Goal: Task Accomplishment & Management: Use online tool/utility

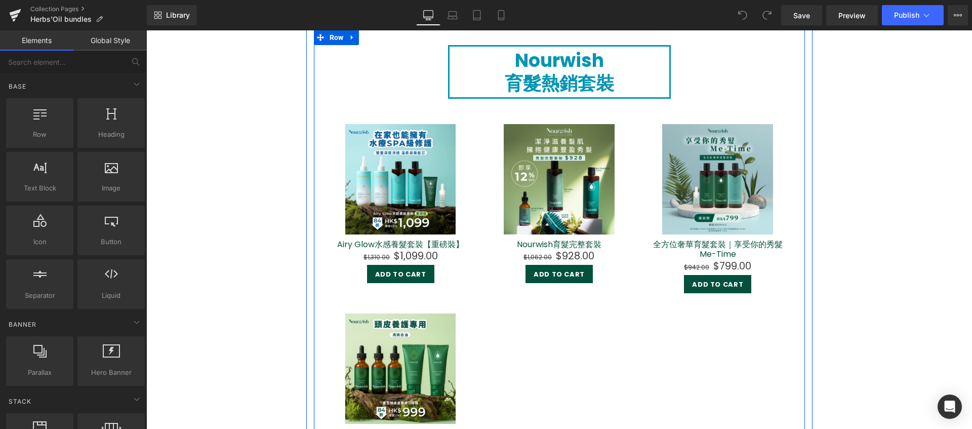
scroll to position [997, 0]
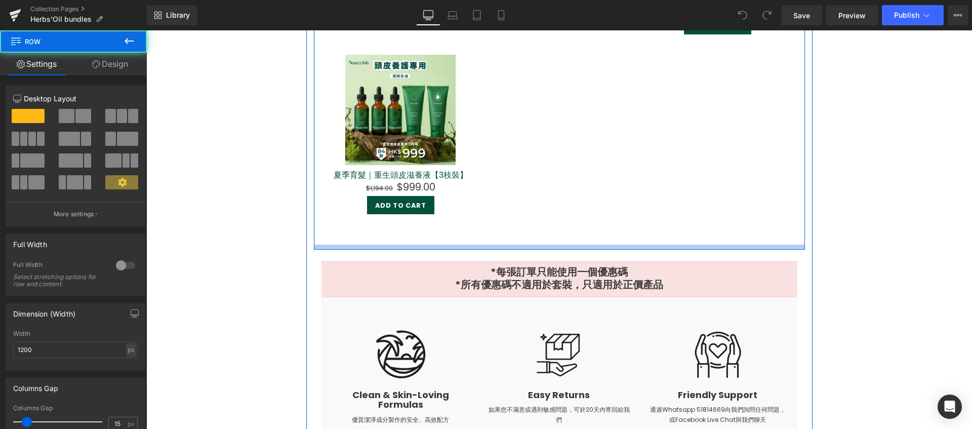
click at [607, 247] on div at bounding box center [559, 246] width 491 height 5
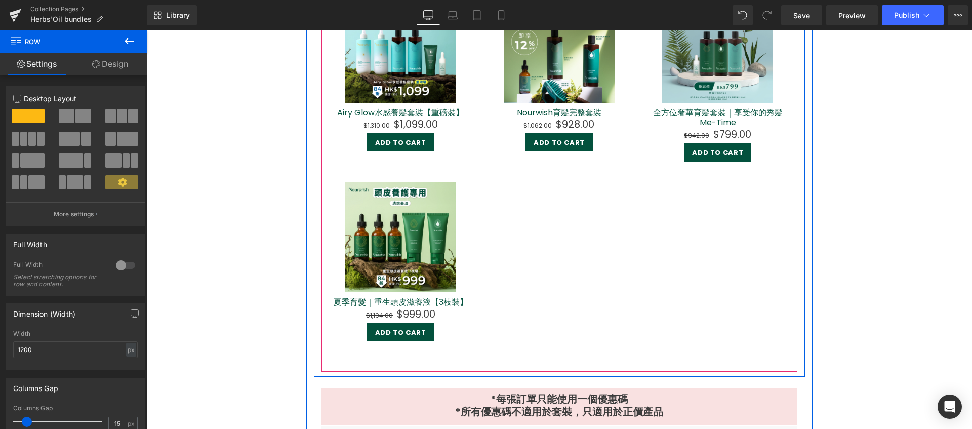
scroll to position [701, 0]
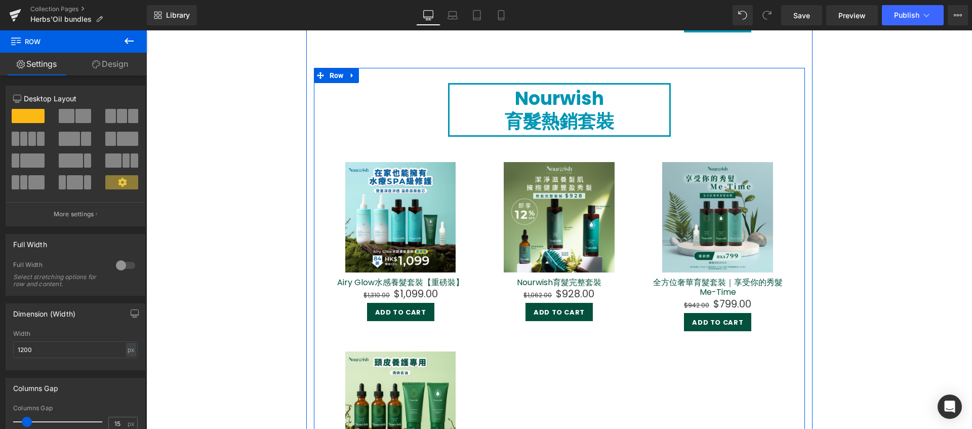
click at [365, 78] on div "Nourwish 育髮熱銷套裝 Heading Sale Off (P) Image Airy Glow水感養髮套裝【重磅裝】 (P) Title $1,31…" at bounding box center [559, 307] width 491 height 478
click at [387, 82] on div "Nourwish 育髮熱銷套裝 Heading Sale Off (P) Image Airy Glow水感養髮套裝【重磅裝】 (P) Title $1,31…" at bounding box center [559, 307] width 491 height 478
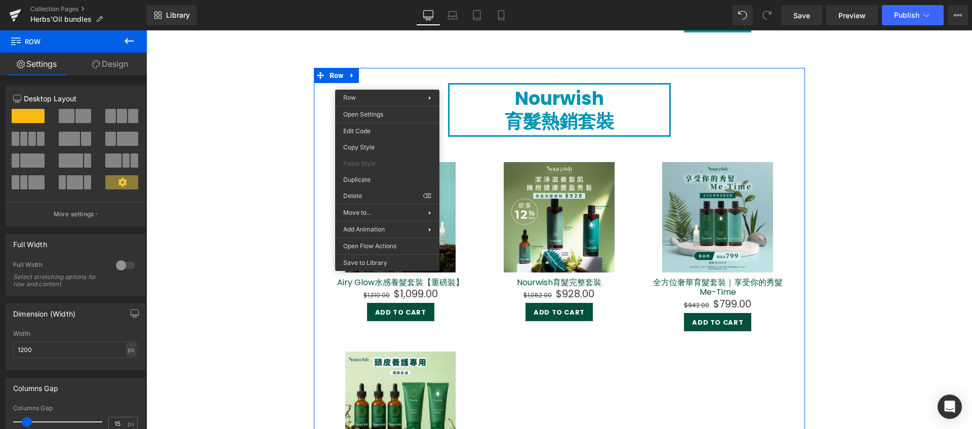
click at [134, 37] on icon at bounding box center [129, 41] width 12 height 12
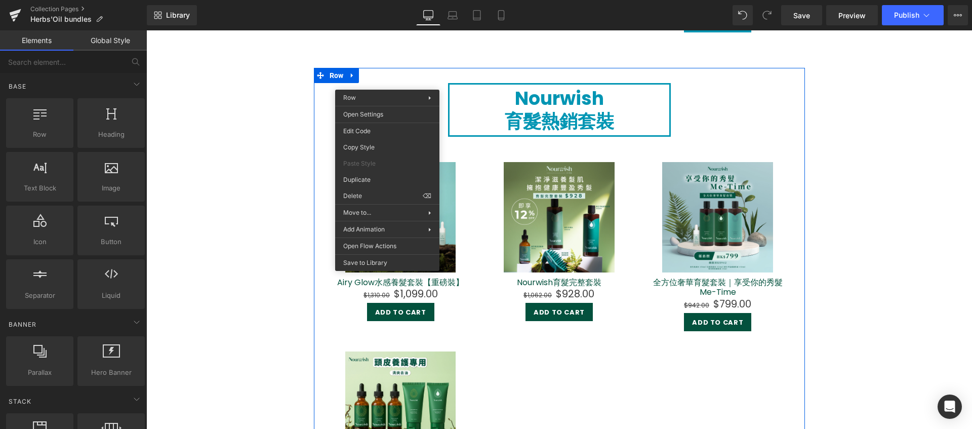
click at [245, 150] on div "Hero Banner 面膜季主打套裝 Heading Sale Off (P) Image 夏季修護｜月亮精華修護補給包 (P) Title $1,264.…" at bounding box center [558, 368] width 825 height 1907
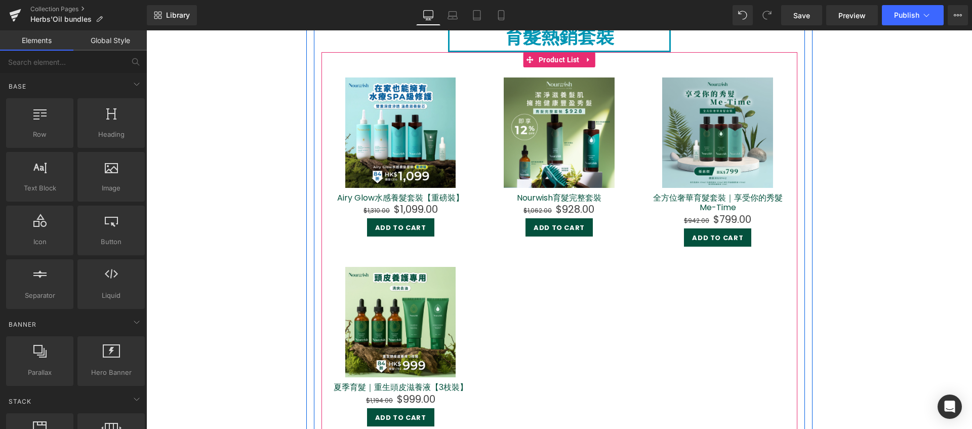
scroll to position [623, 0]
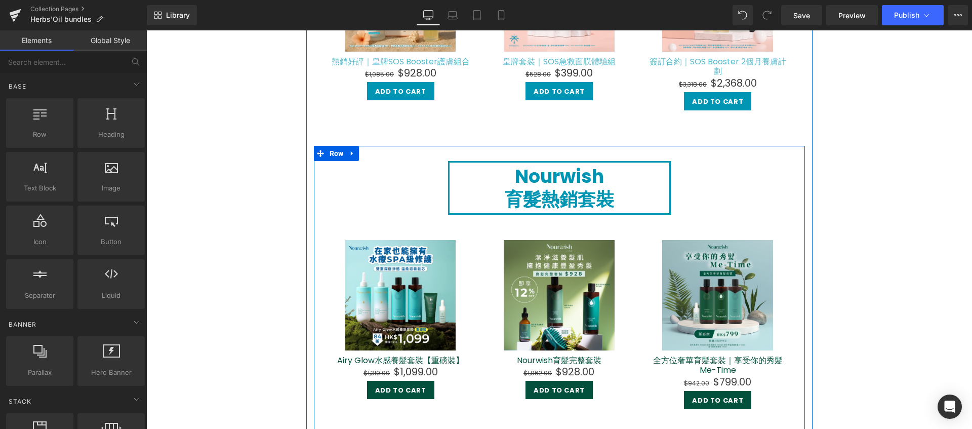
click at [362, 157] on div "Nourwish 育髮熱銷套裝 Heading Sale Off (P) Image Airy Glow水感養髮套裝【重磅裝】 (P) Title $1,31…" at bounding box center [559, 385] width 491 height 478
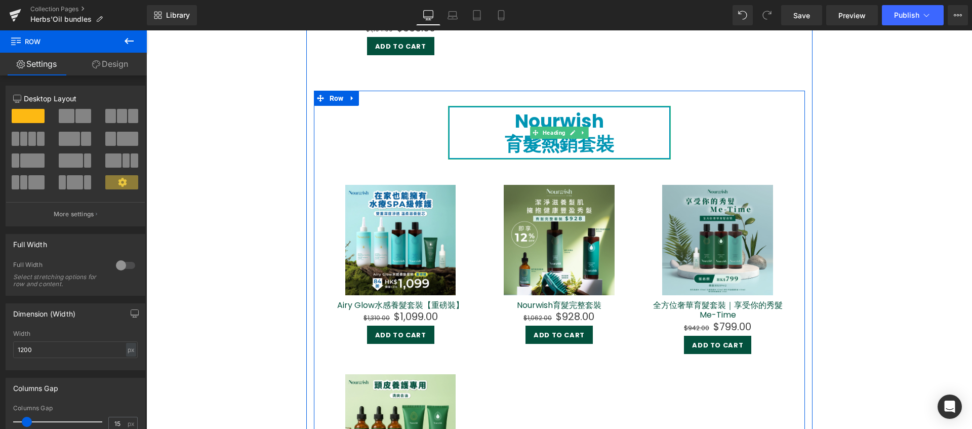
scroll to position [1143, 0]
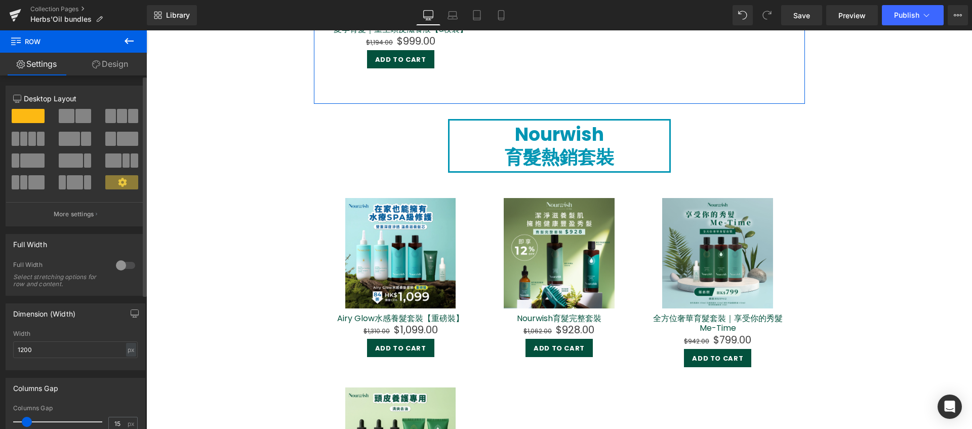
drag, startPoint x: 16, startPoint y: 116, endPoint x: 8, endPoint y: 116, distance: 8.1
click at [8, 116] on div at bounding box center [28, 120] width 47 height 23
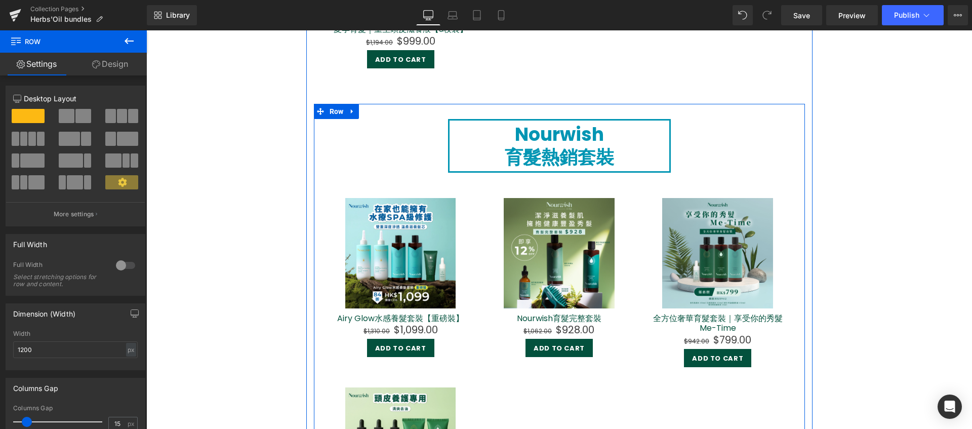
click at [401, 131] on div "Nourwish 育髮熱銷套裝 Heading Sale Off (P) Image Airy Glow水感養髮套裝【重磅裝】 (P) Title $1,31…" at bounding box center [559, 348] width 491 height 458
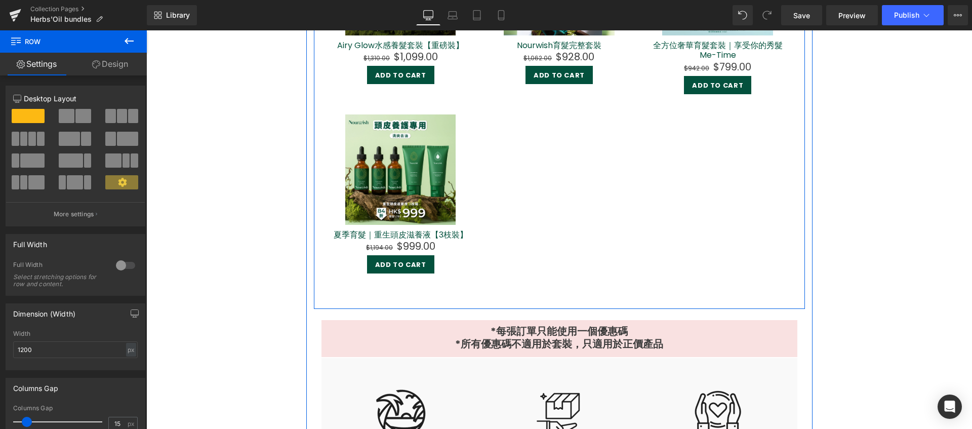
scroll to position [1533, 0]
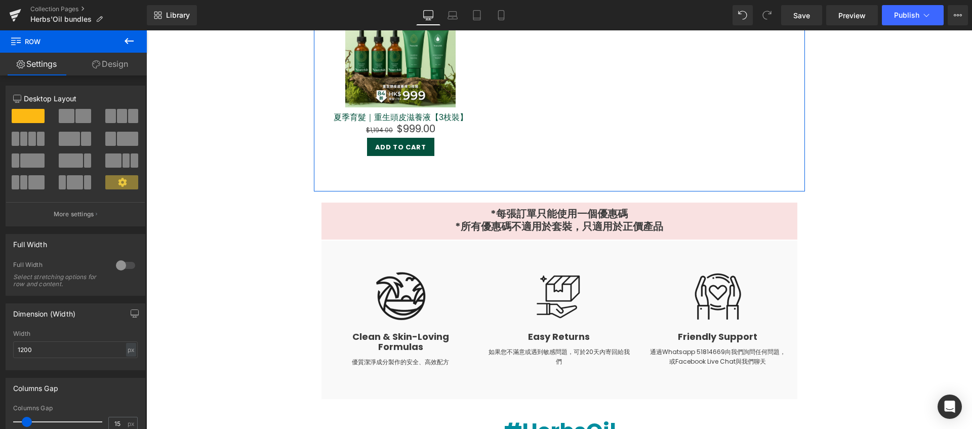
click at [98, 61] on icon at bounding box center [96, 64] width 8 height 8
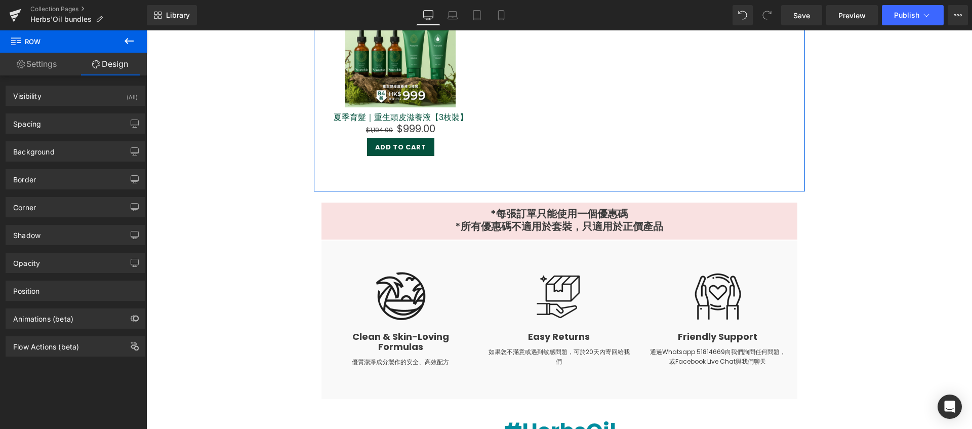
click at [24, 64] on link "Settings" at bounding box center [36, 64] width 73 height 23
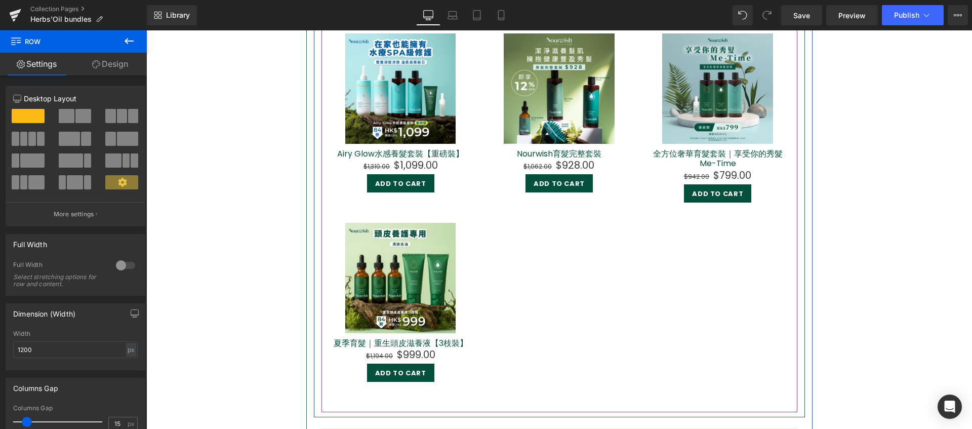
scroll to position [1093, 0]
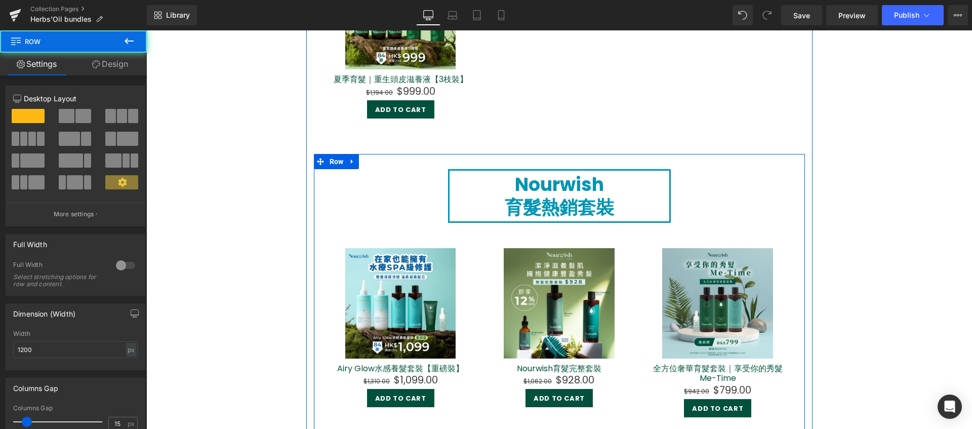
click at [396, 163] on div "Nourwish 育髮熱銷套裝 Heading Sale Off (P) Image Airy Glow水感養髮套裝【重磅裝】 (P) Title $1,31…" at bounding box center [559, 393] width 491 height 478
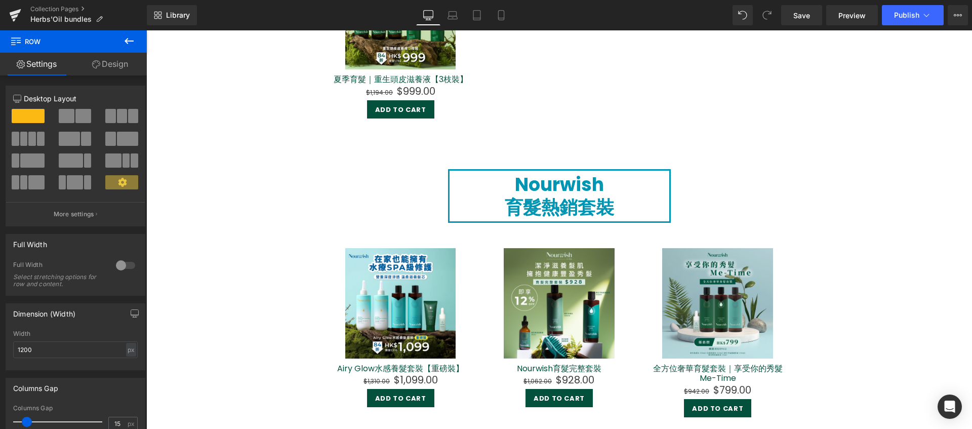
click at [126, 43] on icon at bounding box center [129, 41] width 12 height 12
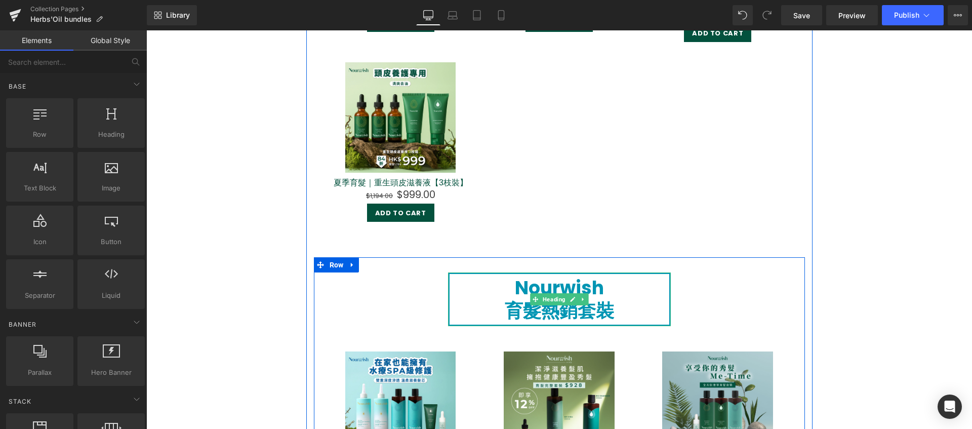
scroll to position [996, 0]
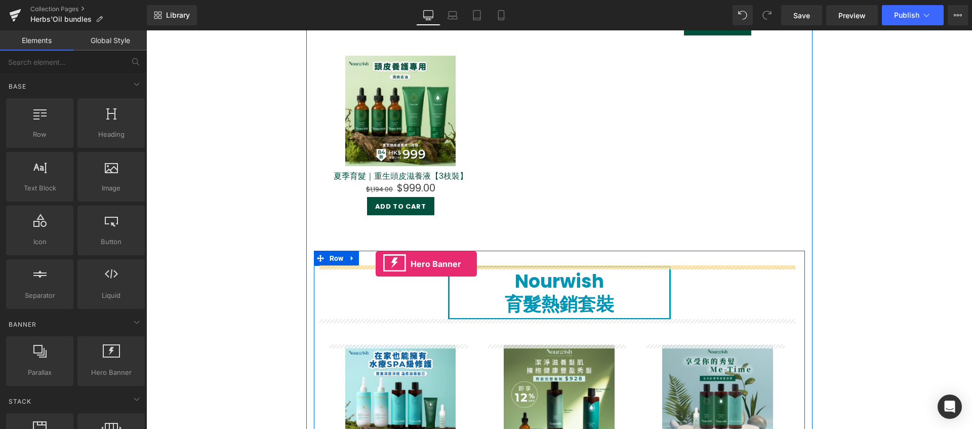
drag, startPoint x: 250, startPoint y: 394, endPoint x: 375, endPoint y: 264, distance: 180.7
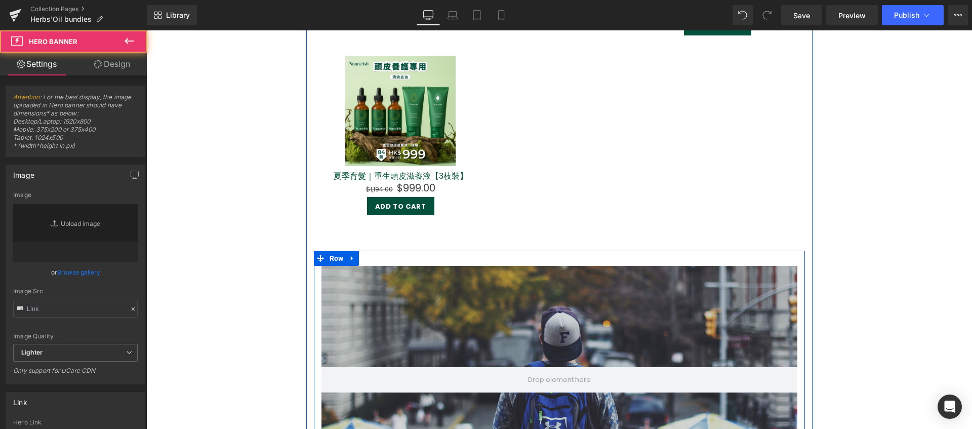
type input "[URL][DOMAIN_NAME]"
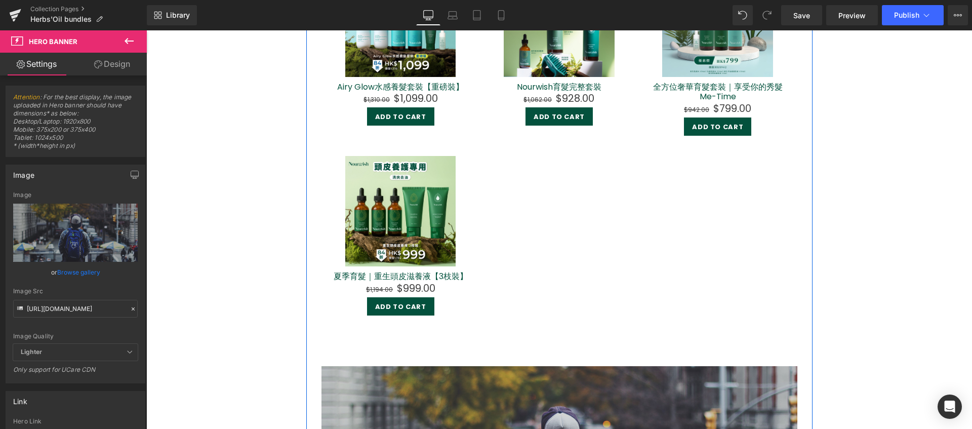
scroll to position [1215, 0]
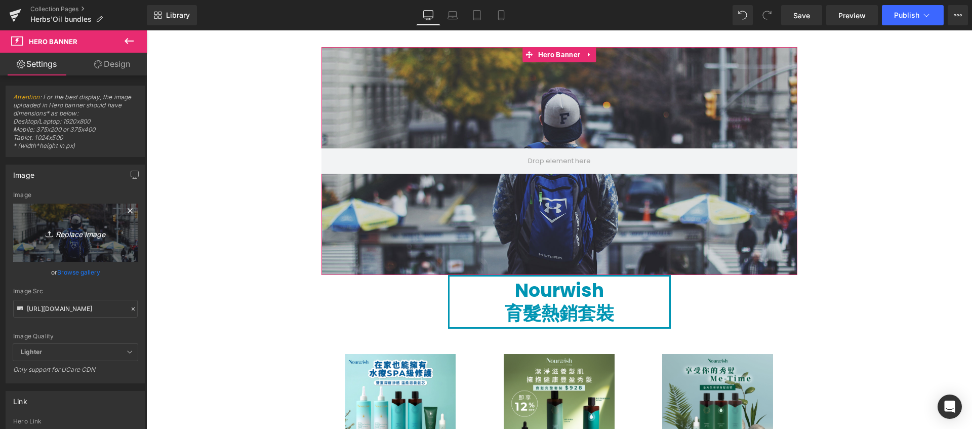
click at [82, 234] on icon "Replace Image" at bounding box center [75, 232] width 81 height 13
type input "C:\fakepath\2025-aug-banner-new-size-02.webp"
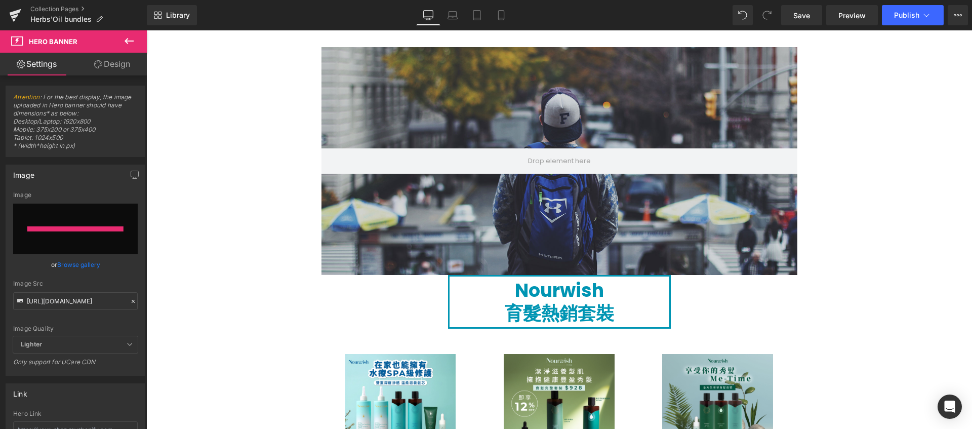
type input "[URL][DOMAIN_NAME]"
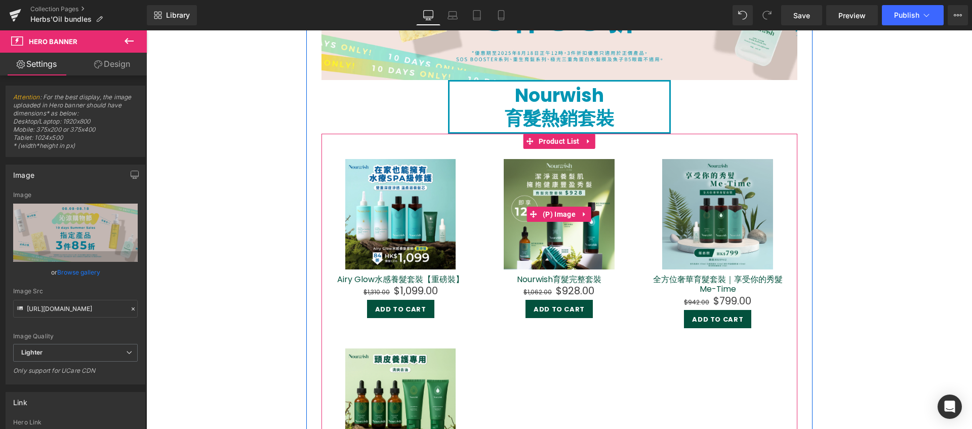
scroll to position [1302, 0]
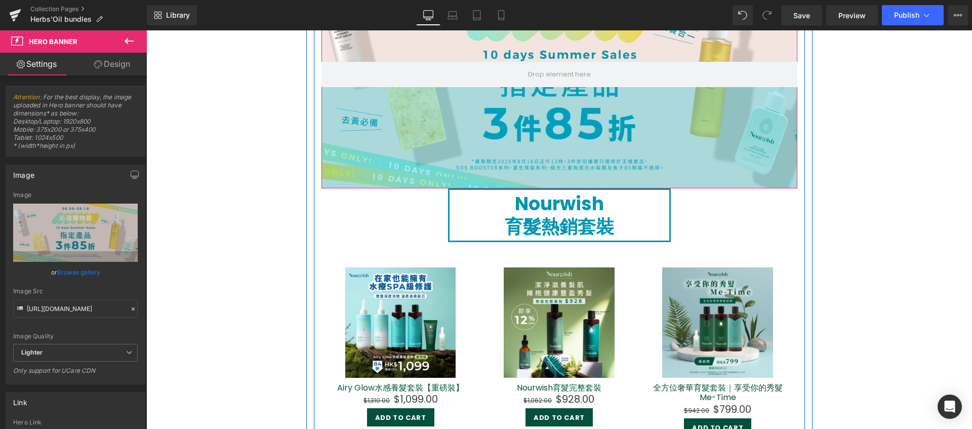
click at [445, 158] on div "200px" at bounding box center [559, 137] width 476 height 101
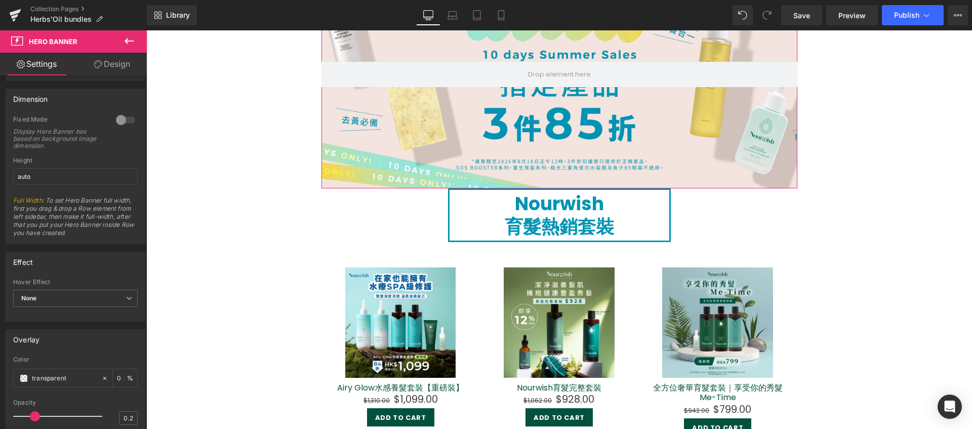
scroll to position [581, 0]
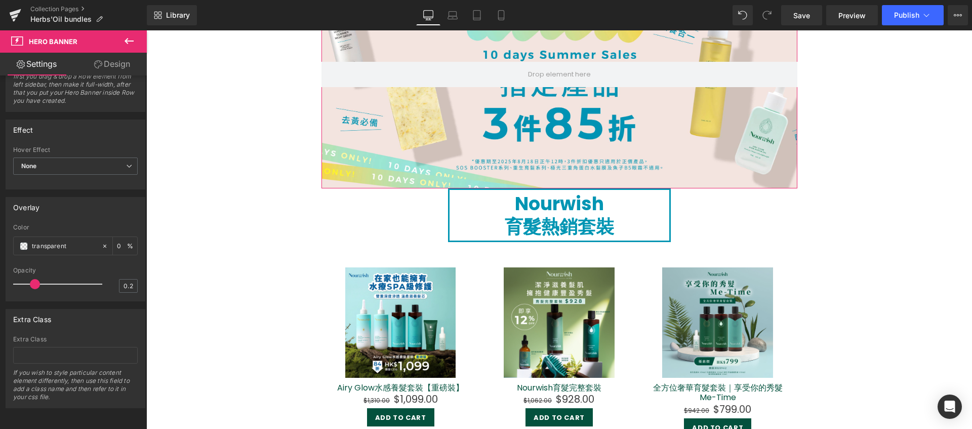
click at [126, 59] on link "Design" at bounding box center [111, 64] width 73 height 23
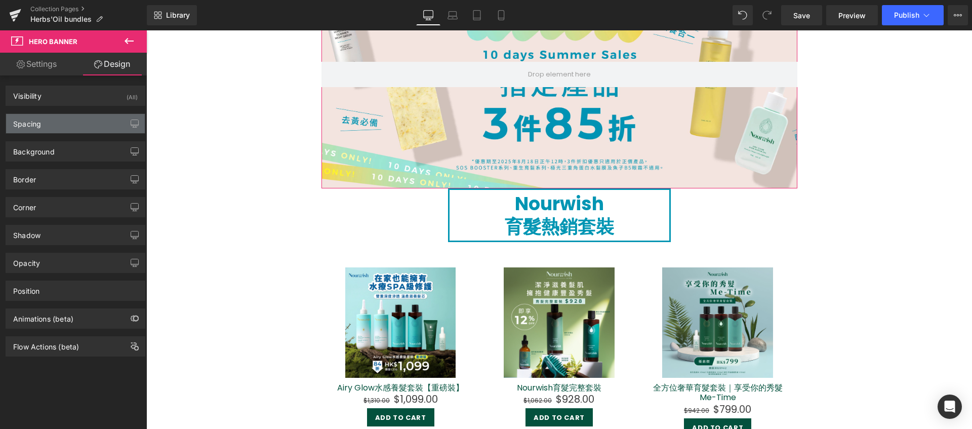
click at [80, 122] on div "Spacing" at bounding box center [75, 123] width 139 height 19
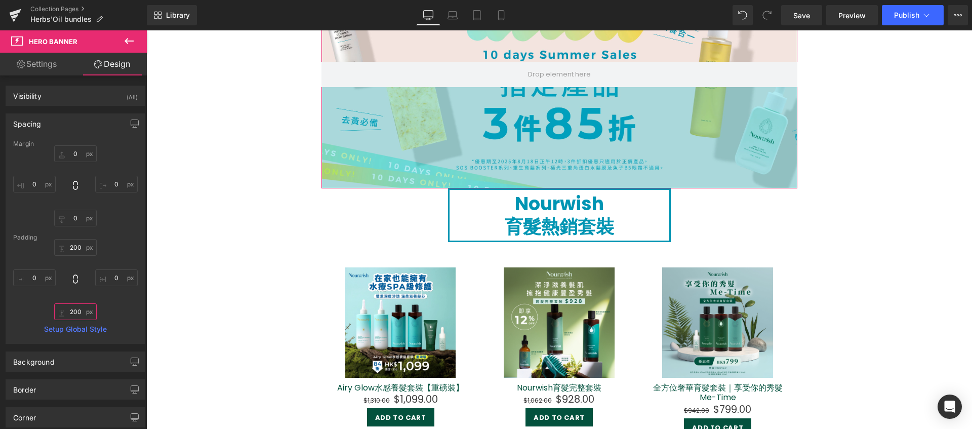
click at [80, 314] on input "200" at bounding box center [75, 311] width 43 height 17
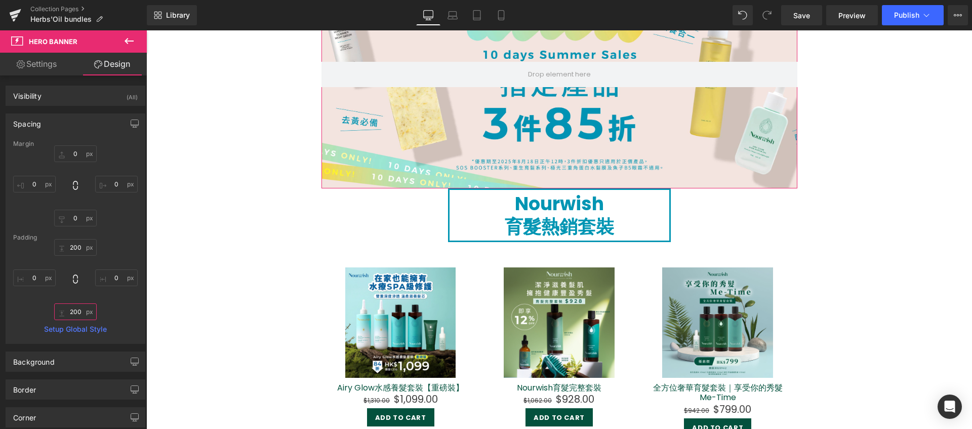
type input "２"
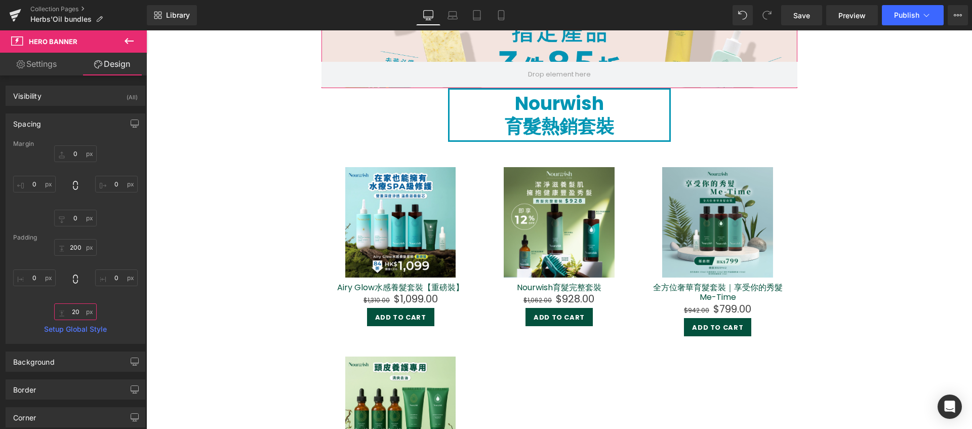
type input "200"
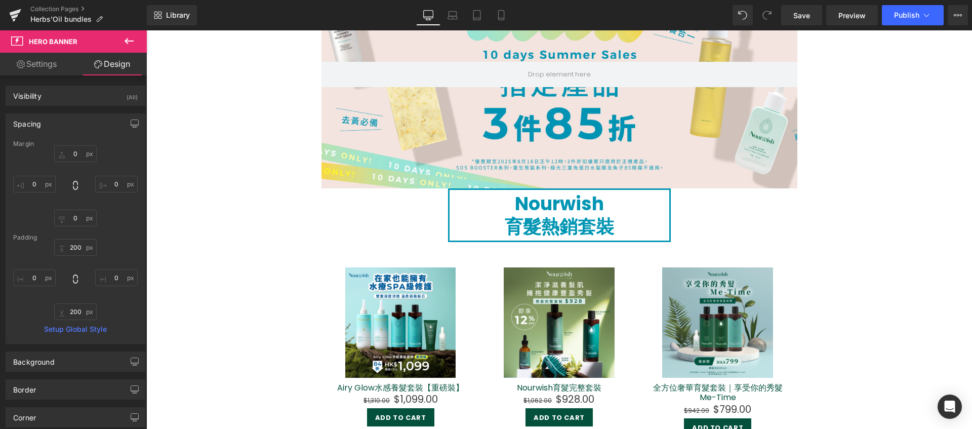
click at [157, 140] on div "Hero Banner 面膜季主打套裝 Heading Sale Off (P) Image 夏季修護｜月亮精華修護補給包 (P) Title $1,264.…" at bounding box center [558, 120] width 825 height 2613
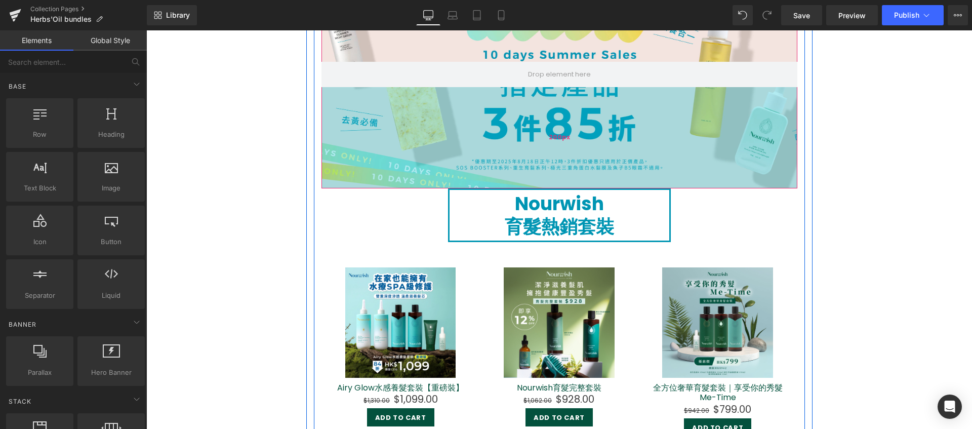
click at [387, 149] on div "200px" at bounding box center [559, 137] width 476 height 101
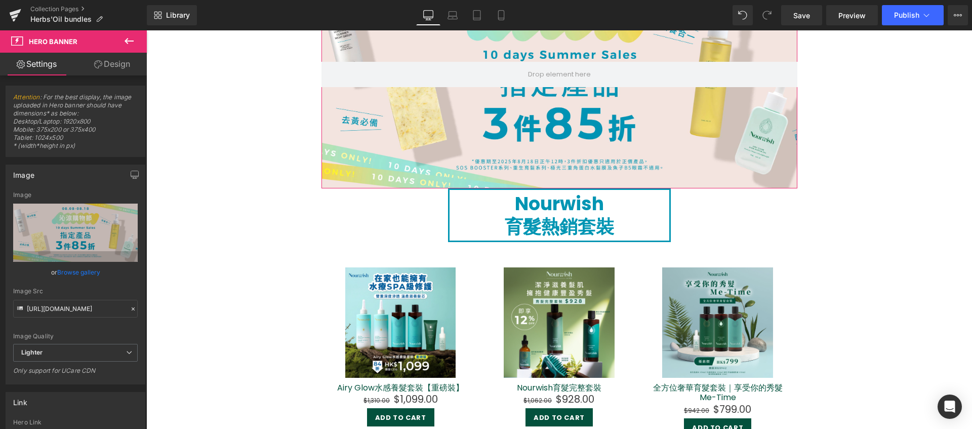
click at [127, 68] on link "Design" at bounding box center [111, 64] width 73 height 23
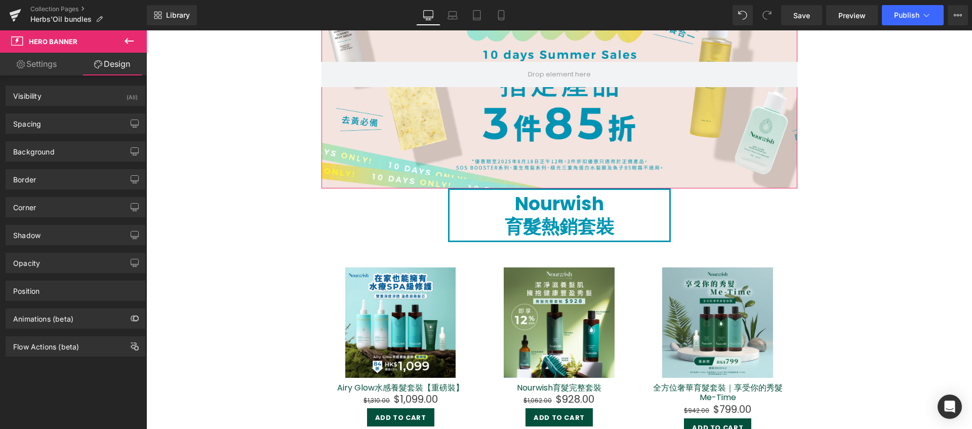
type input "0"
type input "200"
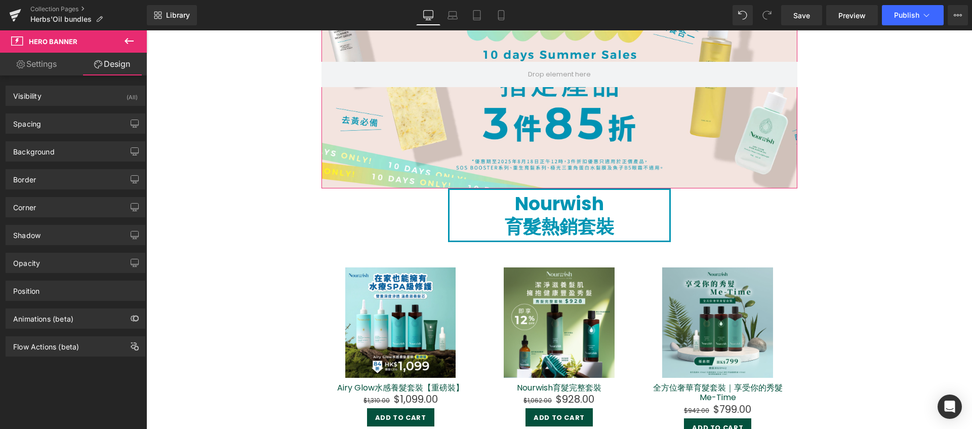
type input "0"
type input "200"
type input "0"
click at [76, 133] on div "Spacing" at bounding box center [75, 123] width 139 height 19
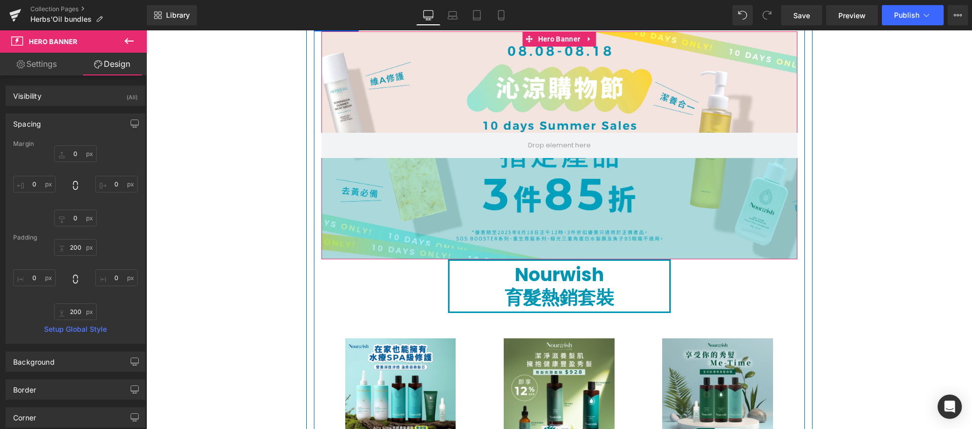
scroll to position [1237, 0]
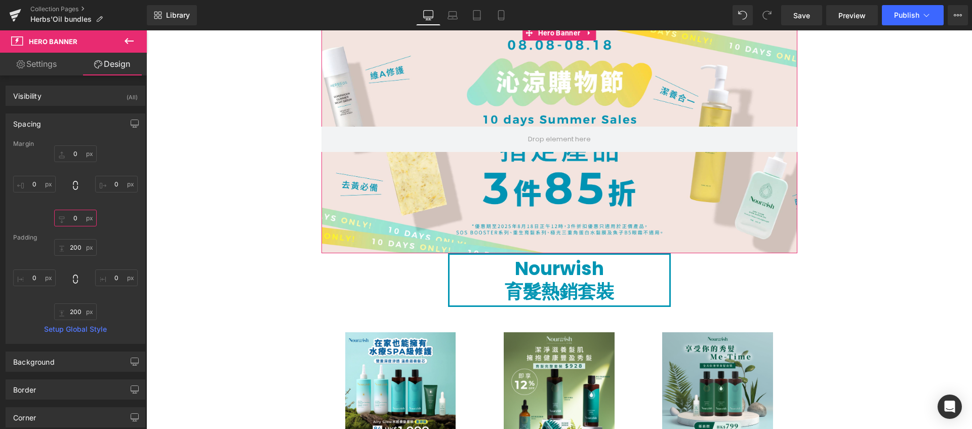
click at [81, 218] on input "0" at bounding box center [75, 218] width 43 height 17
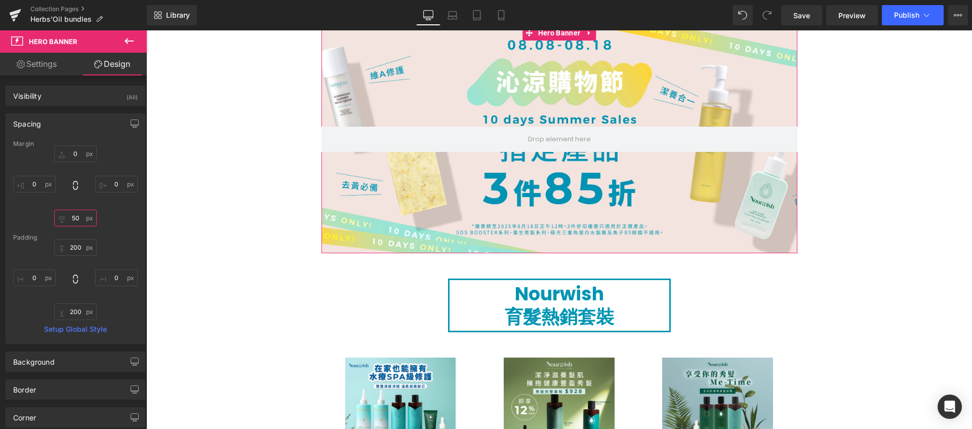
type input "5"
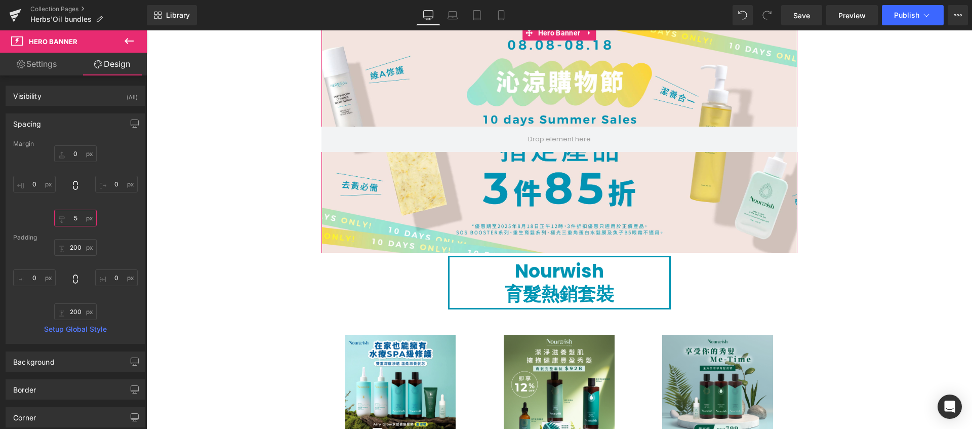
type input "50"
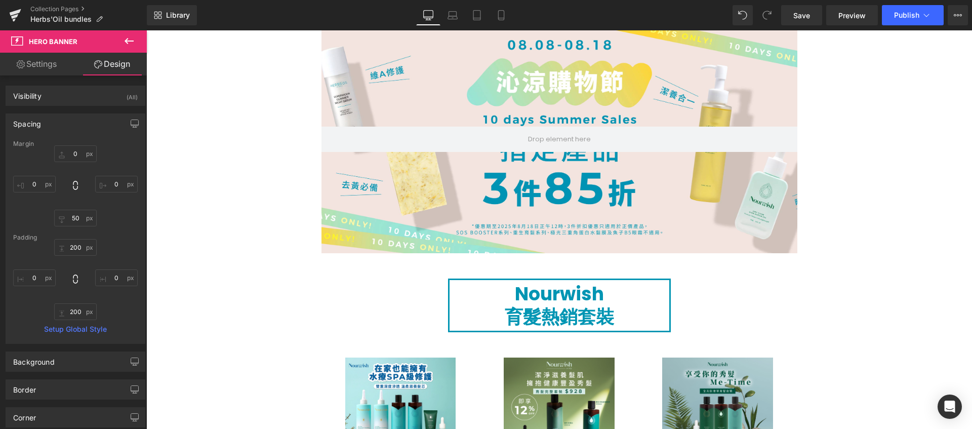
click at [192, 245] on div "Hero Banner 面膜季主打套裝 Heading Sale Off (P) Image 夏季修護｜月亮精華修護補給包 (P) Title $1,264.…" at bounding box center [558, 198] width 825 height 2638
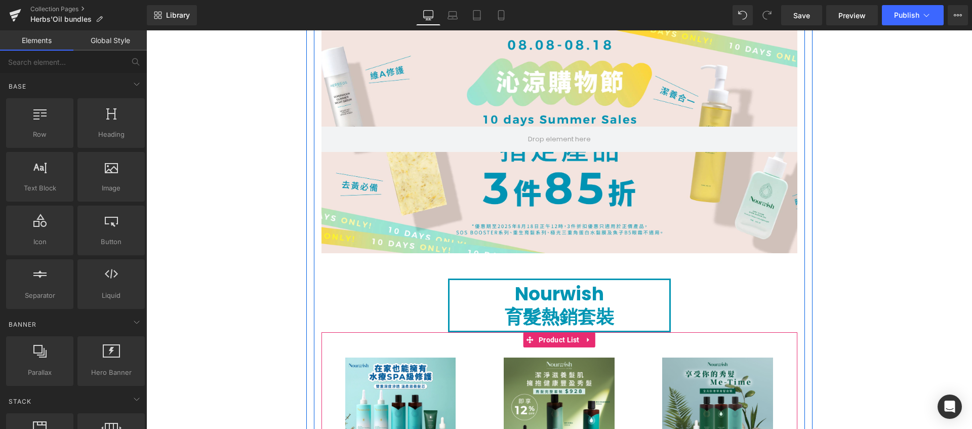
scroll to position [1145, 0]
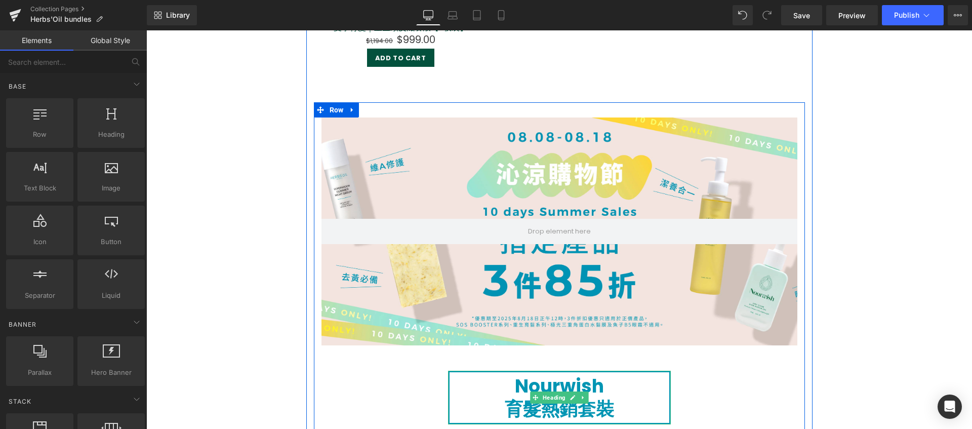
click at [610, 378] on h1 "Nourwish" at bounding box center [559, 385] width 220 height 23
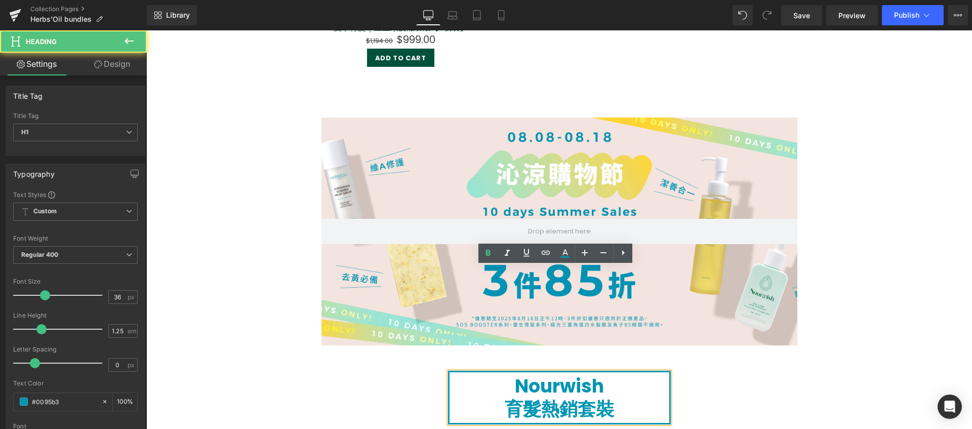
scroll to position [1405, 0]
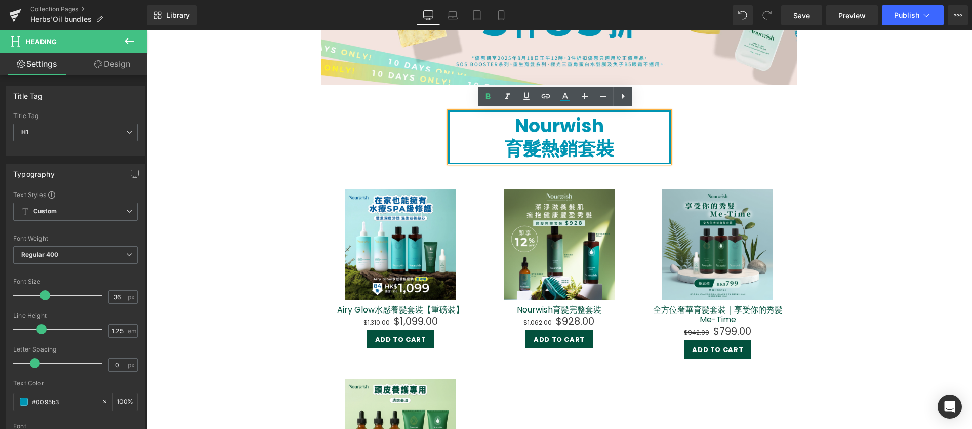
click at [505, 154] on strong "育髮熱銷套裝" at bounding box center [559, 149] width 109 height 26
drag, startPoint x: 621, startPoint y: 147, endPoint x: 501, endPoint y: 147, distance: 120.4
click at [501, 147] on h1 "育髮熱銷套裝" at bounding box center [559, 148] width 220 height 23
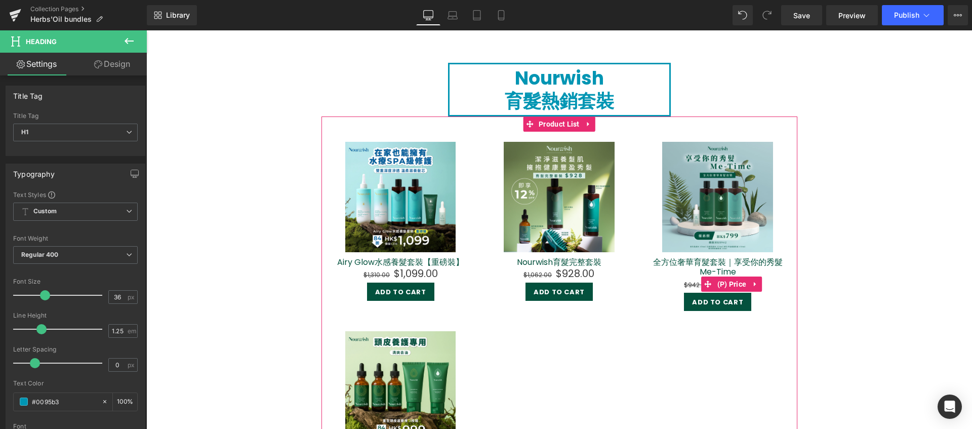
scroll to position [552, 0]
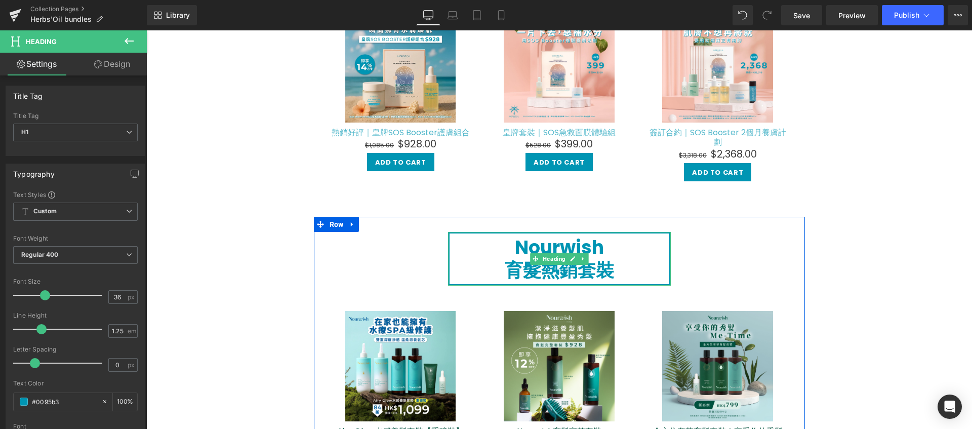
click at [630, 239] on h1 "Nourwish" at bounding box center [559, 247] width 220 height 23
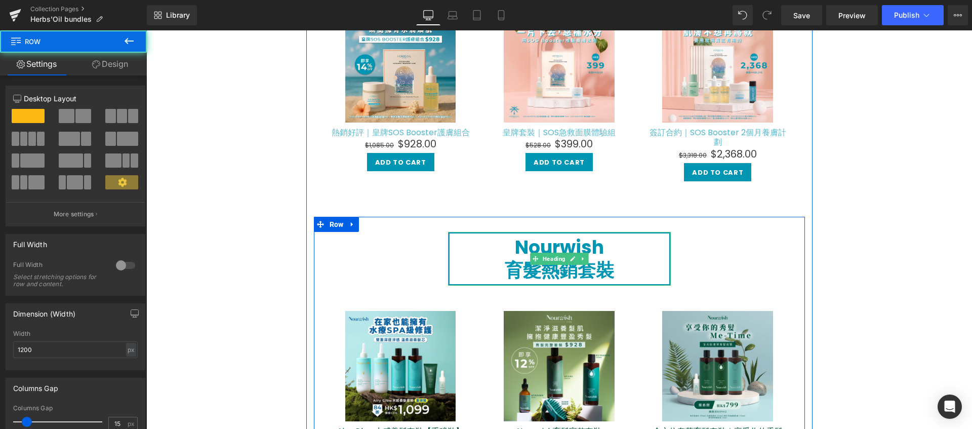
click at [652, 237] on h1 "Nourwish" at bounding box center [559, 247] width 220 height 23
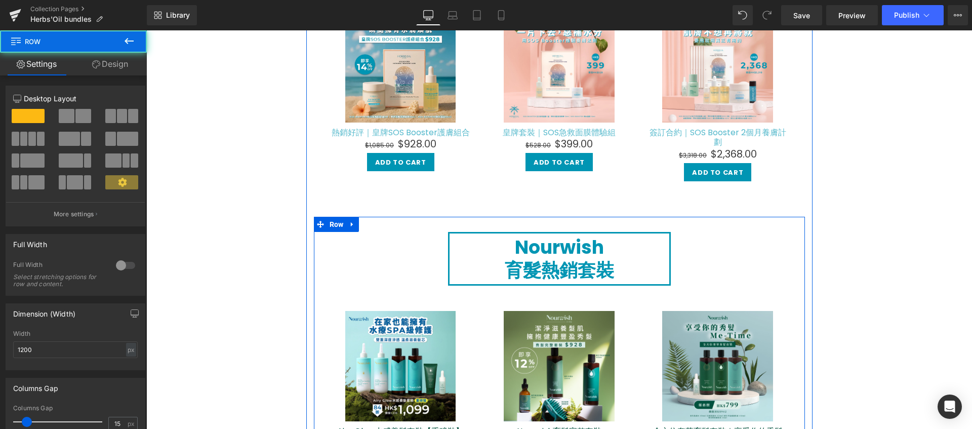
click at [474, 241] on h1 "Nourwish" at bounding box center [559, 247] width 220 height 23
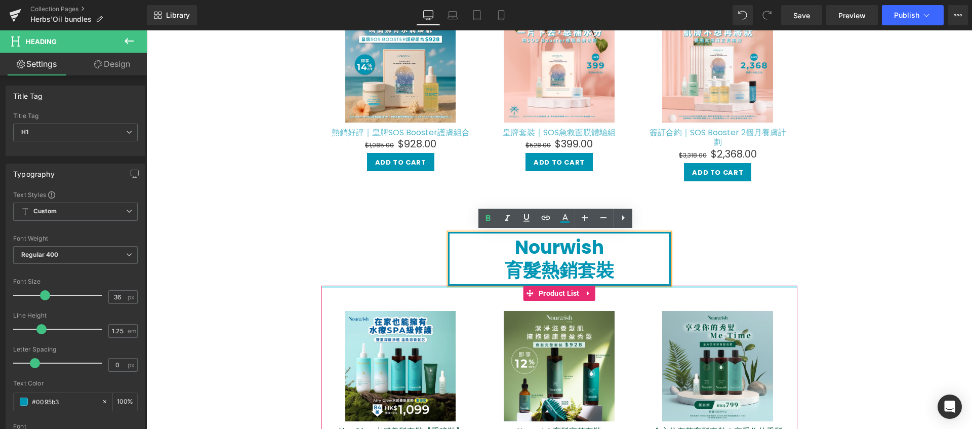
click at [440, 285] on div at bounding box center [559, 286] width 476 height 3
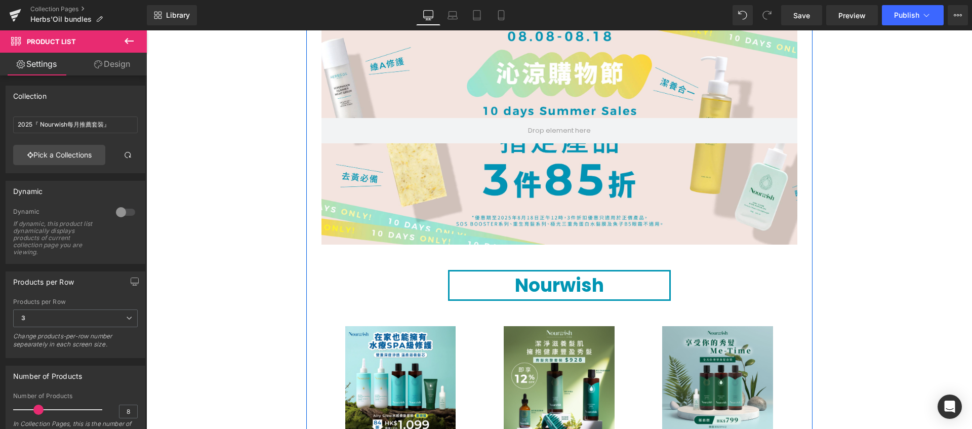
scroll to position [1298, 0]
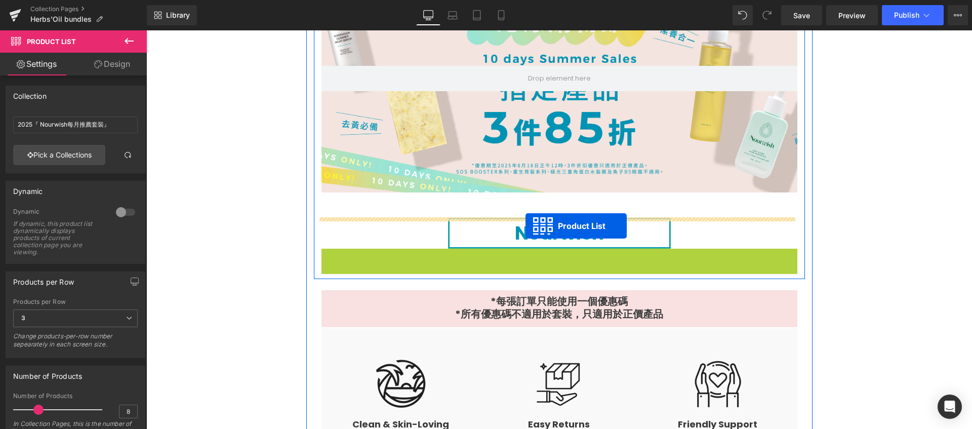
drag, startPoint x: 526, startPoint y: 258, endPoint x: 525, endPoint y: 226, distance: 31.9
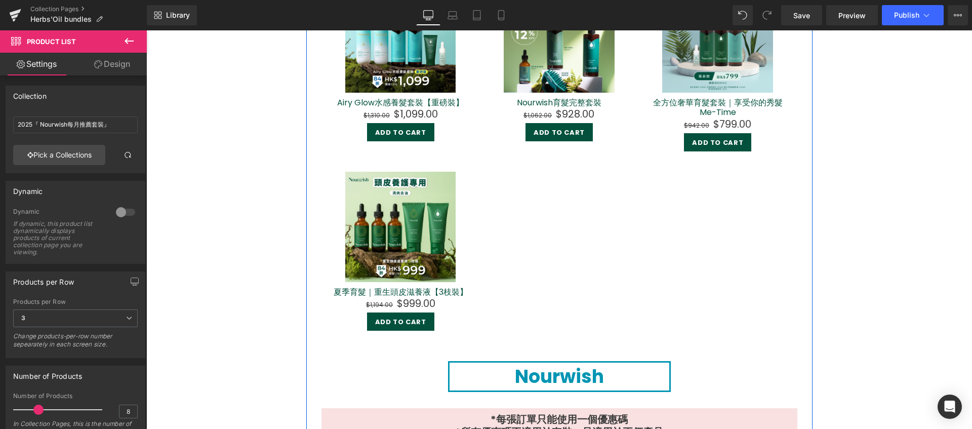
scroll to position [1295, 0]
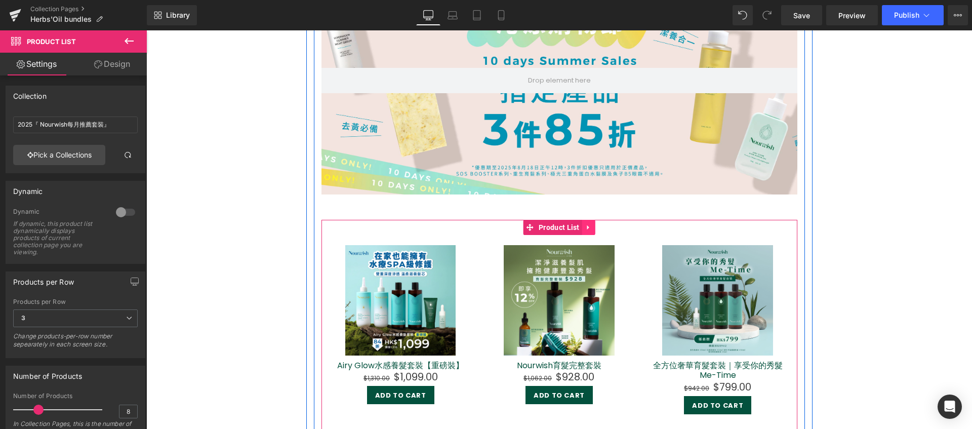
click at [587, 228] on icon at bounding box center [588, 227] width 2 height 5
click at [532, 225] on span "Product List" at bounding box center [539, 227] width 46 height 15
click at [541, 227] on span "Product List" at bounding box center [559, 227] width 46 height 15
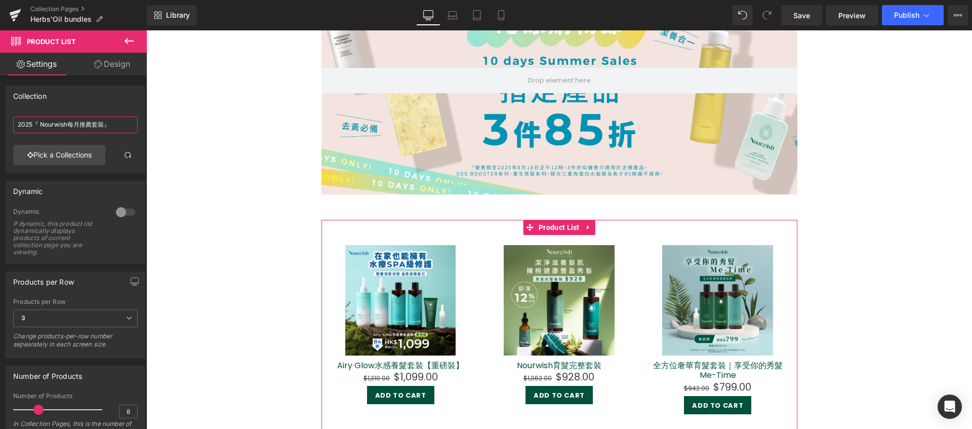
click at [123, 130] on input "2025『 Nourwish每月推薦套裝』" at bounding box center [75, 124] width 124 height 17
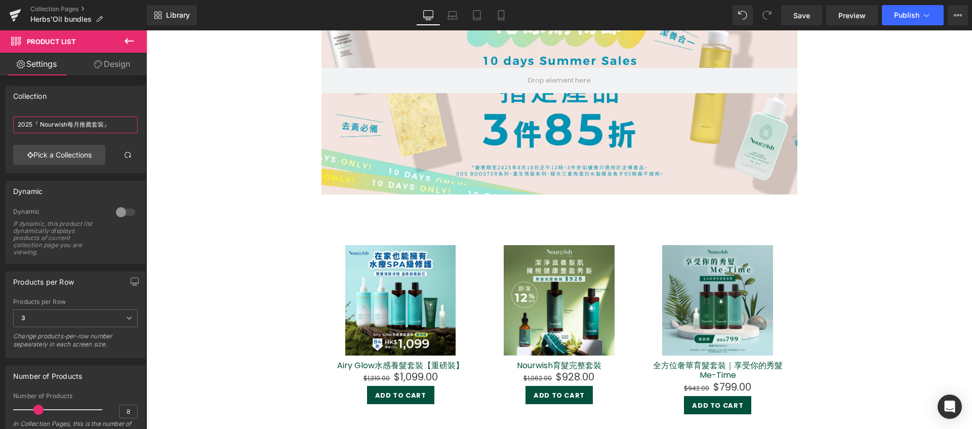
drag, startPoint x: 124, startPoint y: 120, endPoint x: -23, endPoint y: 118, distance: 147.3
click at [0, 118] on html "Product List You are previewing how the will restyle your page. You can not edi…" at bounding box center [486, 214] width 972 height 429
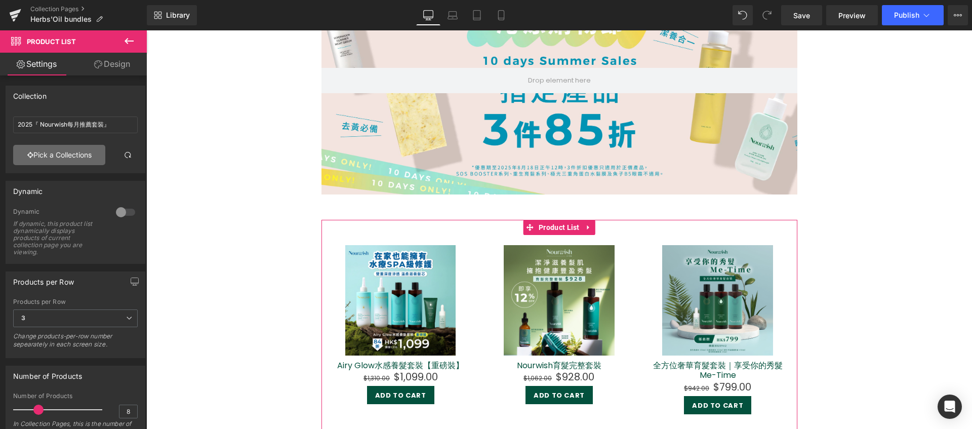
click at [76, 151] on link "Pick a Collections" at bounding box center [59, 155] width 92 height 20
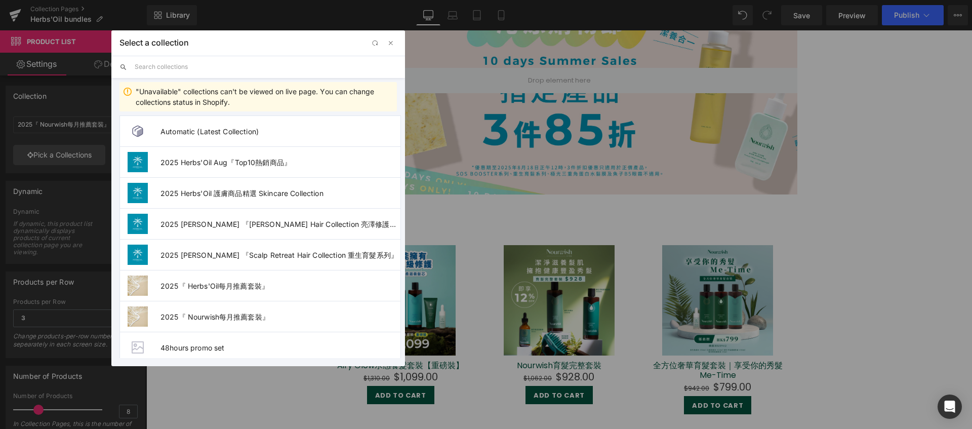
click at [205, 67] on input "text" at bounding box center [266, 67] width 262 height 22
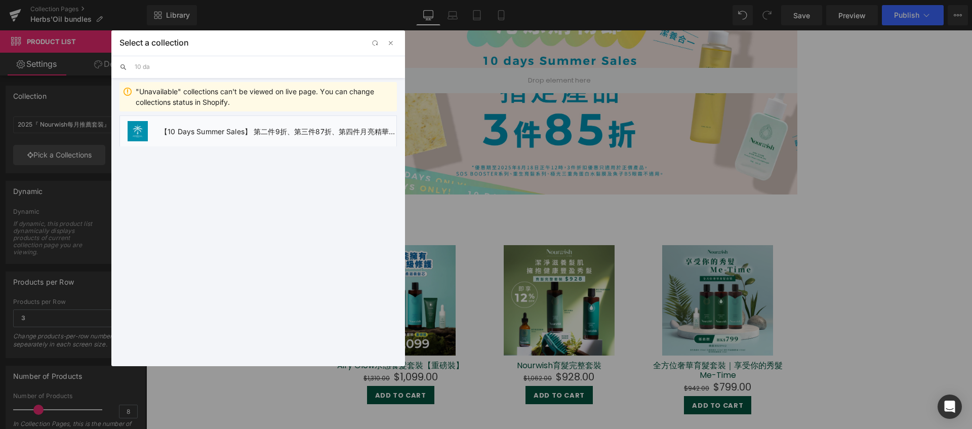
type input "10 da"
click at [305, 136] on li "【10 Days Summer Sales】 第二件9折、第三件87折、第四件月亮精華高達7折" at bounding box center [257, 130] width 277 height 31
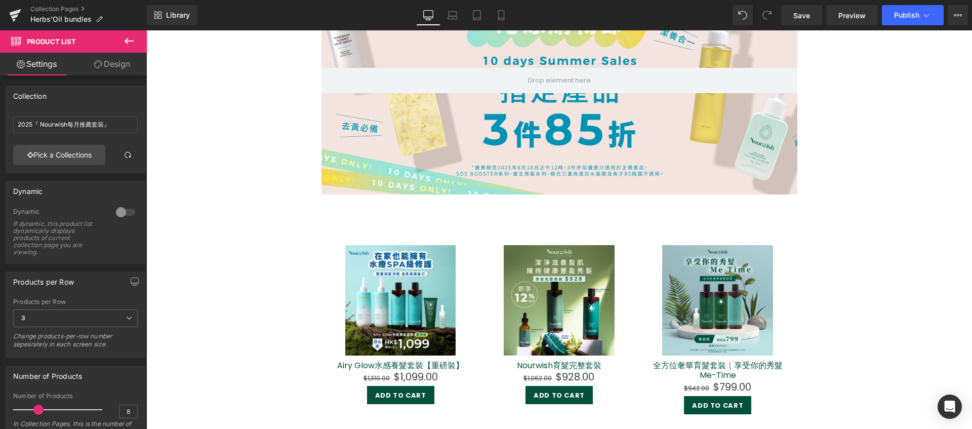
type input "【10 Days Summer Sales】 第二件9折、第三件87折、第四件月亮精華高達7折"
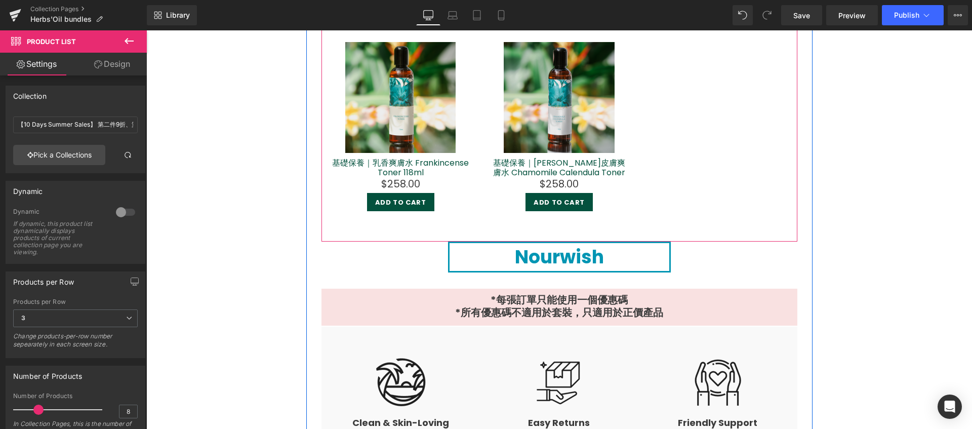
scroll to position [1890, 0]
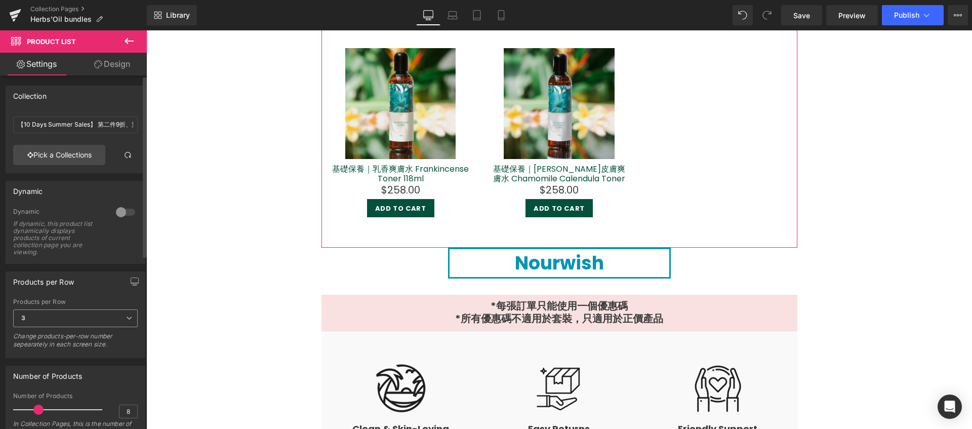
click at [100, 318] on span "3" at bounding box center [75, 318] width 124 height 18
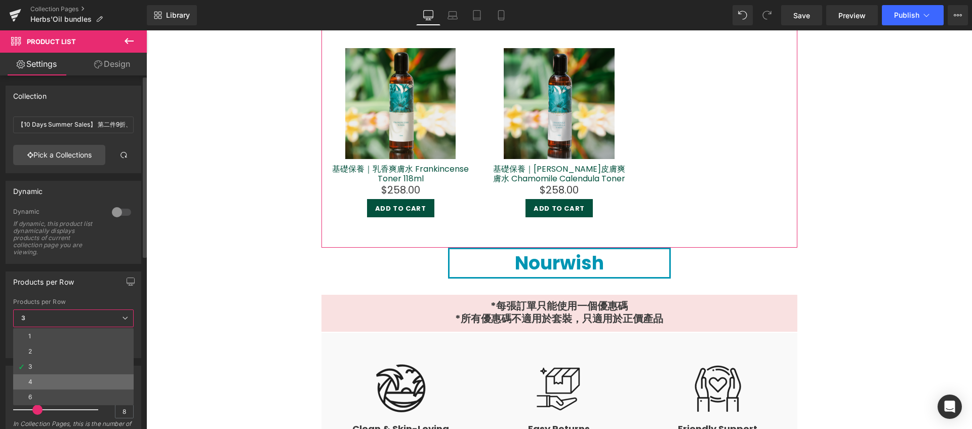
click at [87, 374] on li "4" at bounding box center [73, 381] width 120 height 15
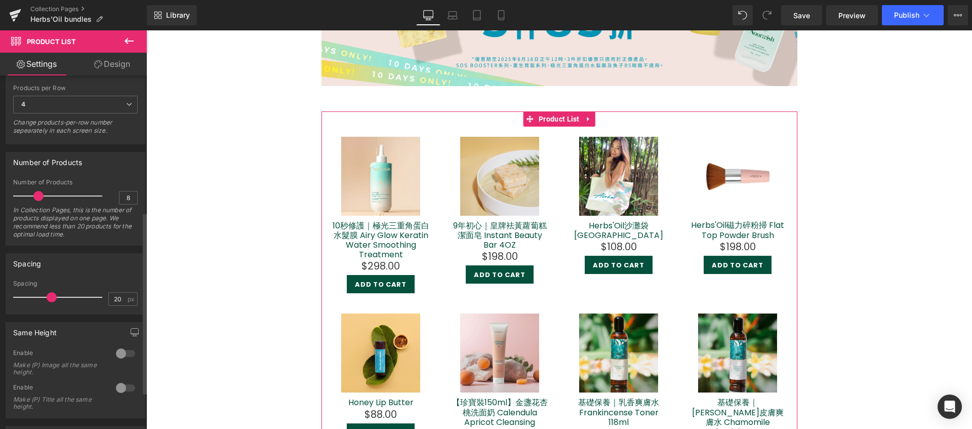
scroll to position [266, 0]
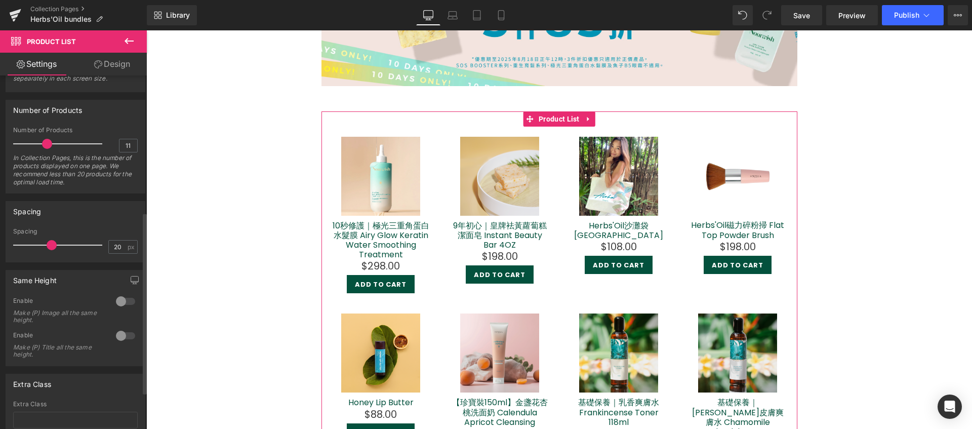
type input "12"
drag, startPoint x: 38, startPoint y: 143, endPoint x: 49, endPoint y: 146, distance: 11.5
click at [49, 146] on span at bounding box center [50, 144] width 10 height 10
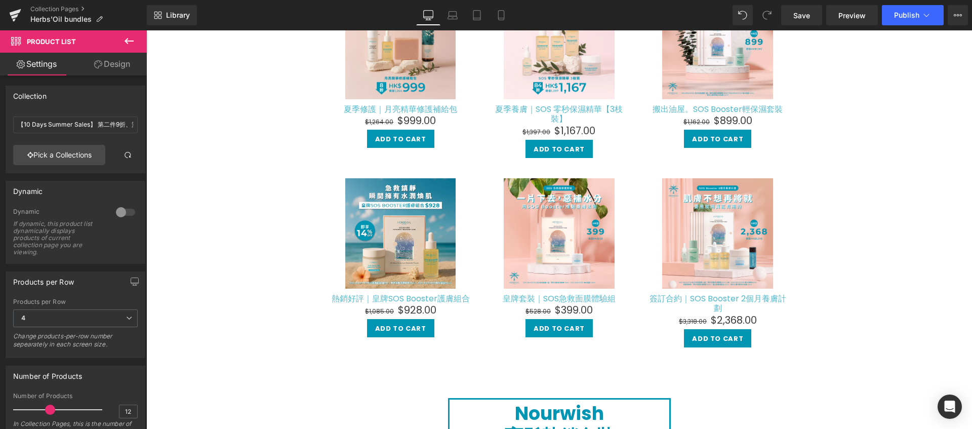
scroll to position [121, 0]
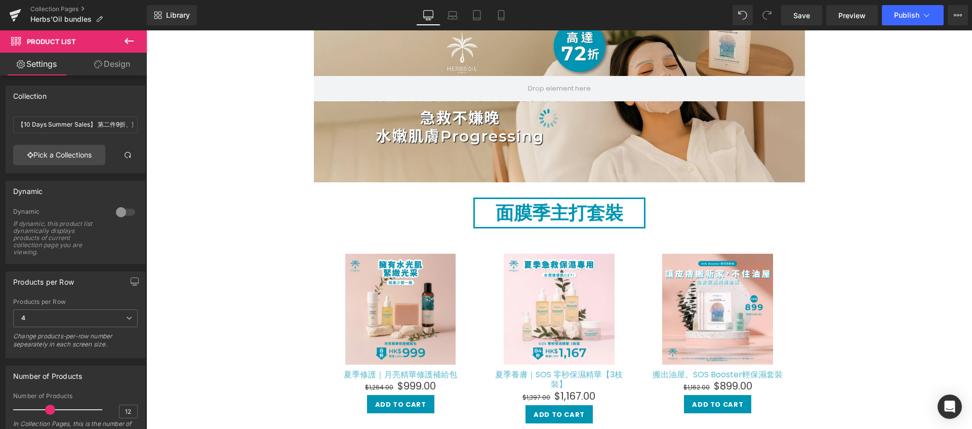
click at [105, 61] on link "Design" at bounding box center [111, 64] width 73 height 23
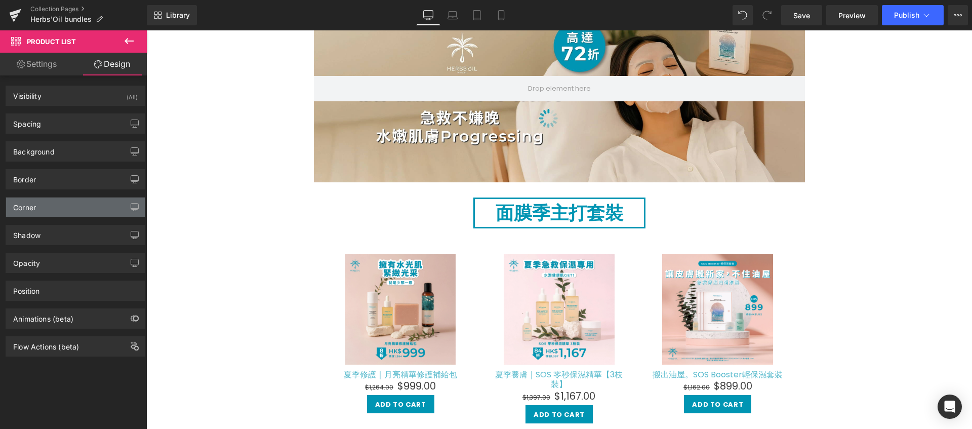
click at [73, 206] on div "Corner" at bounding box center [75, 206] width 139 height 19
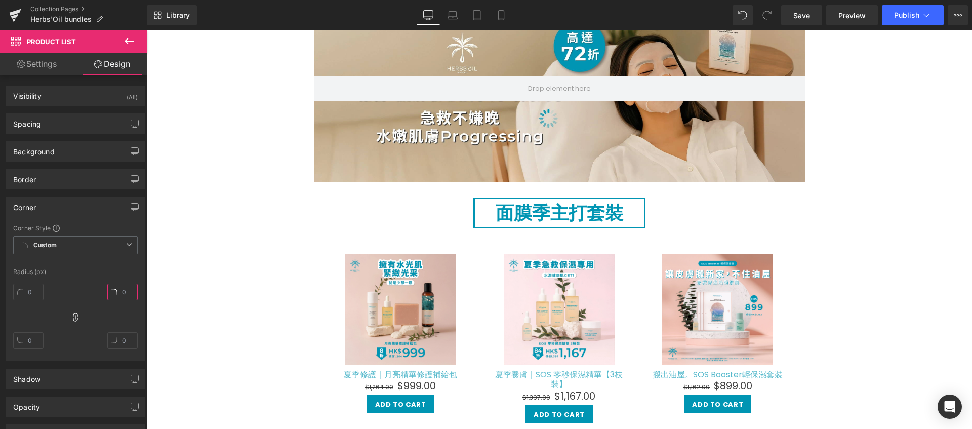
click at [121, 285] on input "text" at bounding box center [122, 291] width 30 height 17
type input "10"
click at [132, 270] on div "Radius (px)" at bounding box center [75, 271] width 124 height 7
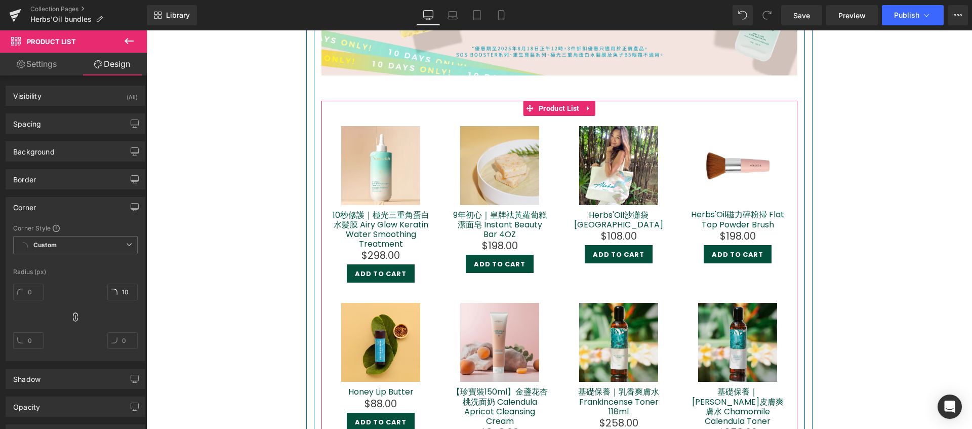
scroll to position [1374, 0]
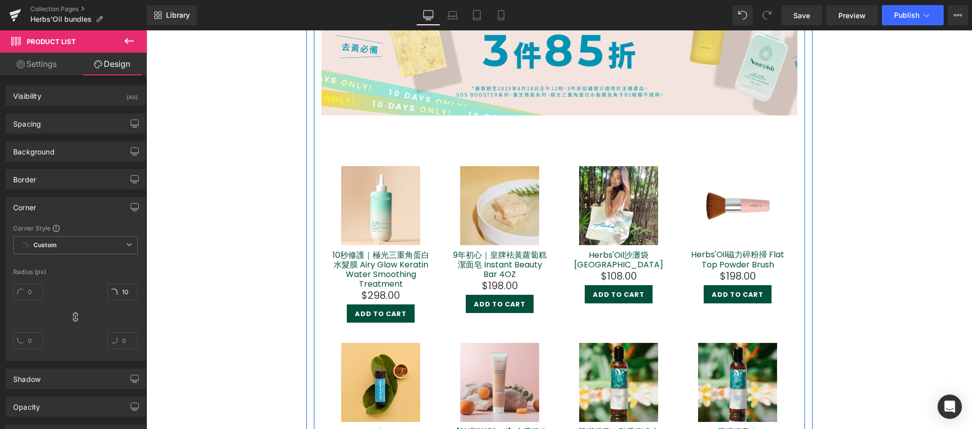
click at [314, 128] on div "Hero Banner 200px 200px Sale Off (P) Image 10秒修護｜極光三重角蛋白水髮膜 Airy Glow Keratin W…" at bounding box center [559, 308] width 491 height 841
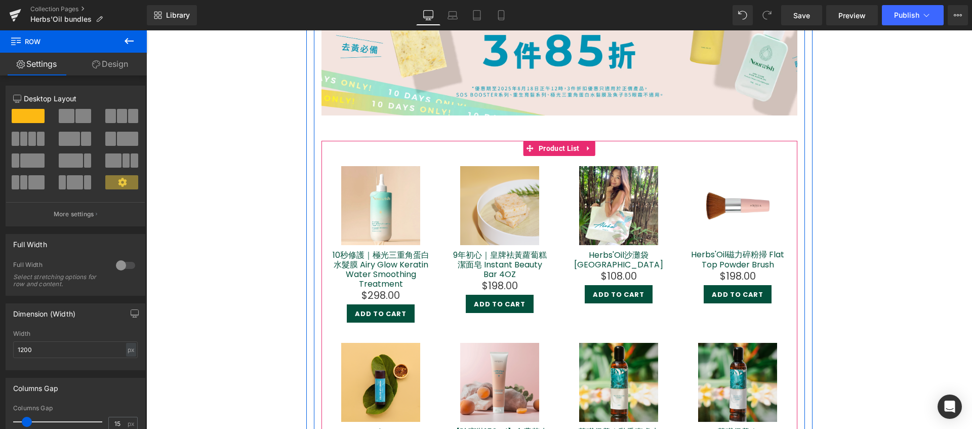
click at [387, 153] on div "Sale Off (P) Image 10秒修護｜極光三重角蛋白水髮膜 Airy Glow Keratin Water Smoothing Treatment…" at bounding box center [559, 411] width 476 height 541
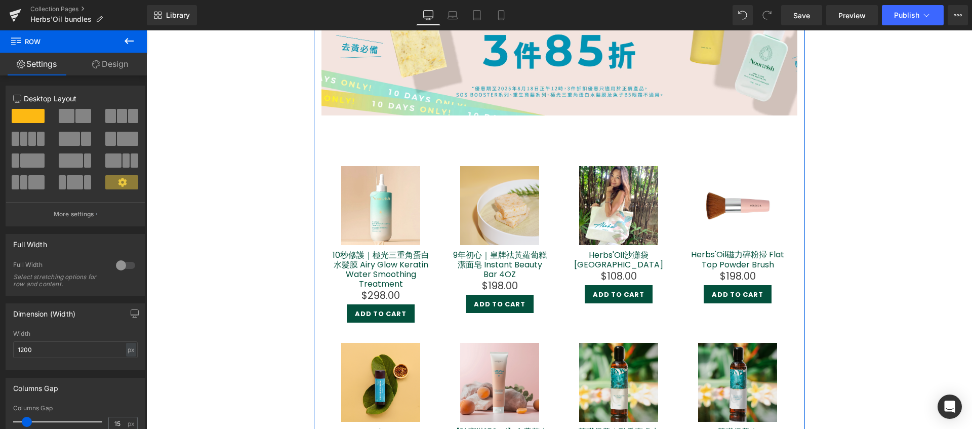
click at [114, 58] on link "Design" at bounding box center [109, 64] width 73 height 23
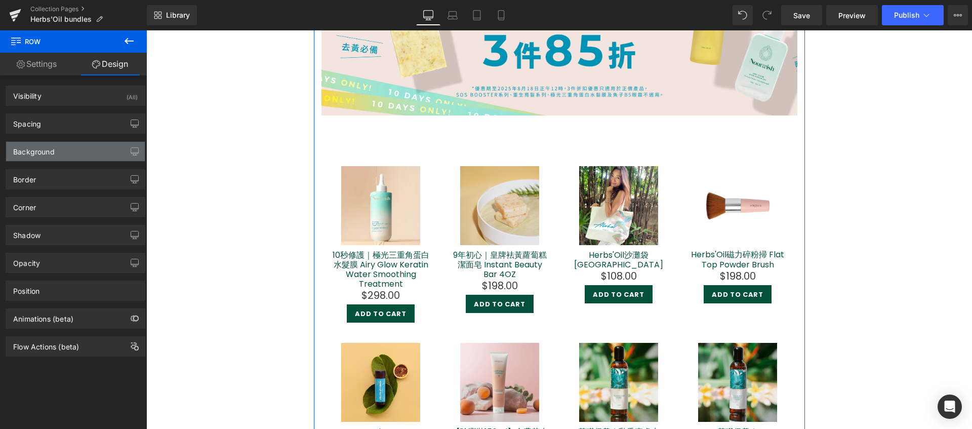
click at [94, 154] on div "Background" at bounding box center [75, 151] width 139 height 19
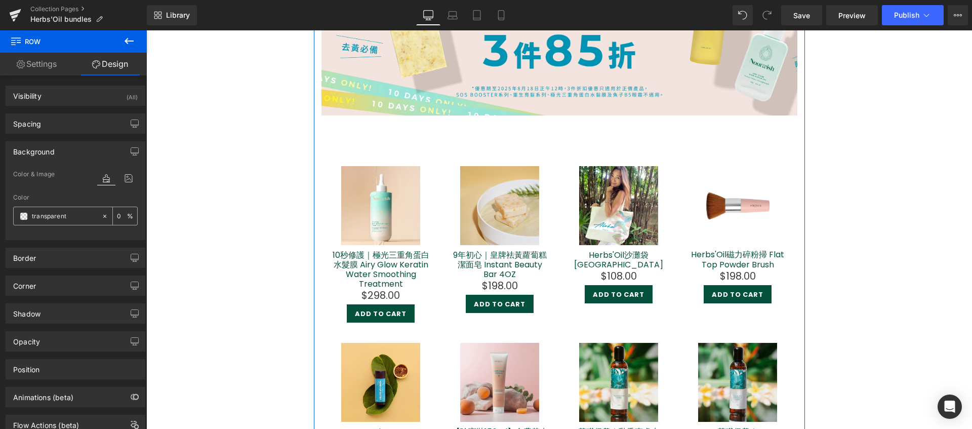
click at [78, 221] on input "text" at bounding box center [64, 216] width 65 height 11
click at [24, 217] on span at bounding box center [24, 216] width 8 height 8
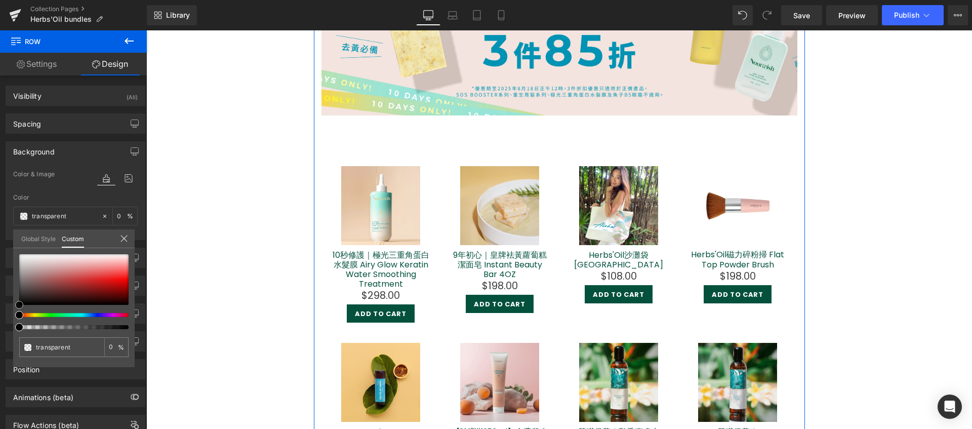
click at [48, 279] on div at bounding box center [73, 279] width 109 height 51
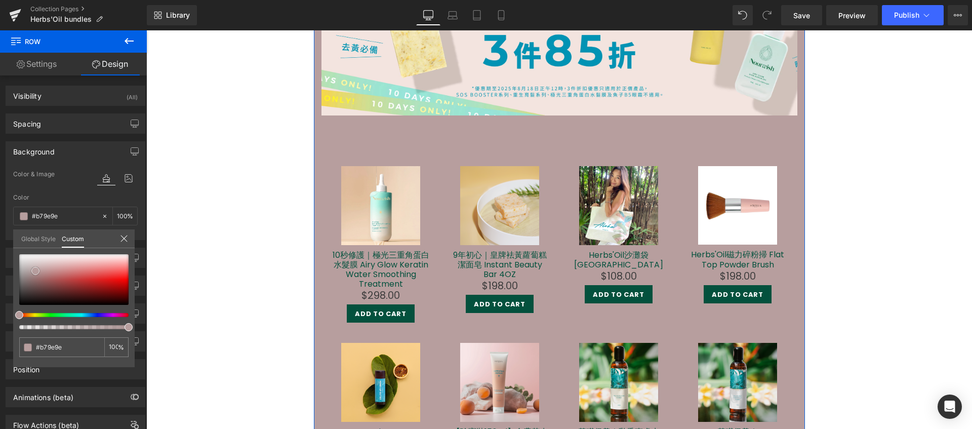
drag, startPoint x: 48, startPoint y: 279, endPoint x: 35, endPoint y: 271, distance: 14.6
click at [35, 271] on span at bounding box center [35, 271] width 8 height 8
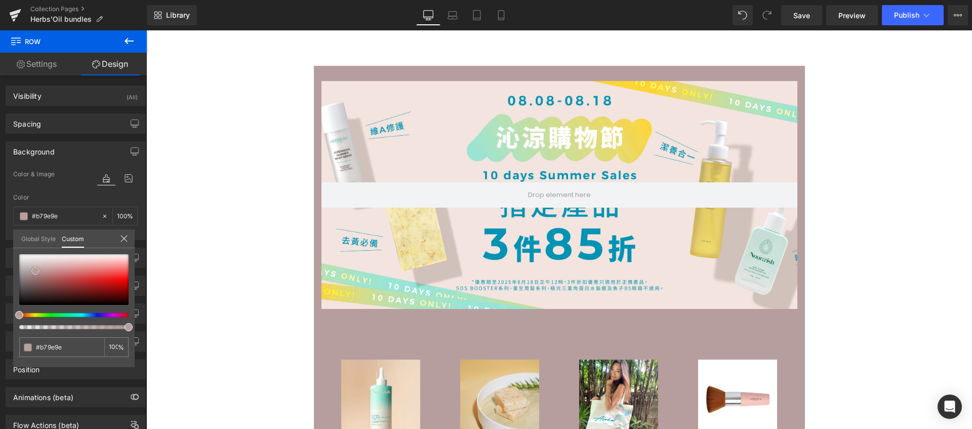
scroll to position [1194, 0]
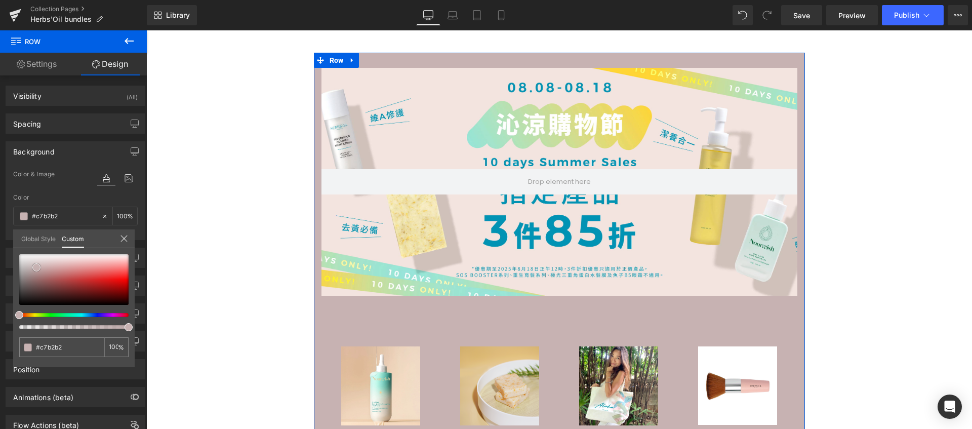
click at [36, 269] on span at bounding box center [36, 267] width 8 height 8
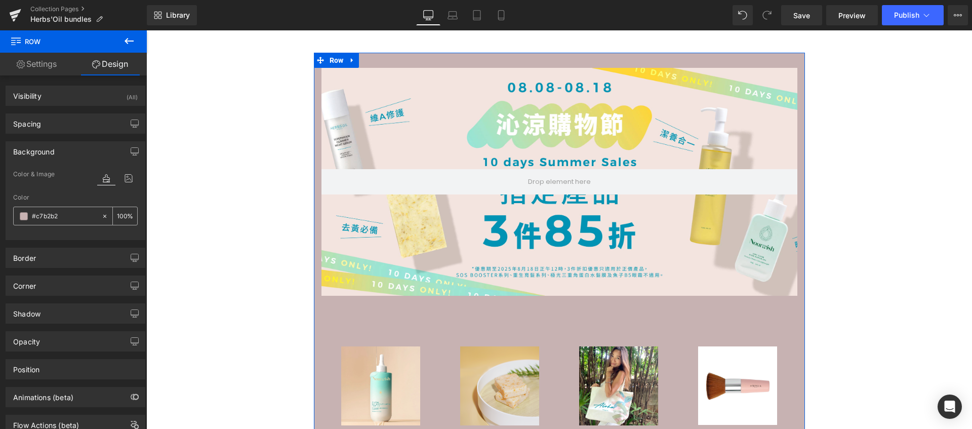
click at [101, 217] on icon at bounding box center [104, 216] width 7 height 7
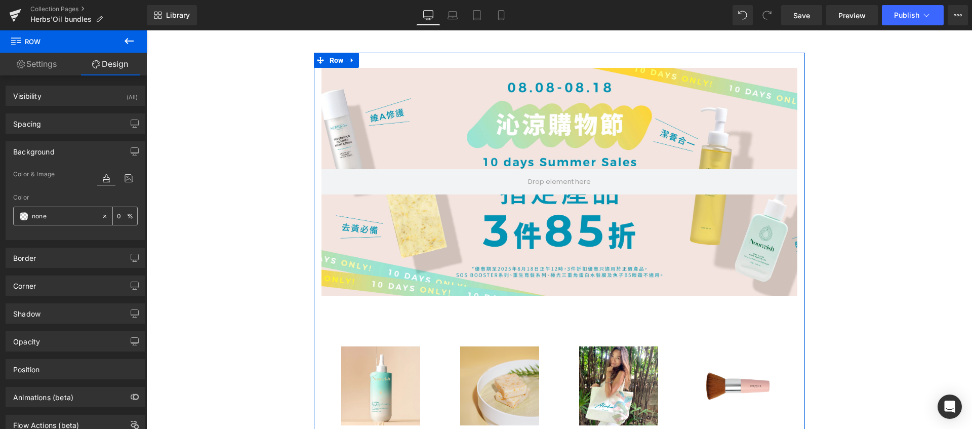
click at [78, 217] on input "text" at bounding box center [64, 216] width 65 height 11
click at [21, 218] on span at bounding box center [24, 216] width 8 height 8
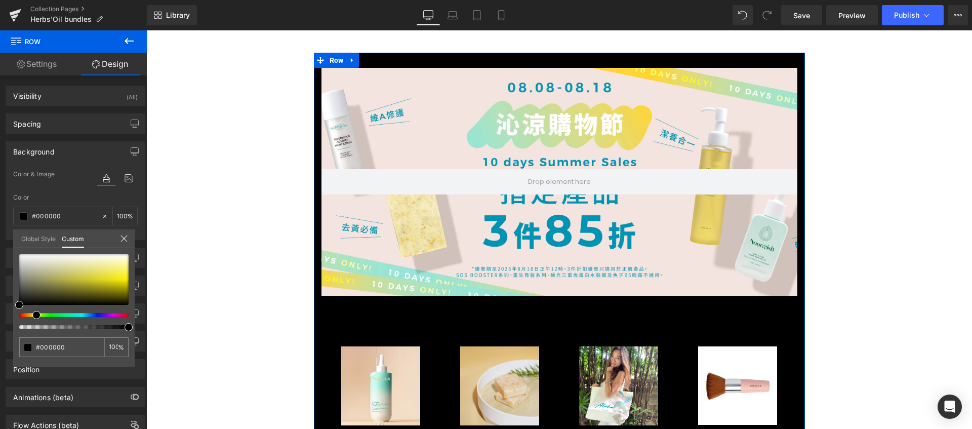
drag, startPoint x: 19, startPoint y: 313, endPoint x: 33, endPoint y: 317, distance: 14.3
click at [33, 317] on span at bounding box center [36, 315] width 8 height 8
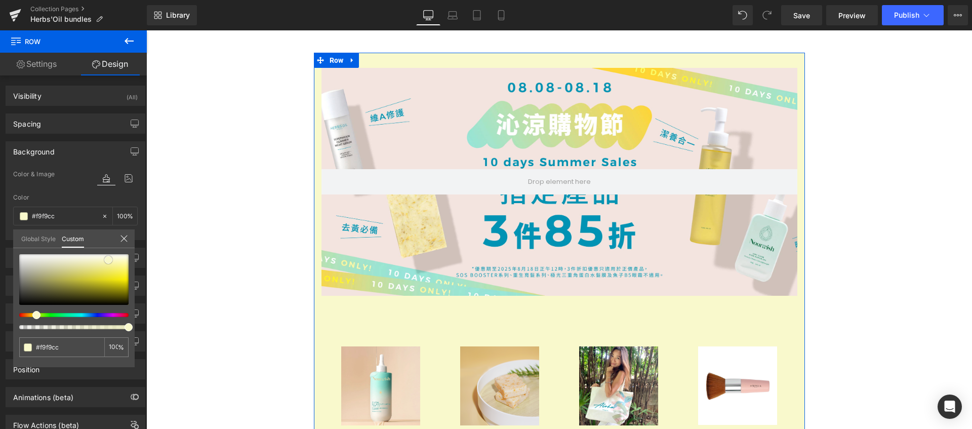
drag, startPoint x: 20, startPoint y: 304, endPoint x: 109, endPoint y: 259, distance: 99.8
click at [109, 259] on span at bounding box center [108, 260] width 8 height 8
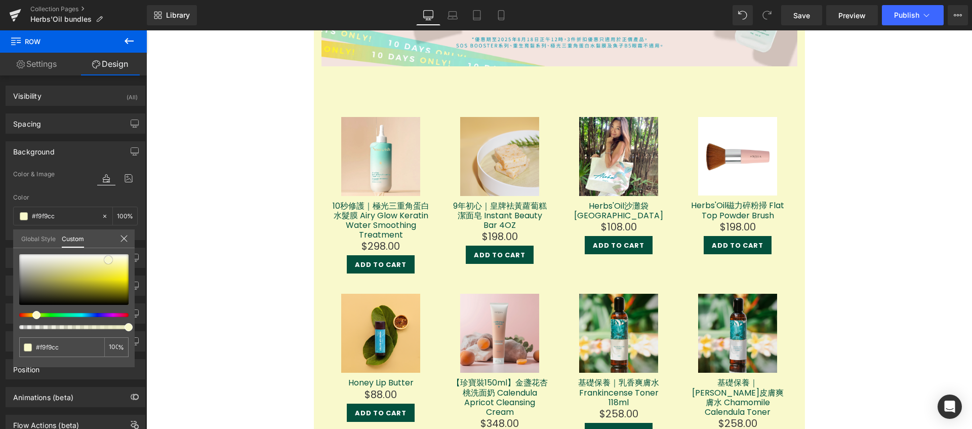
scroll to position [1384, 0]
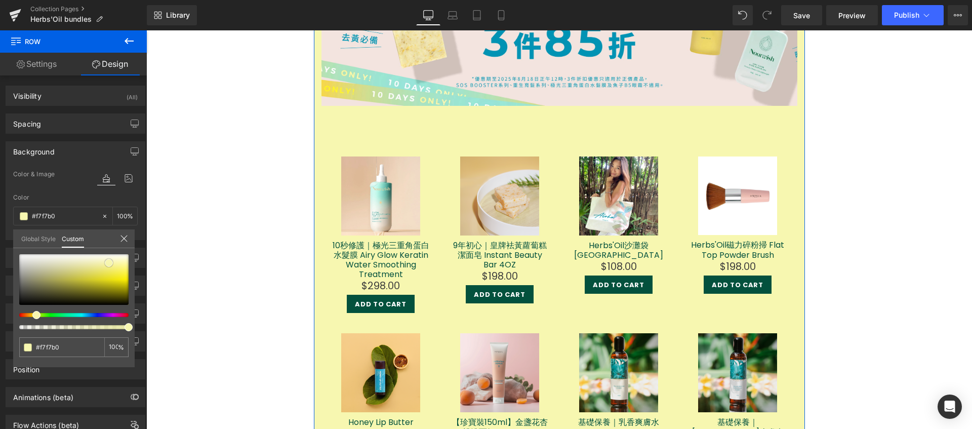
click at [110, 262] on span at bounding box center [109, 263] width 8 height 8
click at [29, 313] on div at bounding box center [69, 315] width 109 height 4
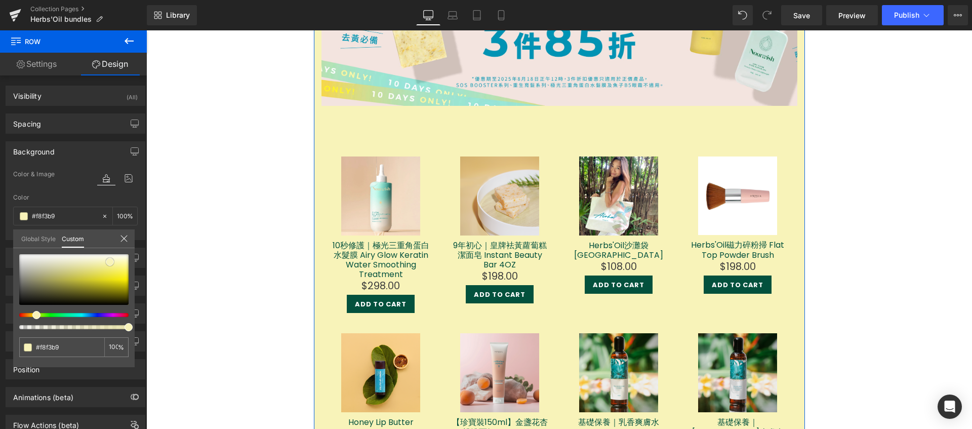
click at [111, 261] on span at bounding box center [110, 262] width 8 height 8
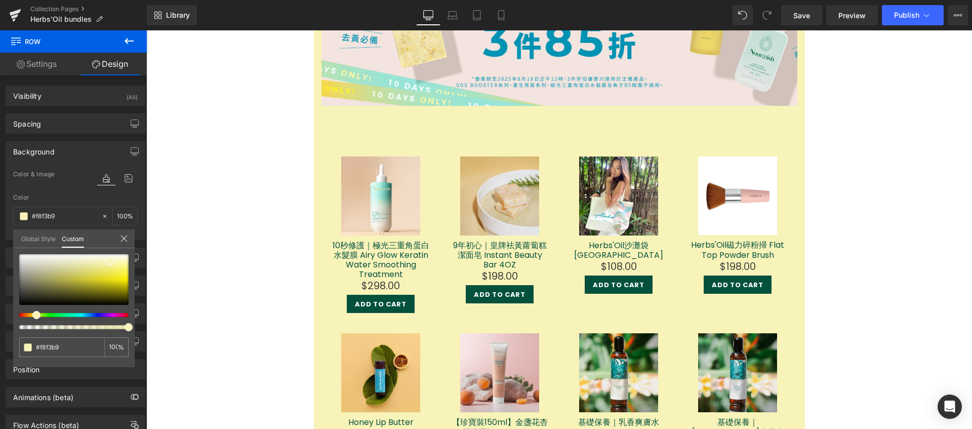
click at [260, 251] on body "Herbs'Oil [US_STATE] trending SOS Mask" at bounding box center [558, 148] width 825 height 3005
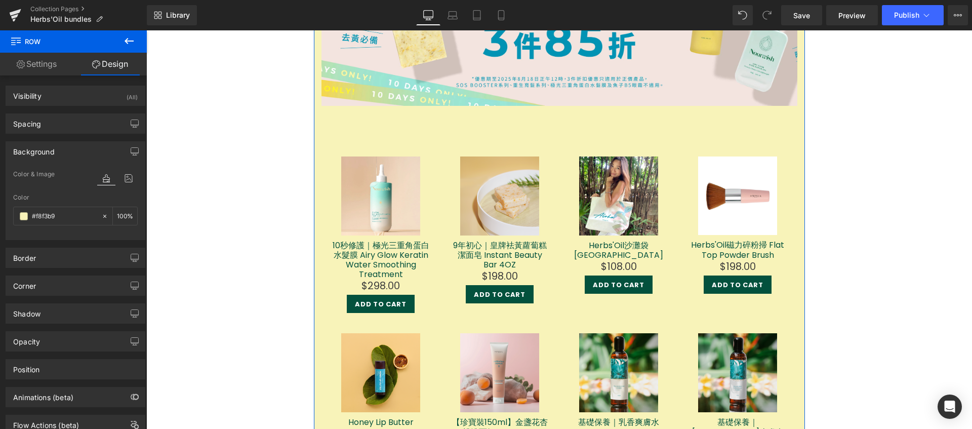
click at [81, 151] on div "Background" at bounding box center [75, 151] width 139 height 19
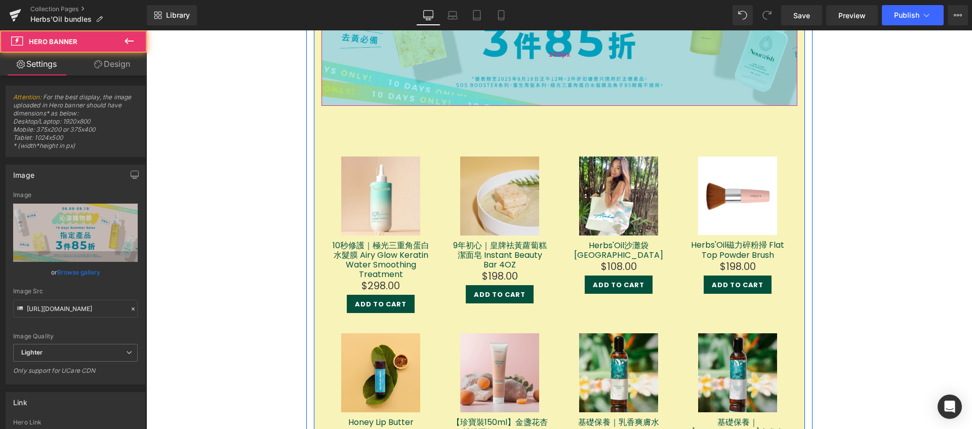
click at [378, 80] on div "200px" at bounding box center [559, 55] width 476 height 101
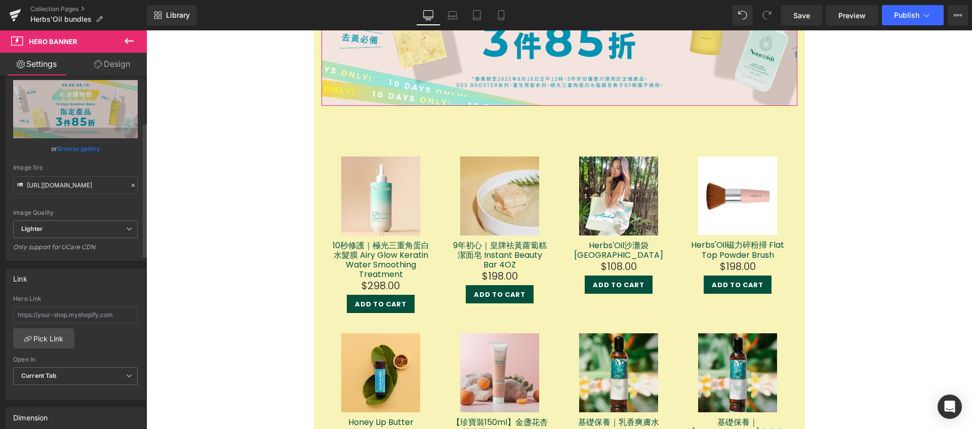
scroll to position [137, 0]
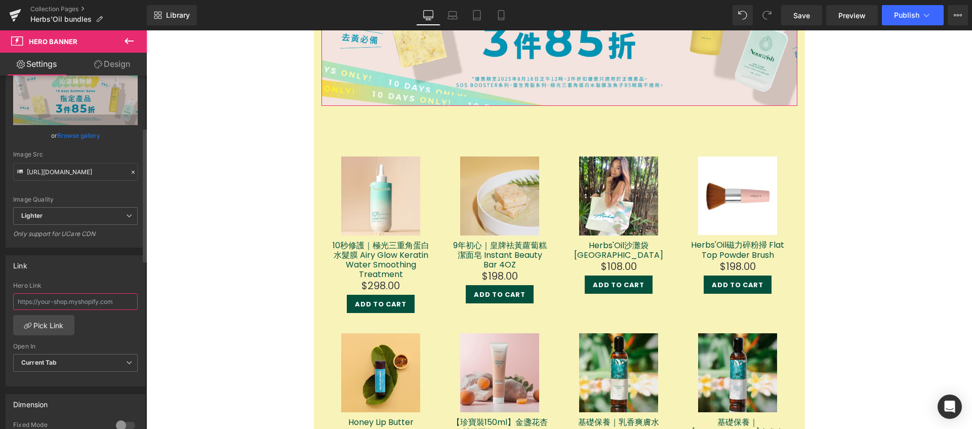
click at [96, 304] on input "text" at bounding box center [75, 301] width 124 height 17
click at [102, 328] on div "Hero Link Pick Link Current Tab New Tab Open In Current Tab Current Tab New Tab" at bounding box center [75, 334] width 139 height 104
click at [61, 327] on link "Pick Link" at bounding box center [43, 325] width 61 height 20
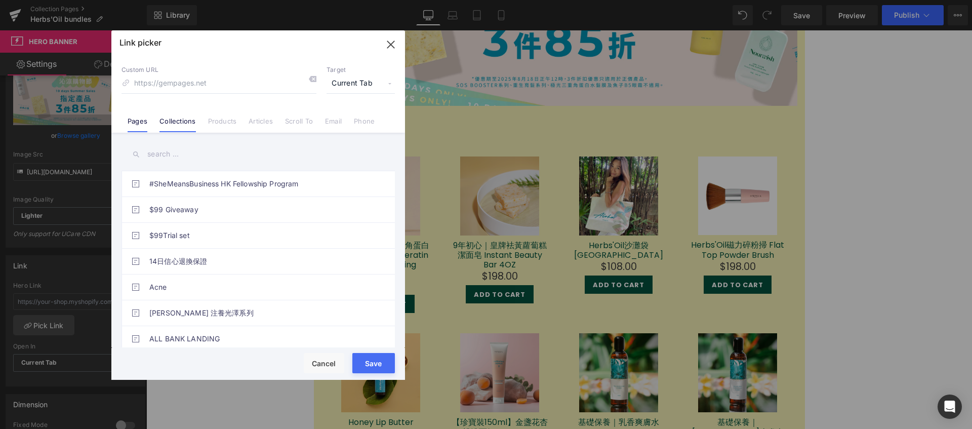
click at [162, 123] on link "Collections" at bounding box center [177, 124] width 36 height 15
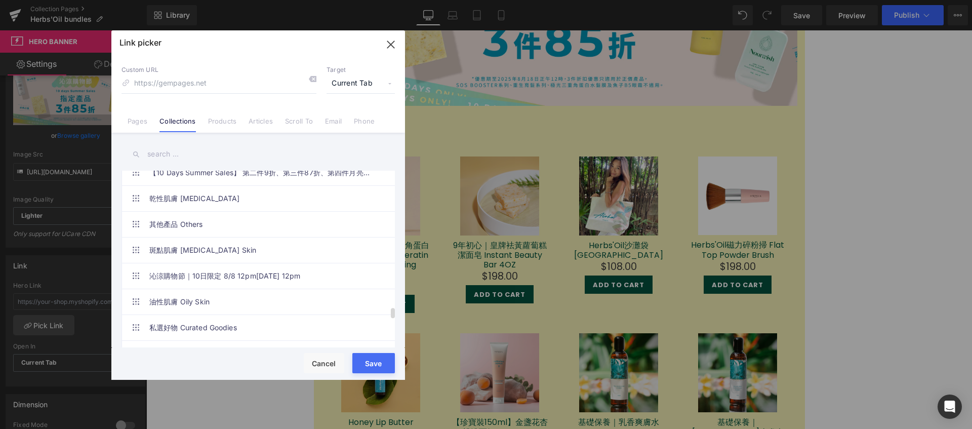
scroll to position [2250, 0]
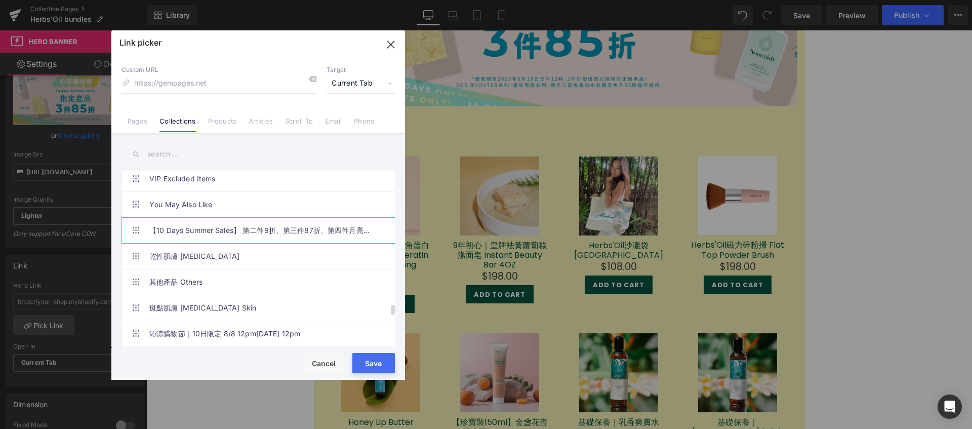
click at [220, 235] on link "【10 Days Summer Sales】 第二件9折、第三件87折、第四件月亮精華高達7折" at bounding box center [260, 230] width 223 height 25
click at [368, 364] on button "Save" at bounding box center [373, 363] width 43 height 20
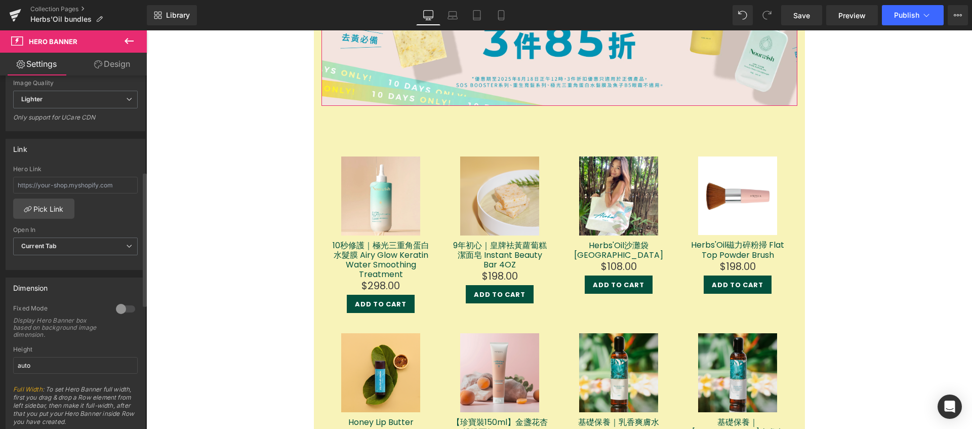
scroll to position [0, 0]
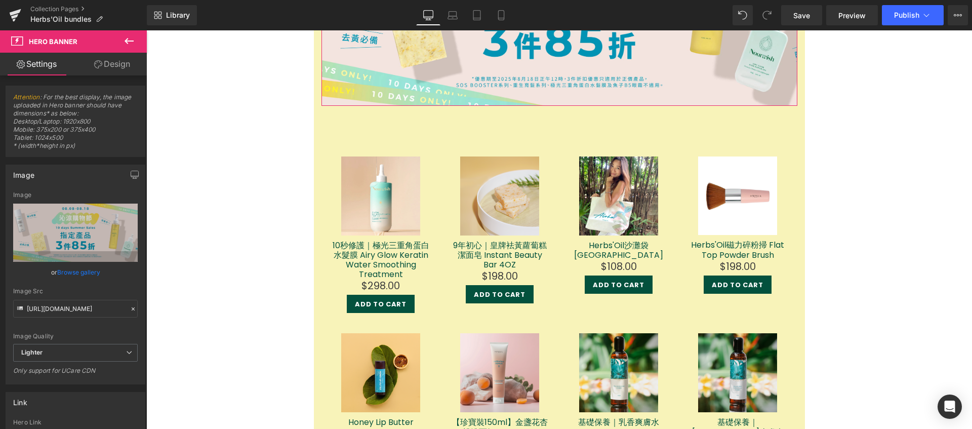
click at [112, 67] on link "Design" at bounding box center [111, 64] width 73 height 23
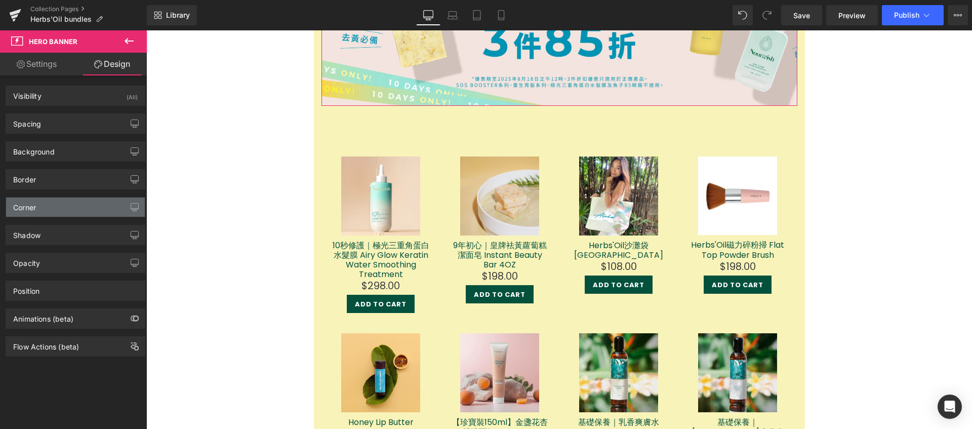
click at [73, 213] on div "Corner" at bounding box center [75, 206] width 139 height 19
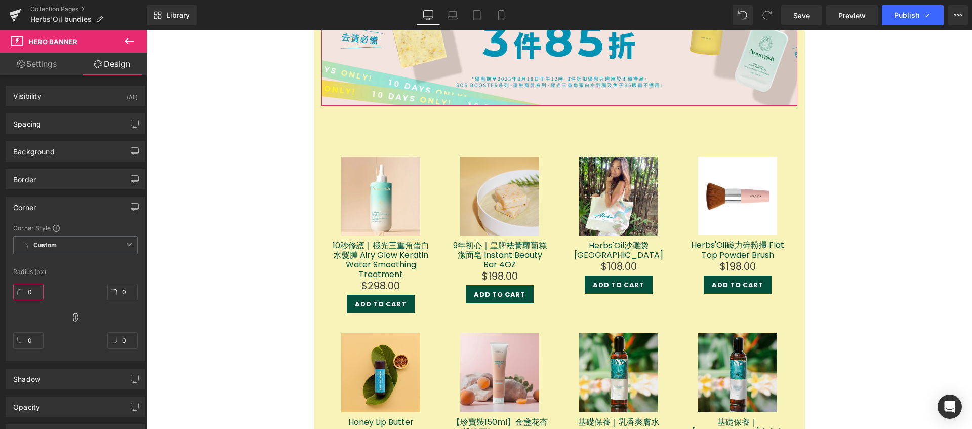
click at [35, 295] on input "0" at bounding box center [28, 291] width 30 height 17
type input "10"
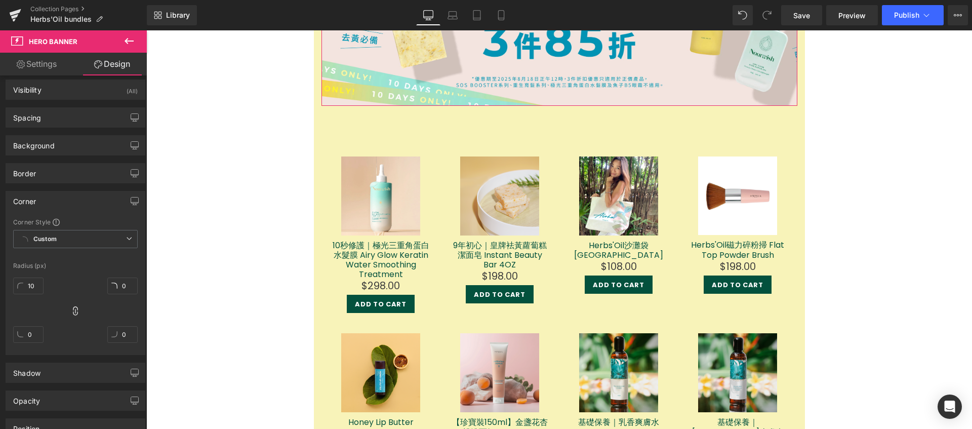
click at [69, 284] on div "10 0 0 0" at bounding box center [75, 313] width 124 height 81
click at [105, 204] on div "Corner" at bounding box center [75, 200] width 139 height 19
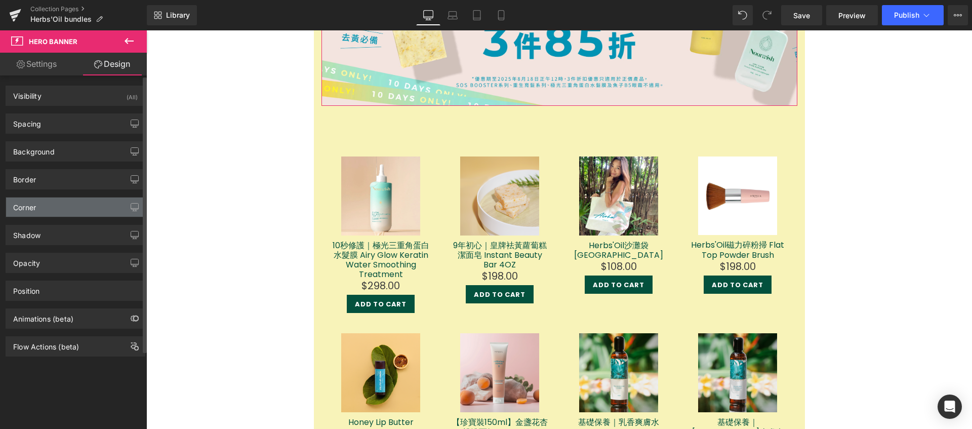
scroll to position [0, 0]
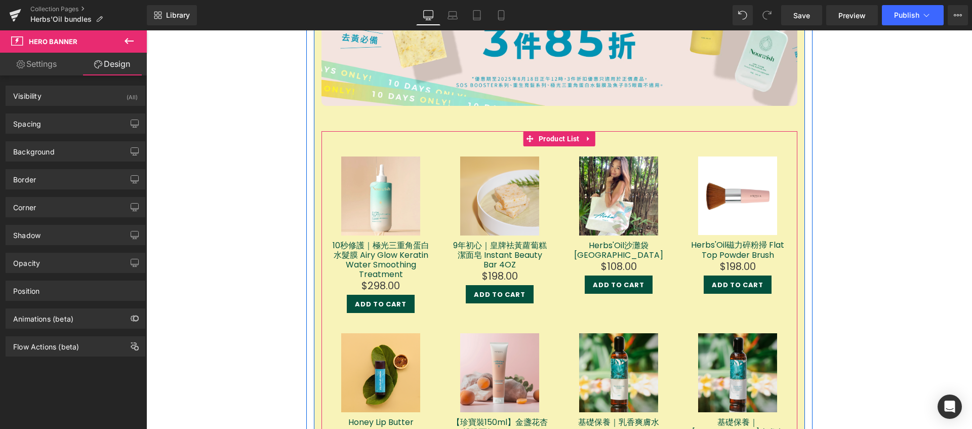
click at [484, 139] on div "Sale Off (P) Image 10秒修護｜極光三重角蛋白水髮膜 Airy Glow Keratin Water Smoothing Treatment…" at bounding box center [559, 401] width 476 height 541
click at [536, 141] on span "Product List" at bounding box center [559, 138] width 46 height 15
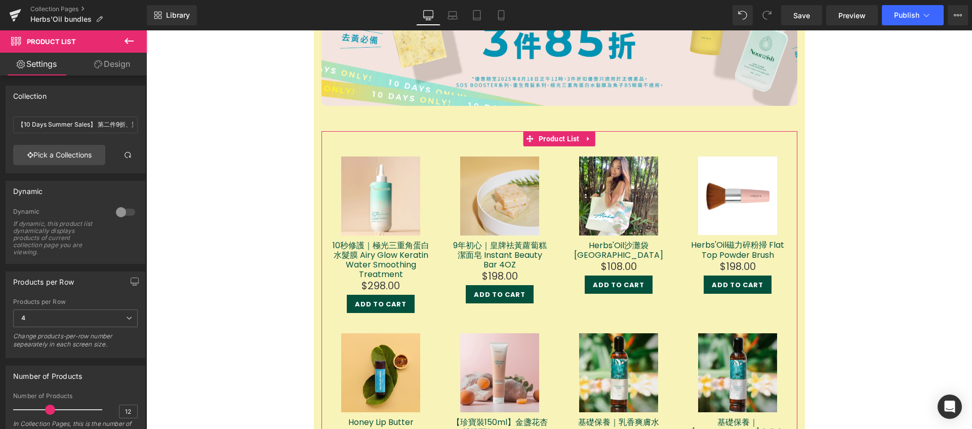
click at [97, 65] on icon at bounding box center [98, 64] width 8 height 8
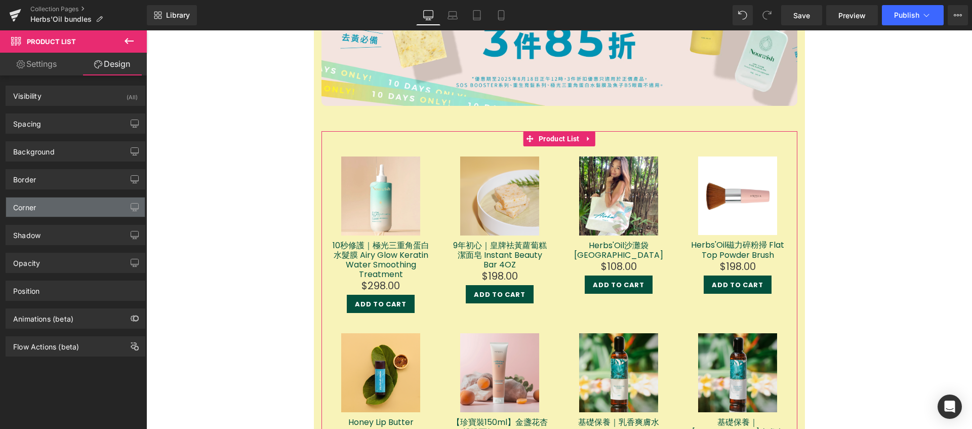
click at [81, 210] on div "Corner" at bounding box center [75, 206] width 139 height 19
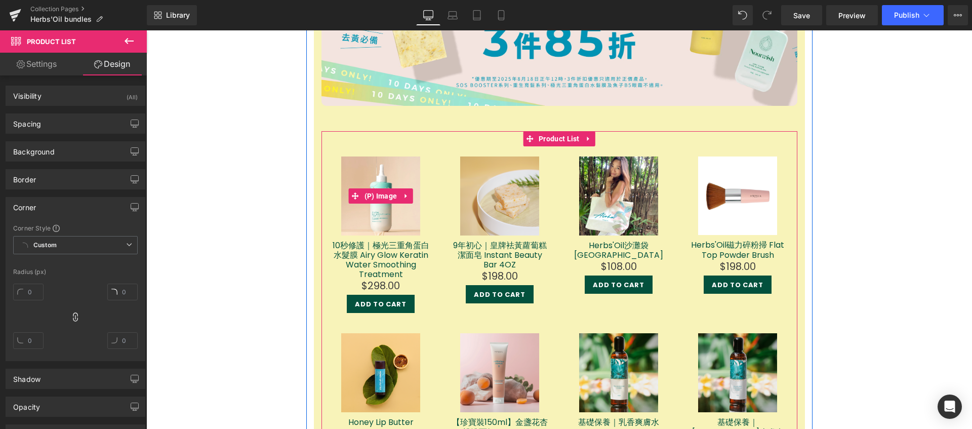
click at [396, 171] on img at bounding box center [380, 195] width 79 height 79
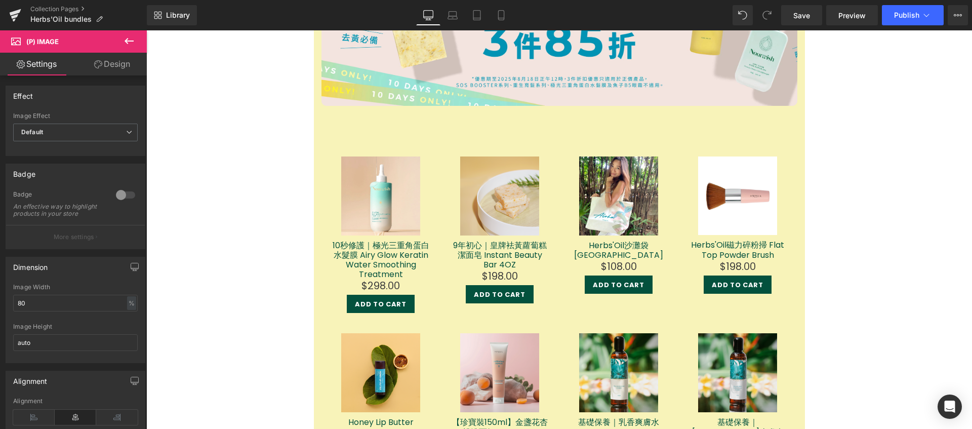
click at [108, 62] on link "Design" at bounding box center [111, 64] width 73 height 23
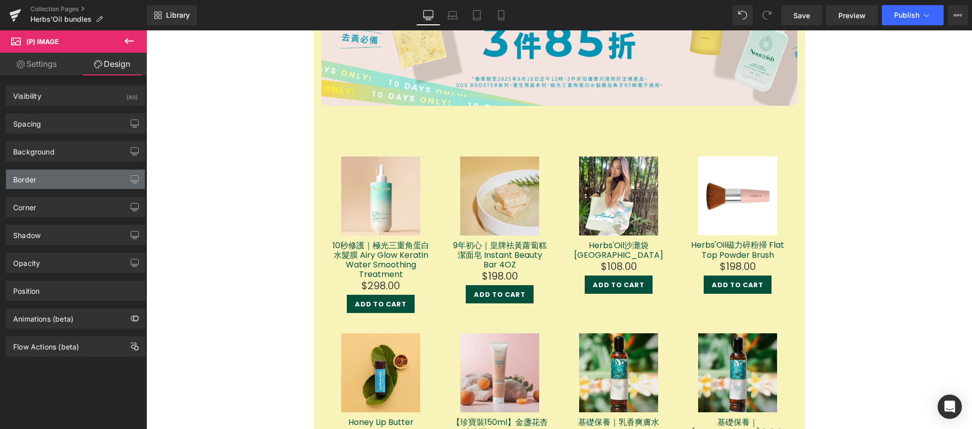
click at [54, 181] on div "Border" at bounding box center [75, 179] width 139 height 19
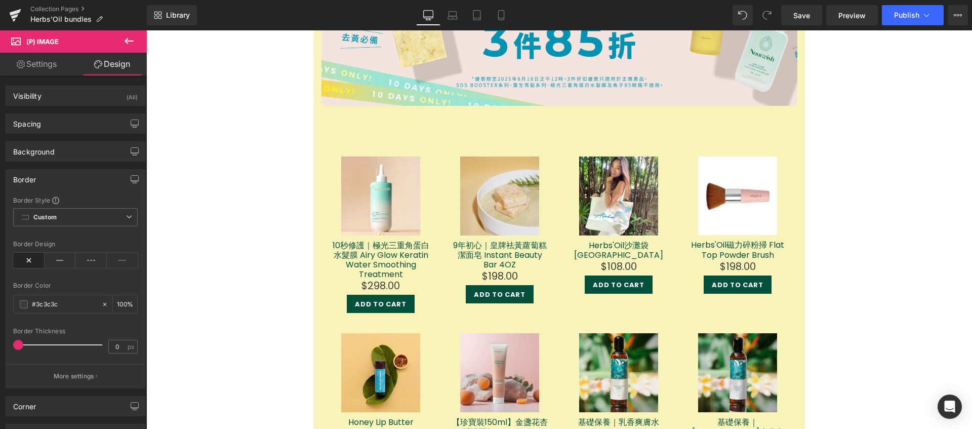
click at [54, 181] on div "Border" at bounding box center [75, 179] width 139 height 19
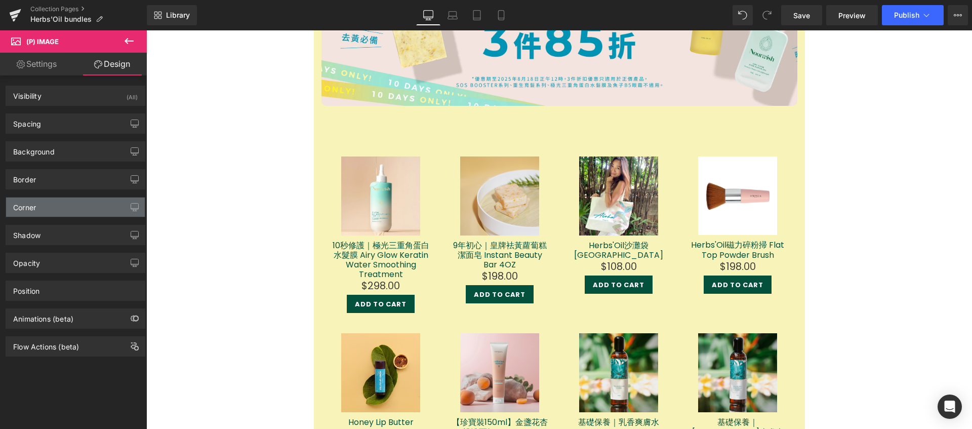
click at [52, 205] on div "Corner" at bounding box center [75, 206] width 139 height 19
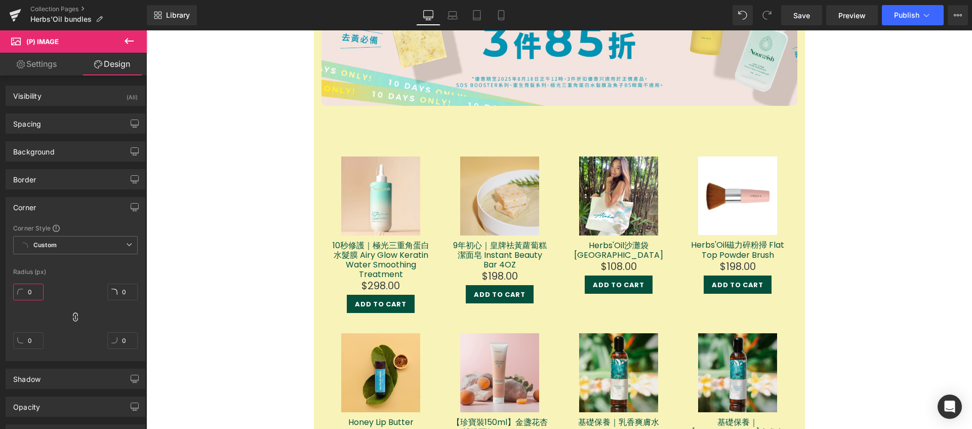
click at [28, 290] on input "0" at bounding box center [28, 291] width 30 height 17
type input "10"
click at [76, 272] on div "Radius (px)" at bounding box center [75, 271] width 124 height 7
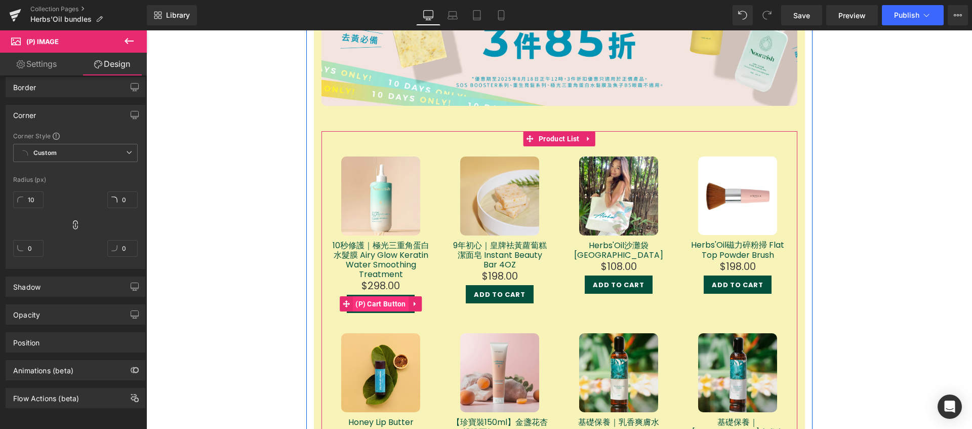
click at [386, 298] on span "(P) Cart Button" at bounding box center [381, 303] width 56 height 15
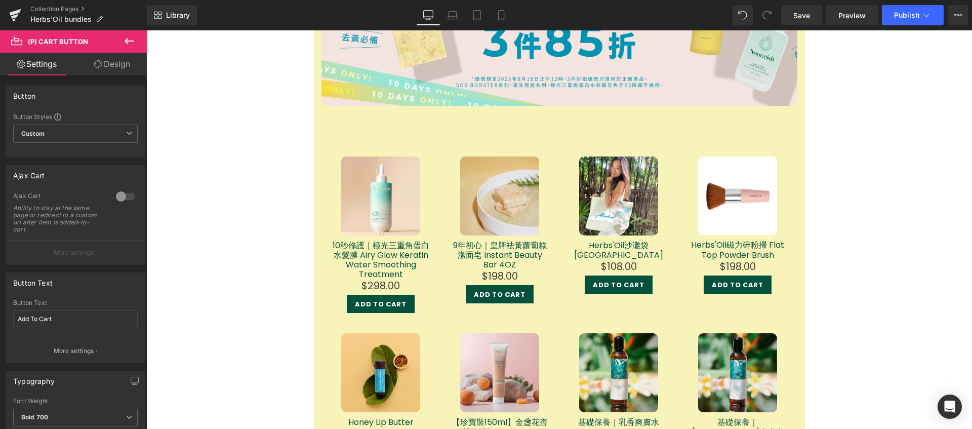
click at [119, 69] on link "Design" at bounding box center [111, 64] width 73 height 23
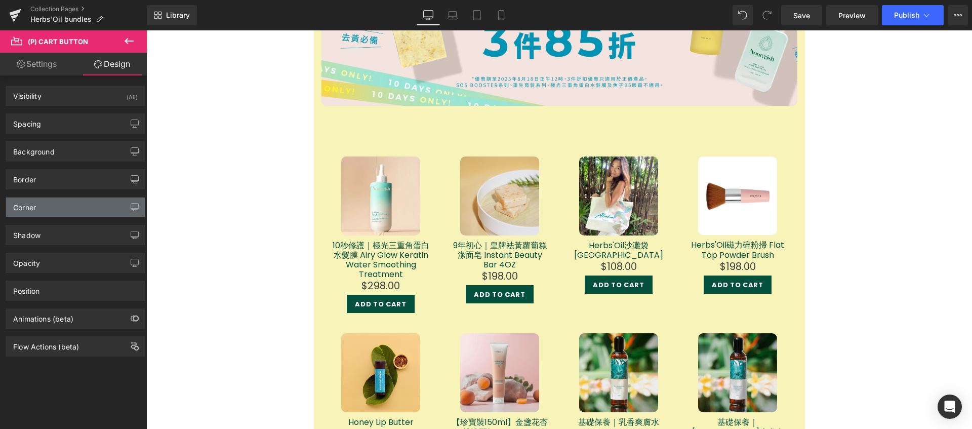
click at [52, 212] on div "Corner" at bounding box center [75, 206] width 139 height 19
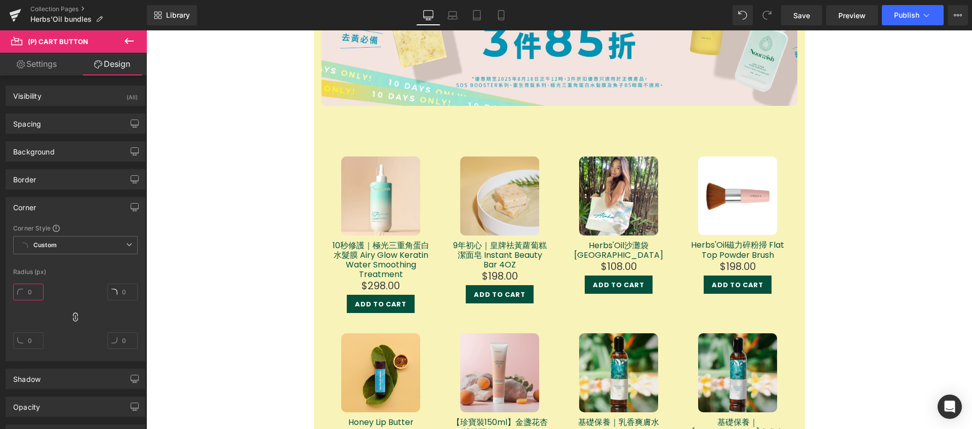
click at [30, 290] on input "text" at bounding box center [28, 291] width 30 height 17
type input "10"
click at [127, 266] on div "Corner Style Custom Custom Setup Global Style Custom Setup Global Style Radius …" at bounding box center [75, 292] width 139 height 137
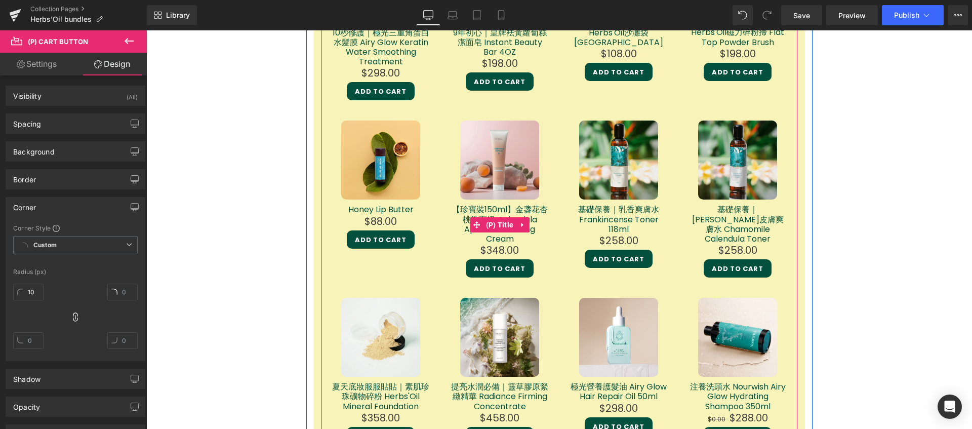
scroll to position [1724, 0]
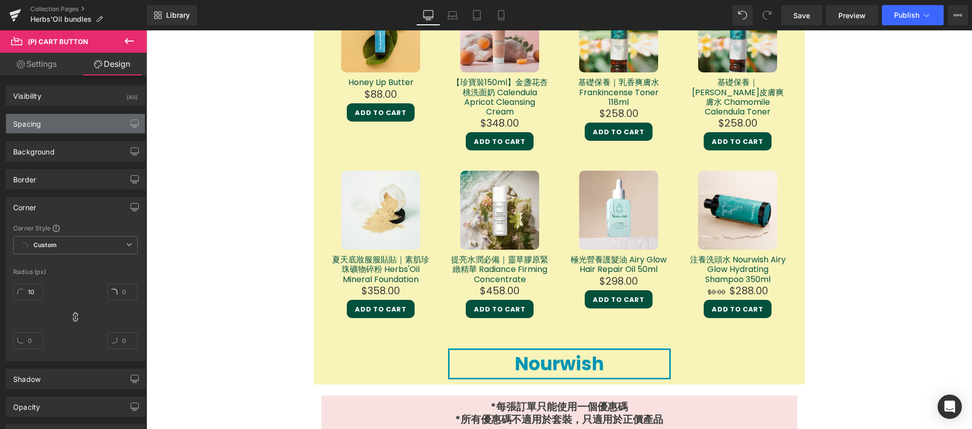
click at [72, 132] on div "Spacing" at bounding box center [75, 123] width 139 height 19
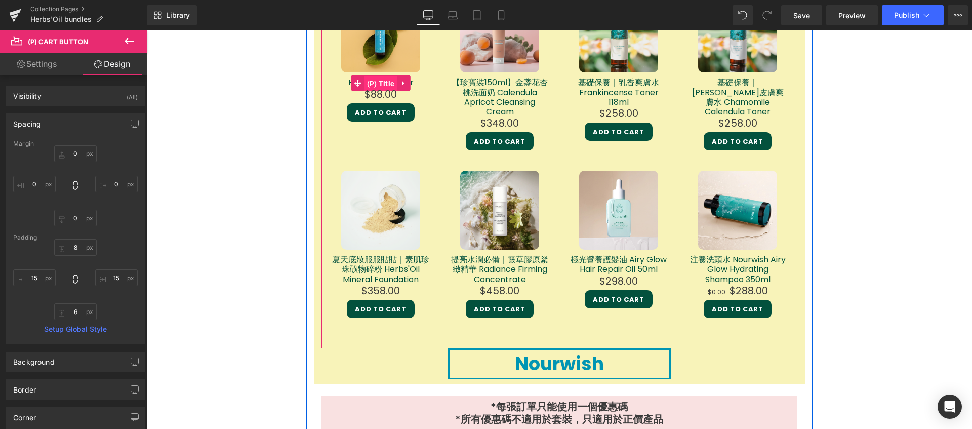
click at [381, 84] on span "(P) Title" at bounding box center [380, 83] width 33 height 15
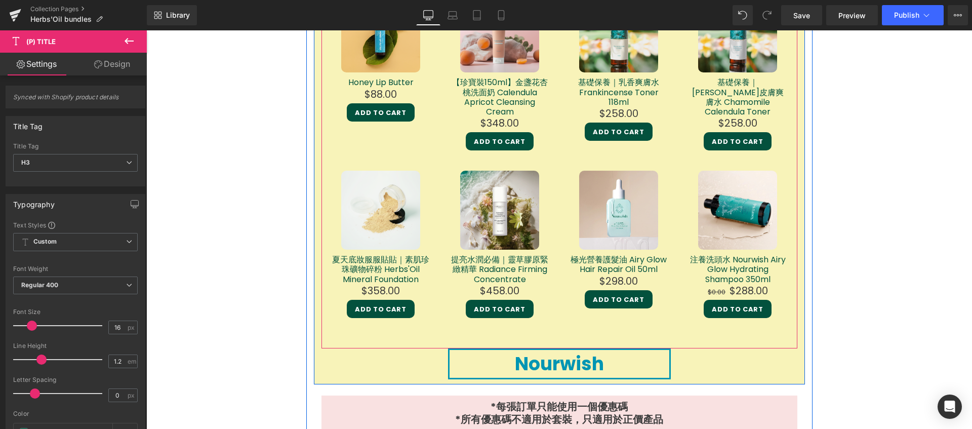
click at [349, 144] on div at bounding box center [559, 71] width 476 height 177
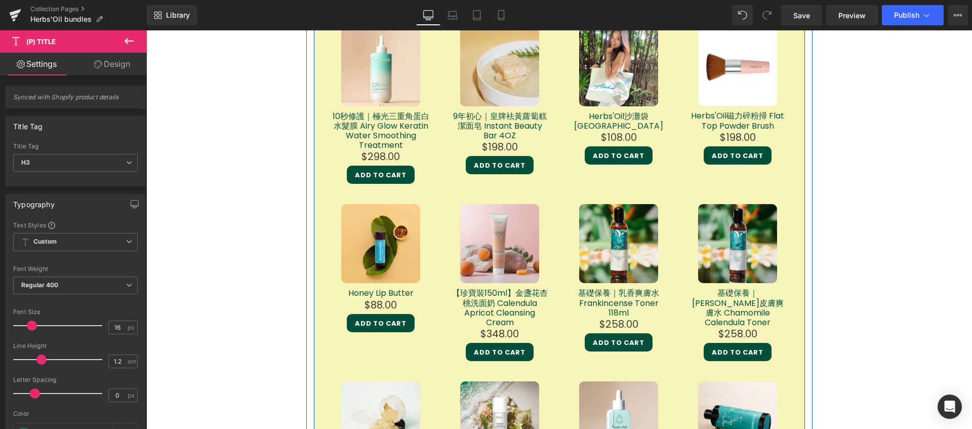
scroll to position [1300, 0]
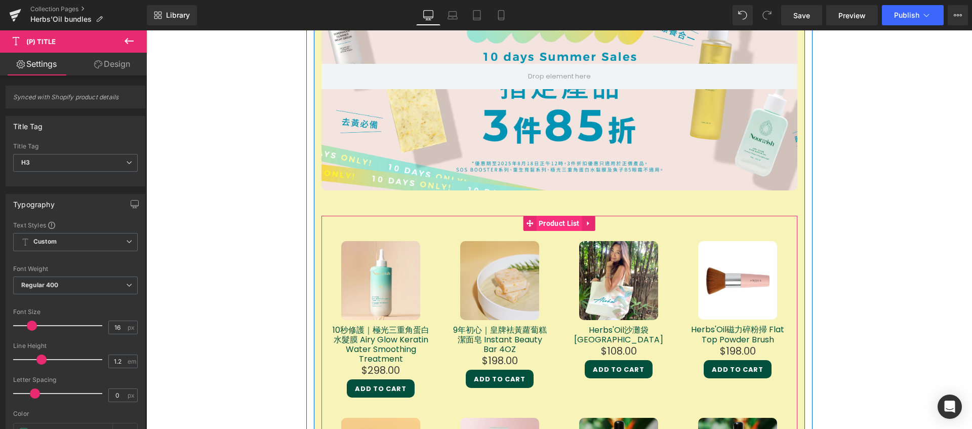
click at [539, 225] on span "Product List" at bounding box center [559, 223] width 46 height 15
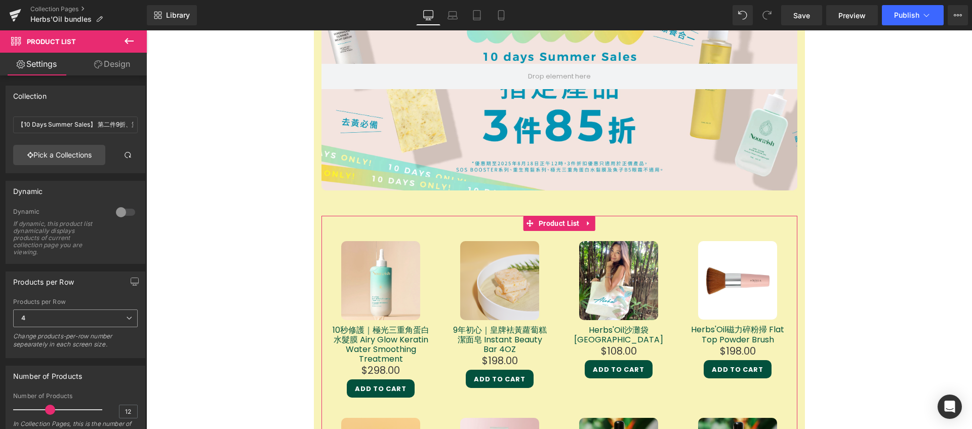
click at [116, 320] on span "4" at bounding box center [75, 318] width 124 height 18
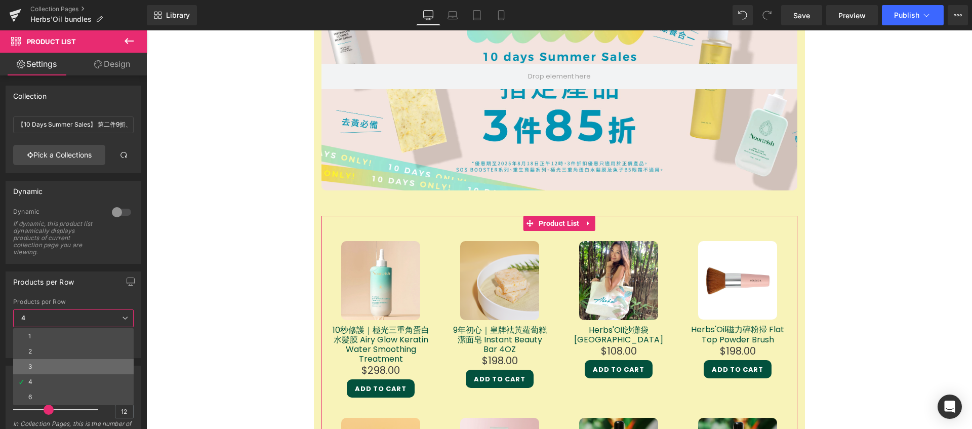
click at [85, 369] on li "3" at bounding box center [73, 366] width 120 height 15
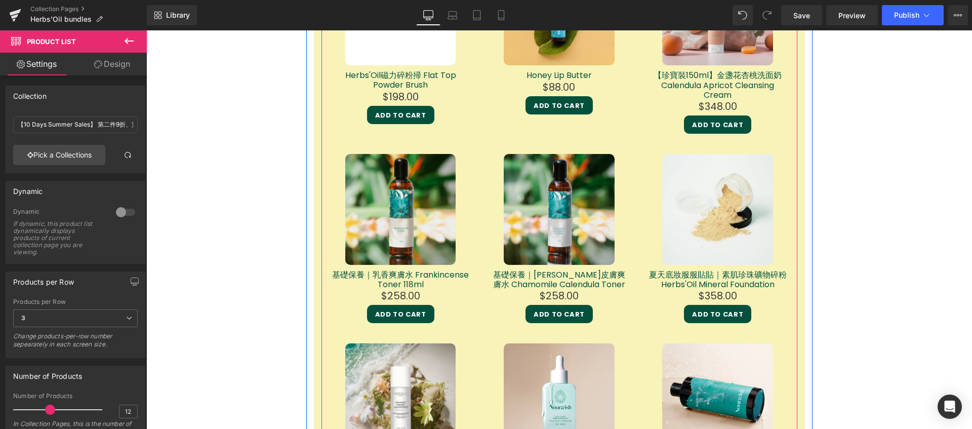
scroll to position [1778, 0]
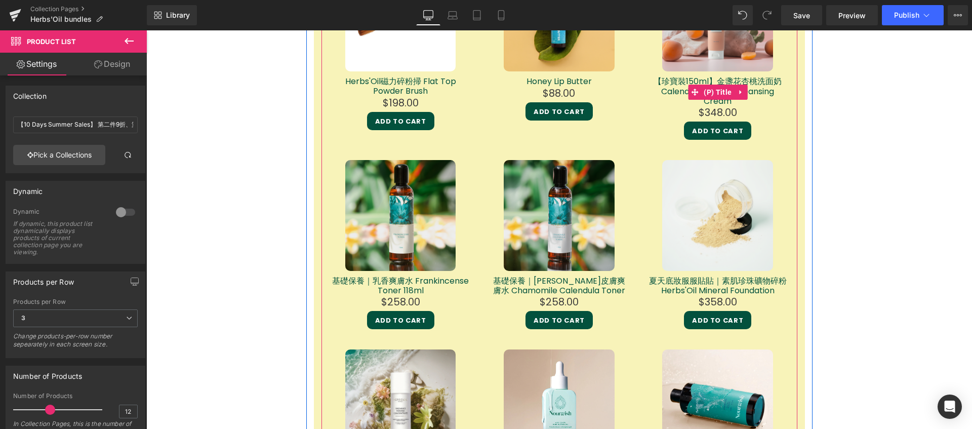
click at [680, 89] on link "【珍寶裝150ml】金盞花杏桃洗面奶 Calendula Apricot Cleansing Cream" at bounding box center [717, 90] width 138 height 29
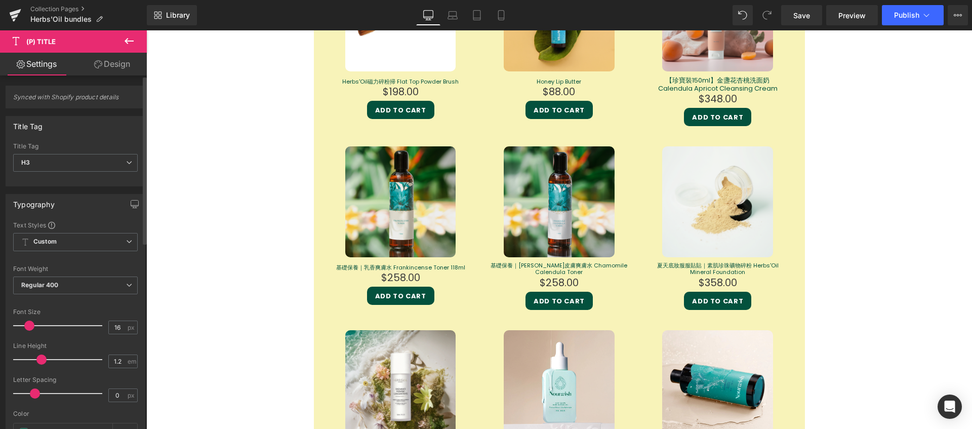
scroll to position [1765, 0]
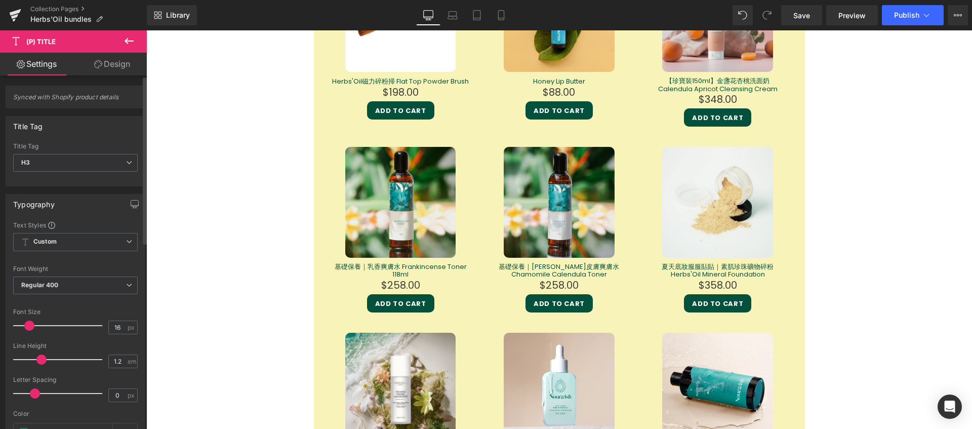
click at [29, 326] on span at bounding box center [29, 325] width 10 height 10
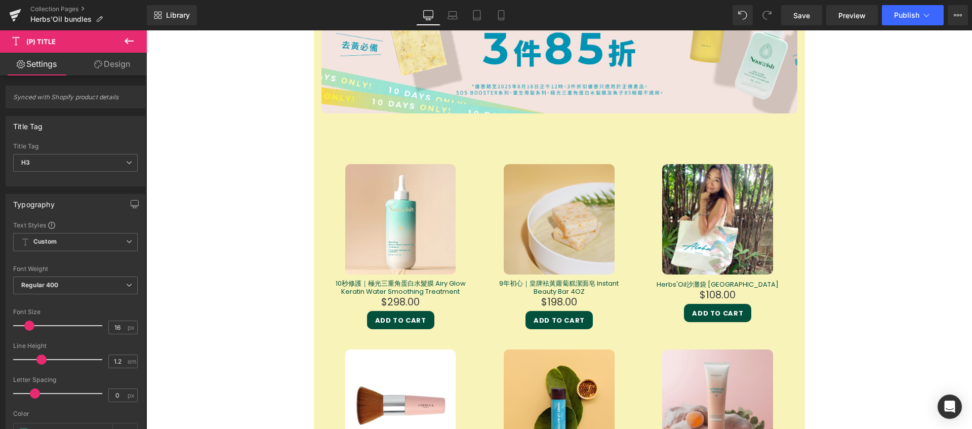
scroll to position [1163, 0]
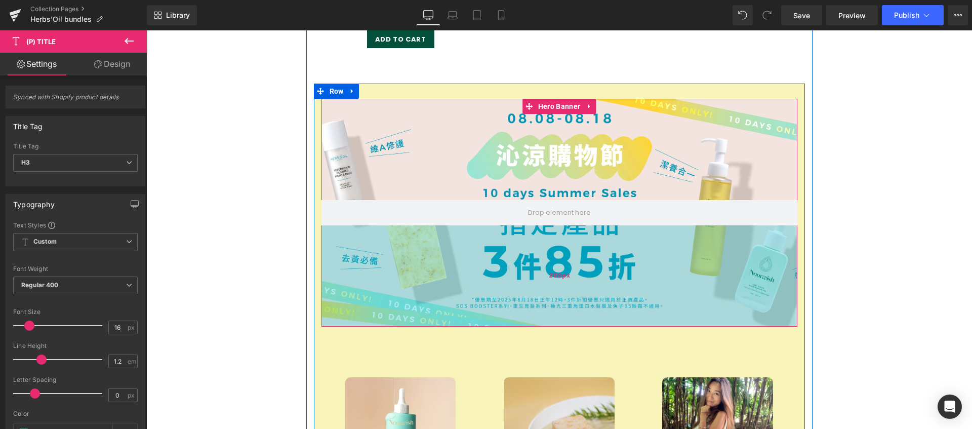
click at [405, 274] on div "200px" at bounding box center [559, 275] width 476 height 101
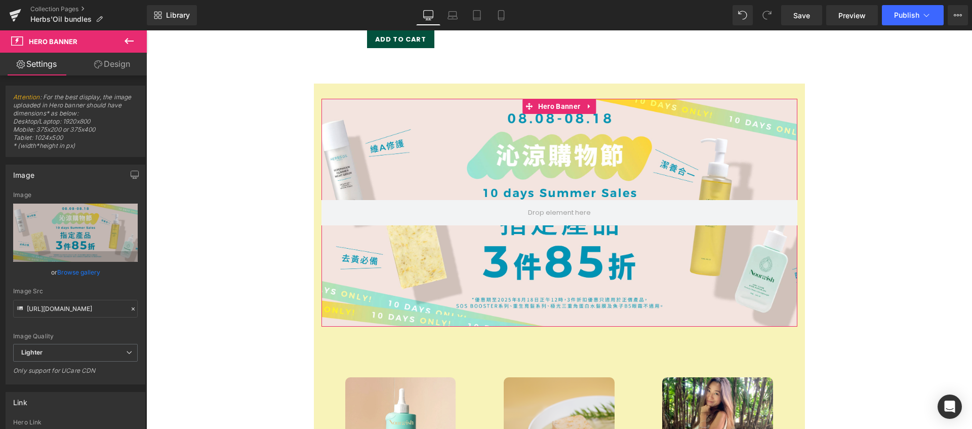
click at [106, 64] on link "Design" at bounding box center [111, 64] width 73 height 23
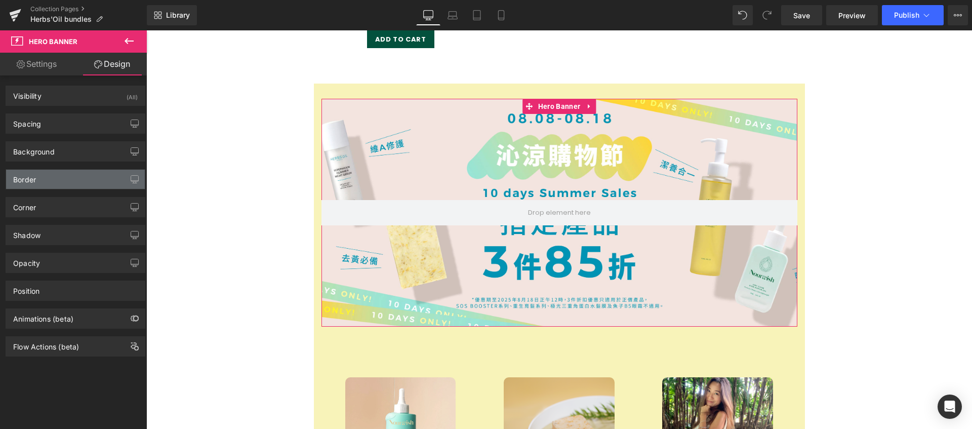
click at [69, 184] on div "Border" at bounding box center [75, 179] width 139 height 19
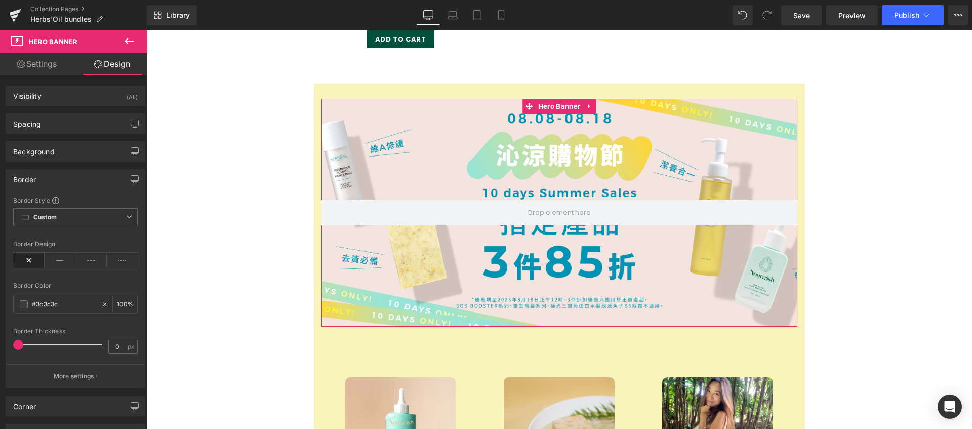
click at [71, 178] on div "Border" at bounding box center [75, 179] width 139 height 19
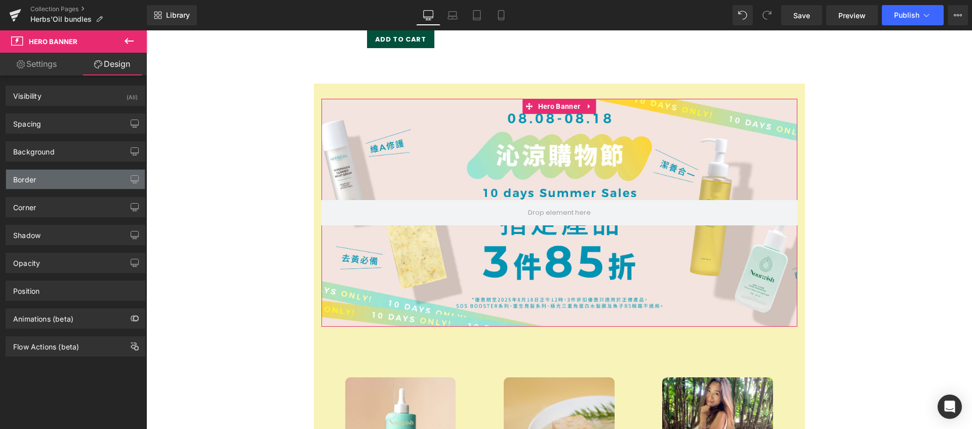
click at [80, 174] on div "Border" at bounding box center [75, 179] width 139 height 19
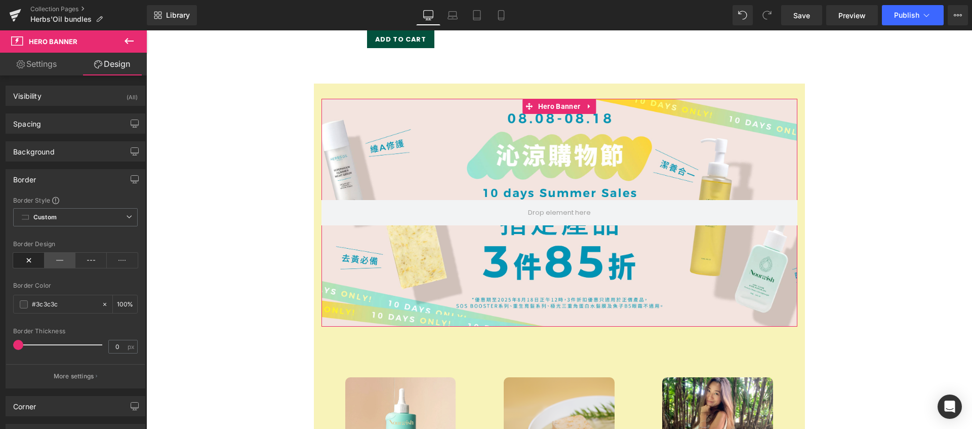
click at [57, 259] on icon at bounding box center [60, 260] width 31 height 15
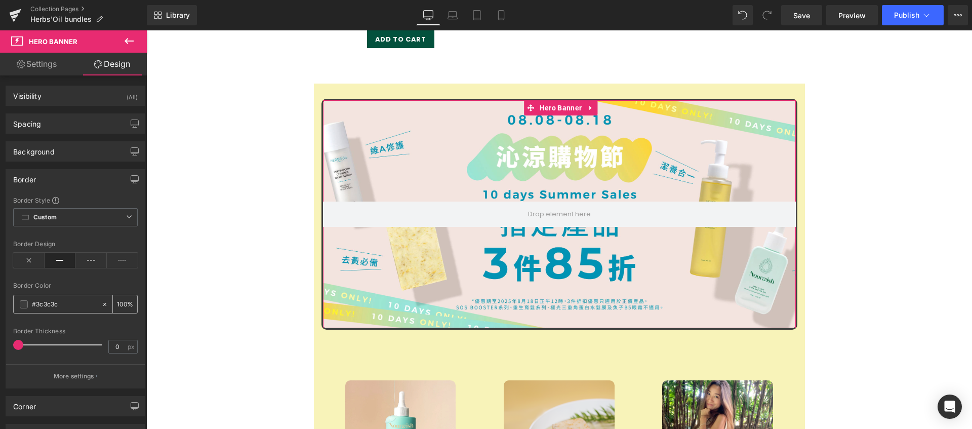
click at [17, 303] on div "#3c3c3c" at bounding box center [58, 304] width 88 height 18
click at [113, 263] on icon at bounding box center [122, 260] width 31 height 15
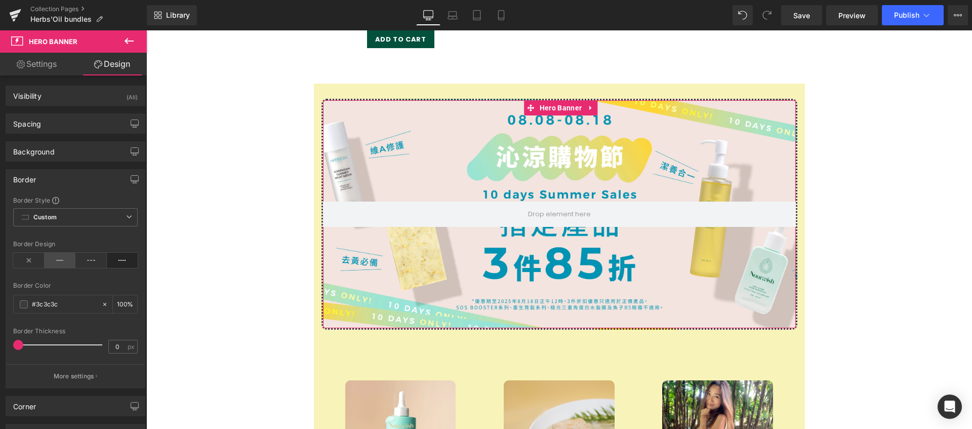
click at [59, 263] on icon at bounding box center [60, 260] width 31 height 15
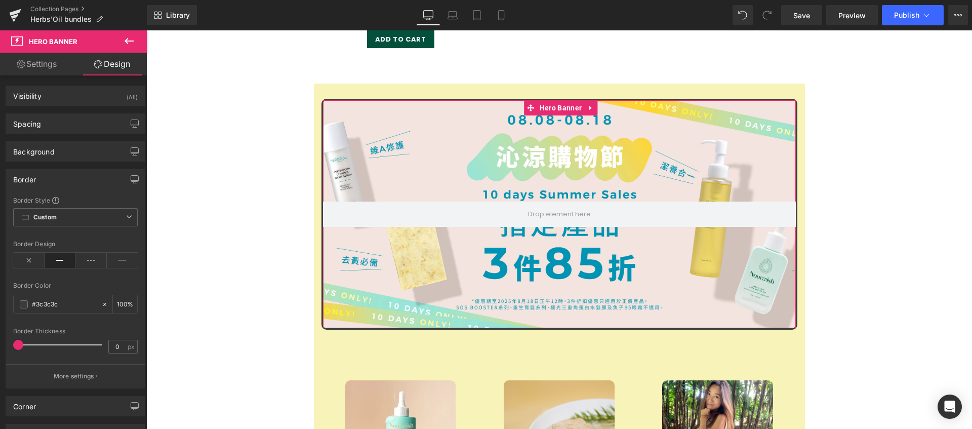
click at [15, 345] on span at bounding box center [18, 345] width 10 height 10
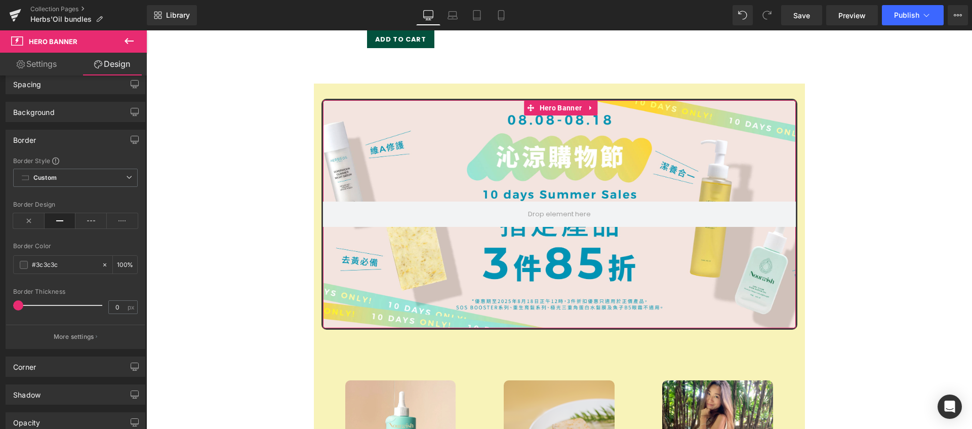
scroll to position [46, 0]
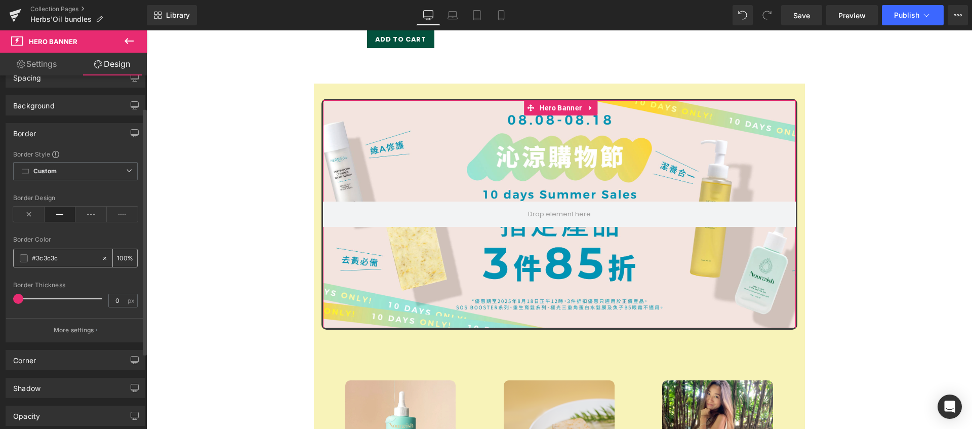
click at [55, 259] on input "#3c3c3c" at bounding box center [64, 258] width 65 height 11
click at [29, 214] on icon at bounding box center [28, 213] width 31 height 15
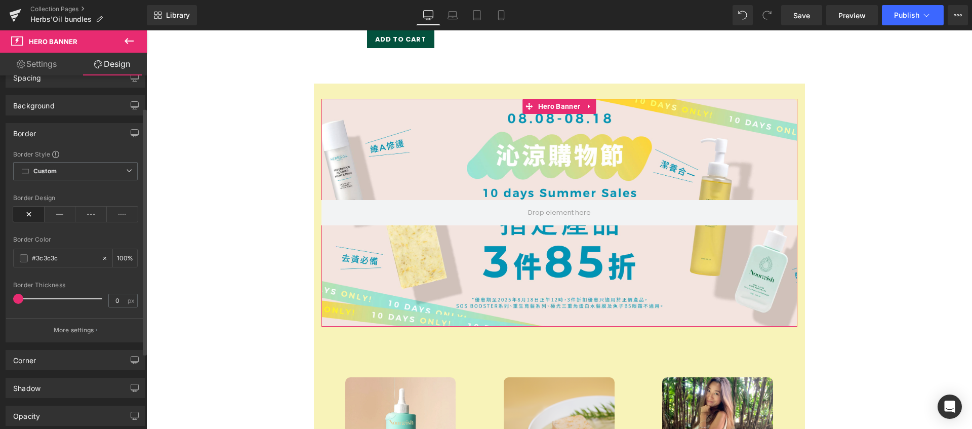
click at [94, 134] on div "Border" at bounding box center [75, 132] width 139 height 19
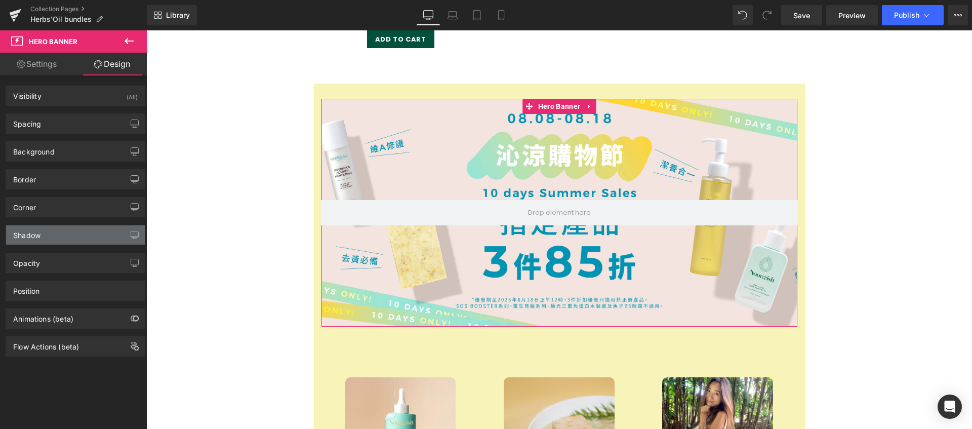
click at [56, 240] on div "Shadow" at bounding box center [75, 234] width 139 height 19
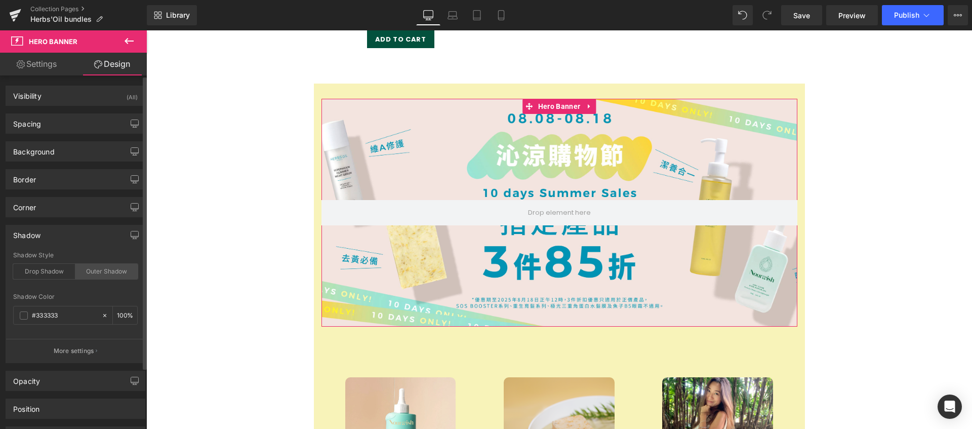
click at [80, 275] on div "Outer Shadow" at bounding box center [106, 271] width 62 height 15
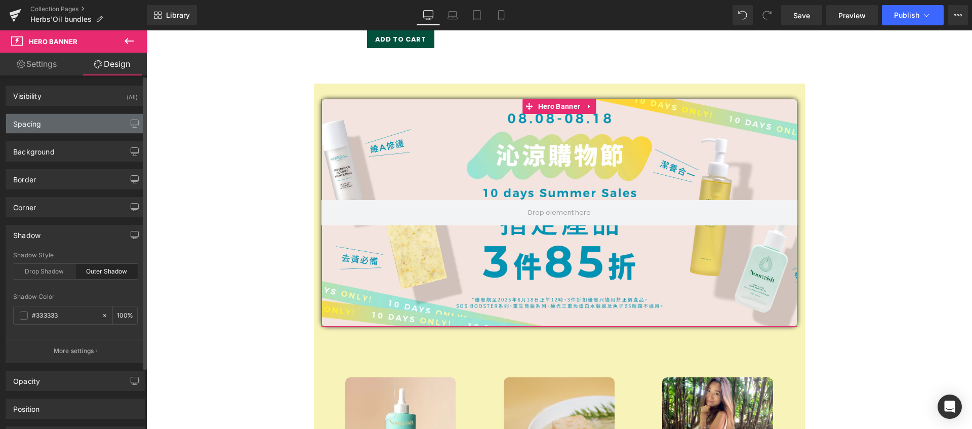
click at [88, 115] on div "Spacing" at bounding box center [75, 123] width 139 height 19
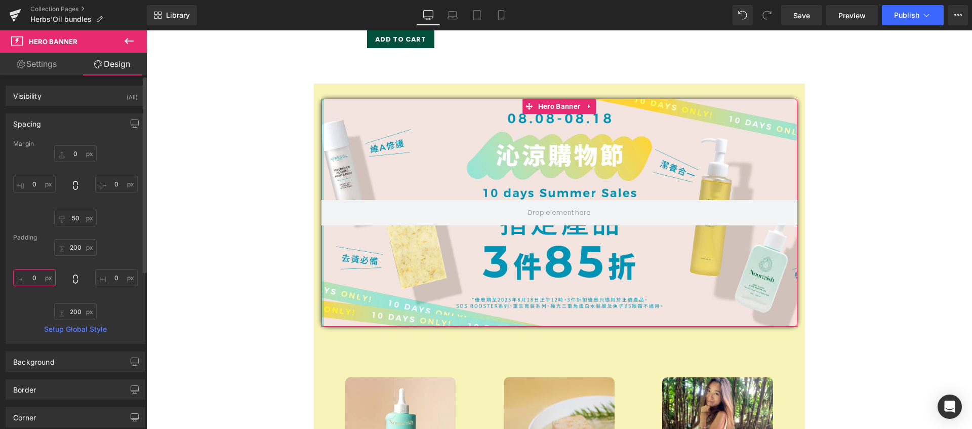
click at [35, 276] on input "0" at bounding box center [34, 277] width 43 height 17
type input "2"
click at [32, 183] on input "0" at bounding box center [34, 184] width 43 height 17
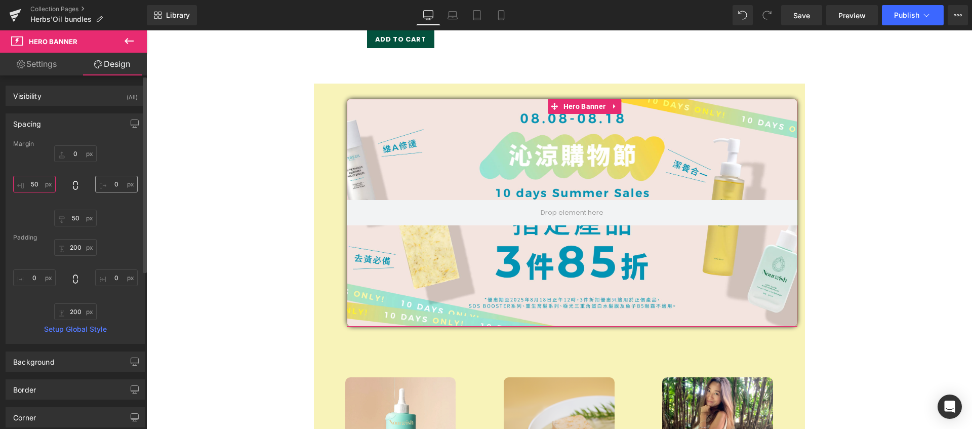
type input "50"
click at [114, 186] on input "0" at bounding box center [116, 184] width 43 height 17
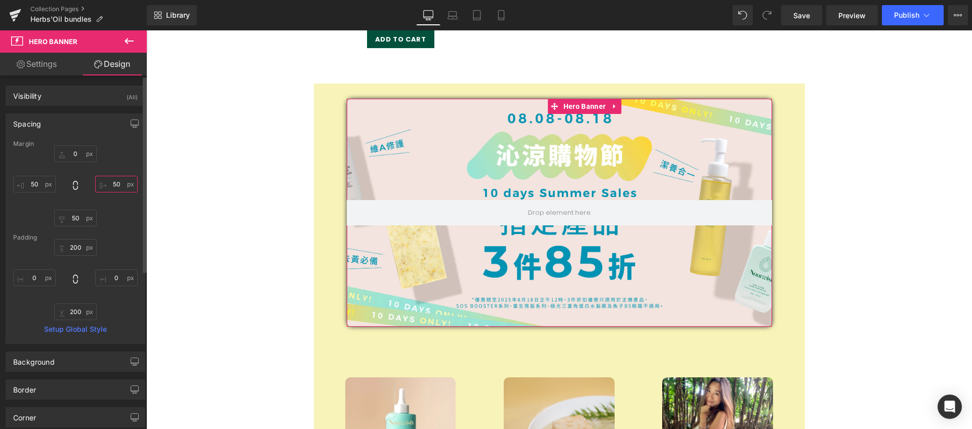
type input "5"
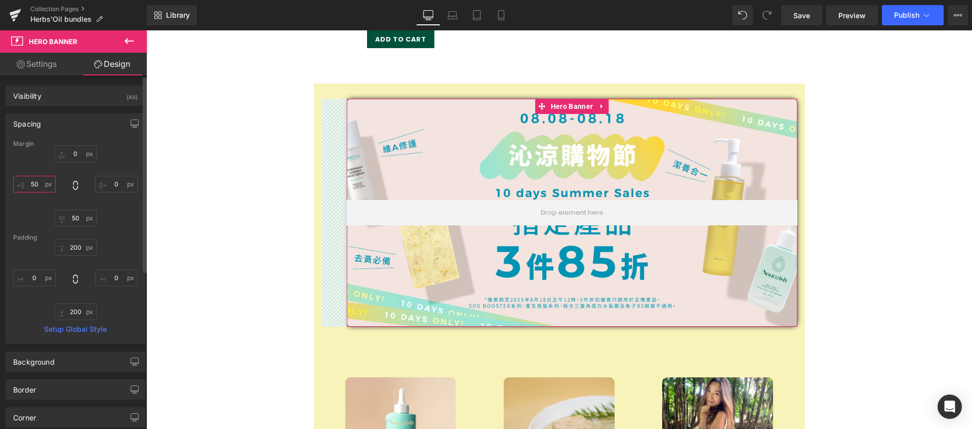
click at [41, 187] on input "50" at bounding box center [34, 184] width 43 height 17
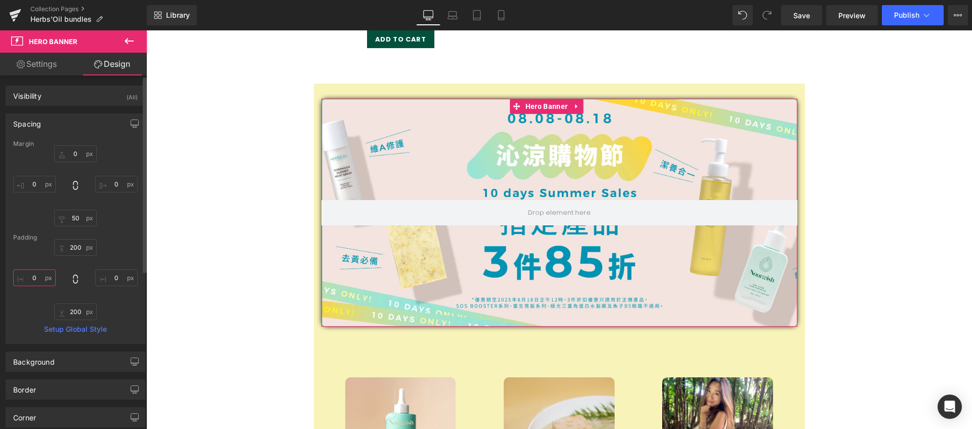
click at [38, 280] on input "text" at bounding box center [34, 277] width 43 height 17
type input "5"
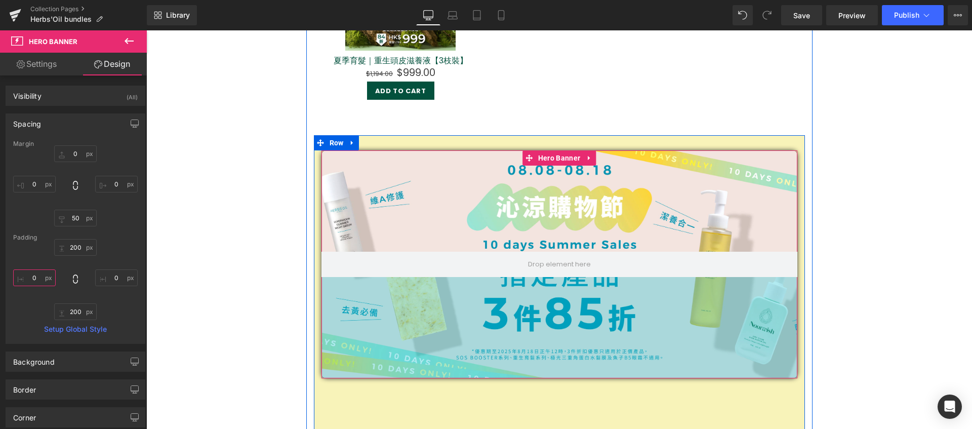
scroll to position [796, 0]
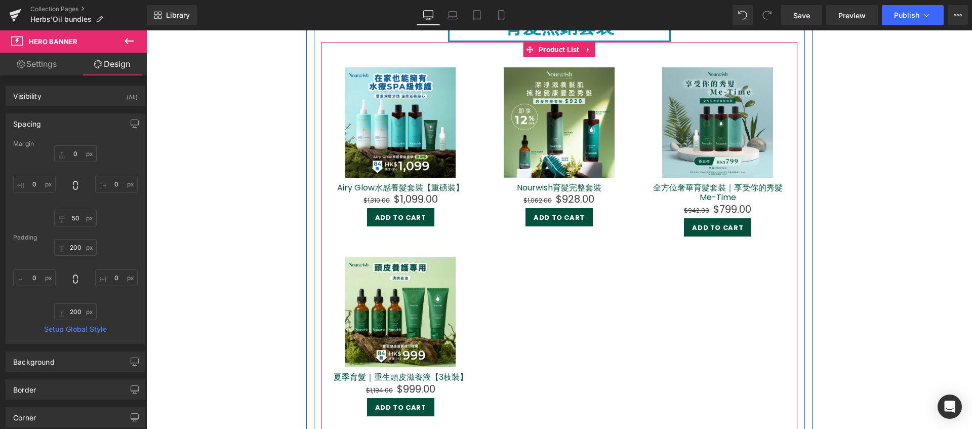
click at [470, 253] on div "Sale Off (P) Image 夏季育髮｜重生頭皮滋養液【3枝裝】 (P) Title $1,194.00 $999.00 (P) Price Add …" at bounding box center [400, 336] width 158 height 180
click at [552, 50] on span "Product List" at bounding box center [559, 49] width 46 height 15
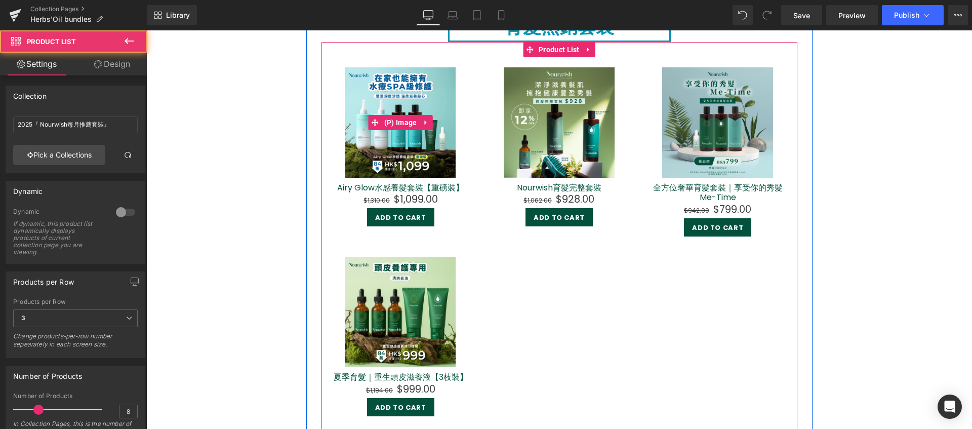
click at [381, 91] on img at bounding box center [400, 122] width 111 height 111
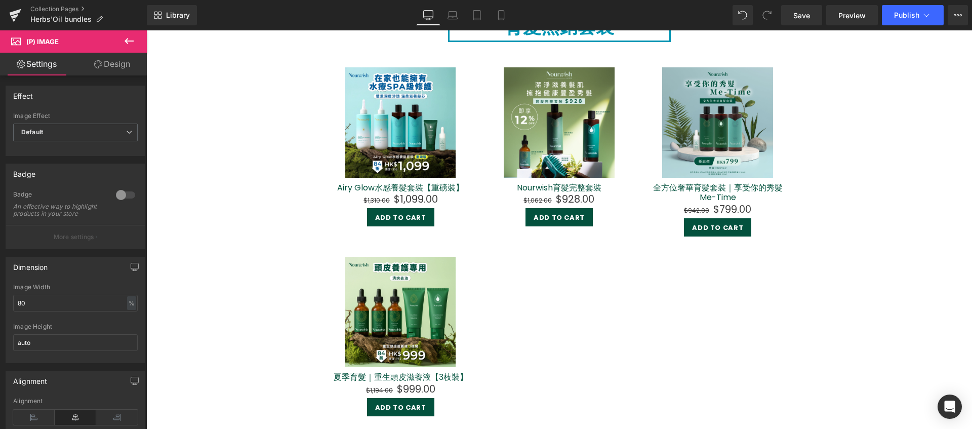
click at [114, 63] on link "Design" at bounding box center [111, 64] width 73 height 23
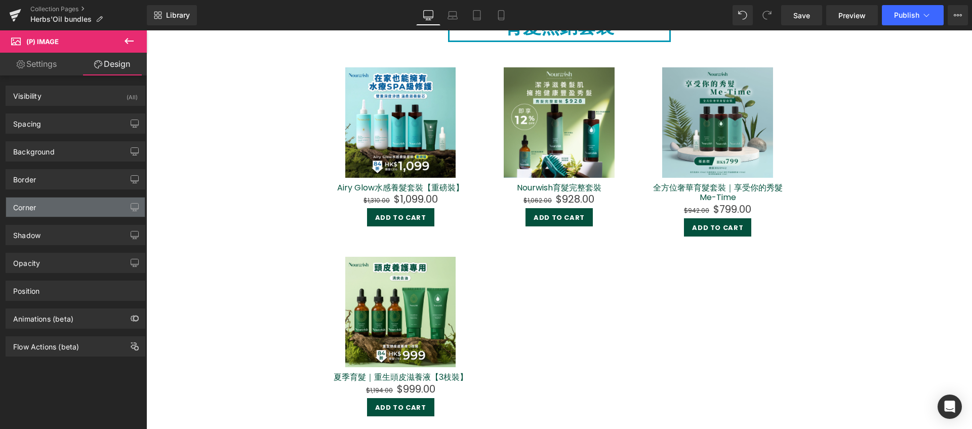
click at [80, 215] on div "Corner" at bounding box center [75, 206] width 139 height 19
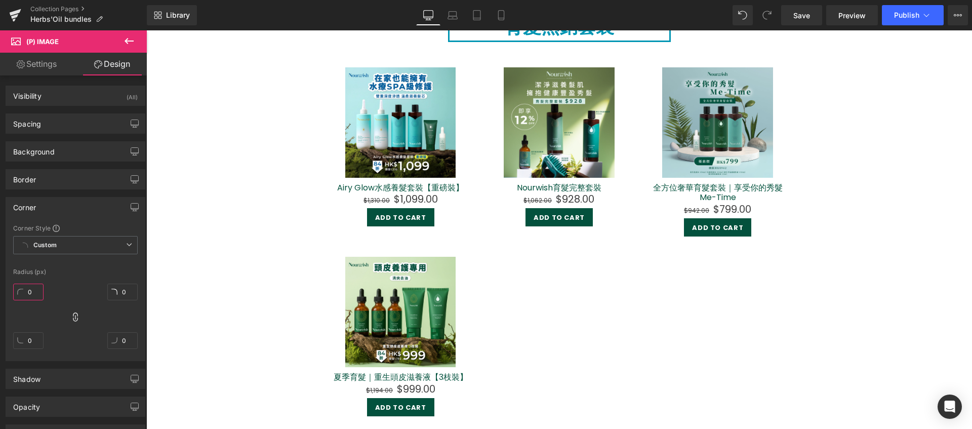
click at [32, 295] on input "0" at bounding box center [28, 291] width 30 height 17
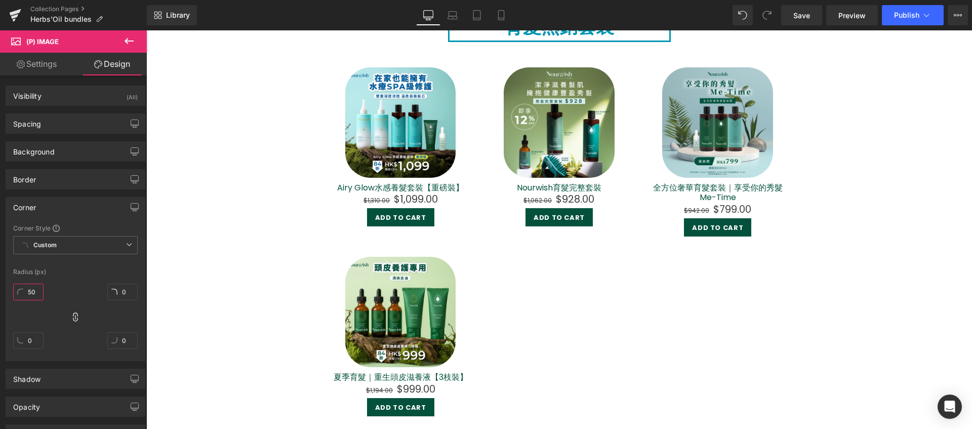
type input "5"
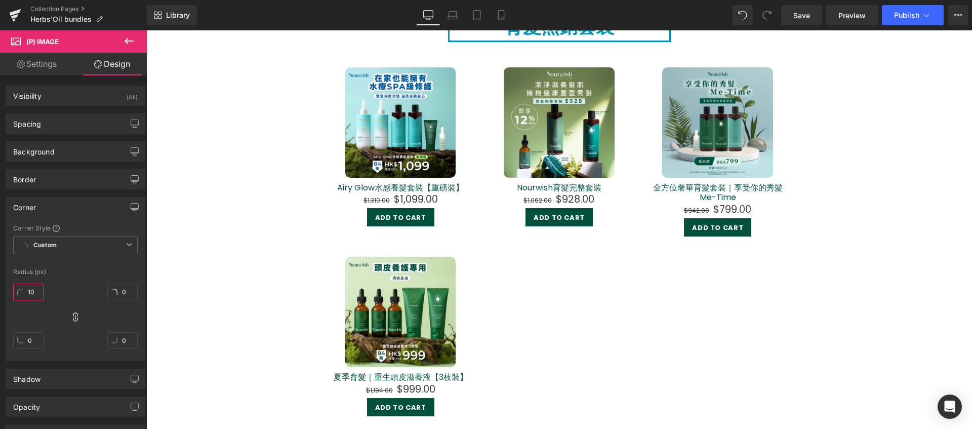
type input "10"
click at [76, 271] on div "Radius (px)" at bounding box center [75, 271] width 124 height 7
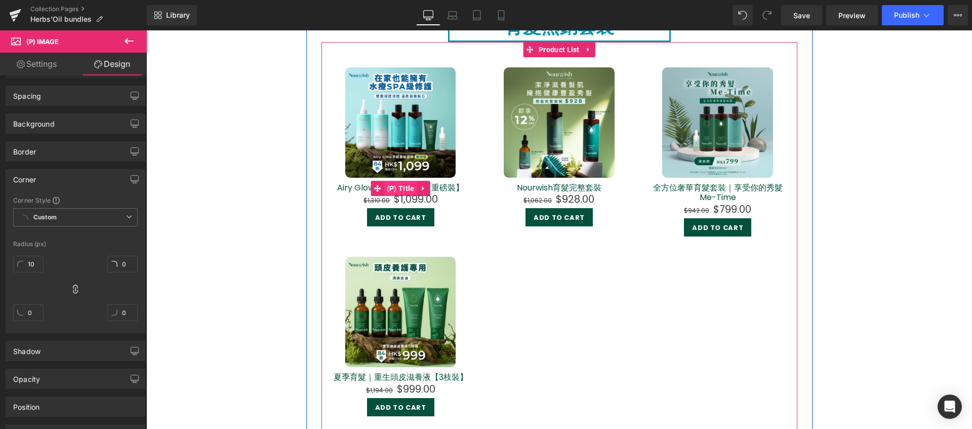
click at [396, 183] on span "(P) Title" at bounding box center [400, 188] width 33 height 15
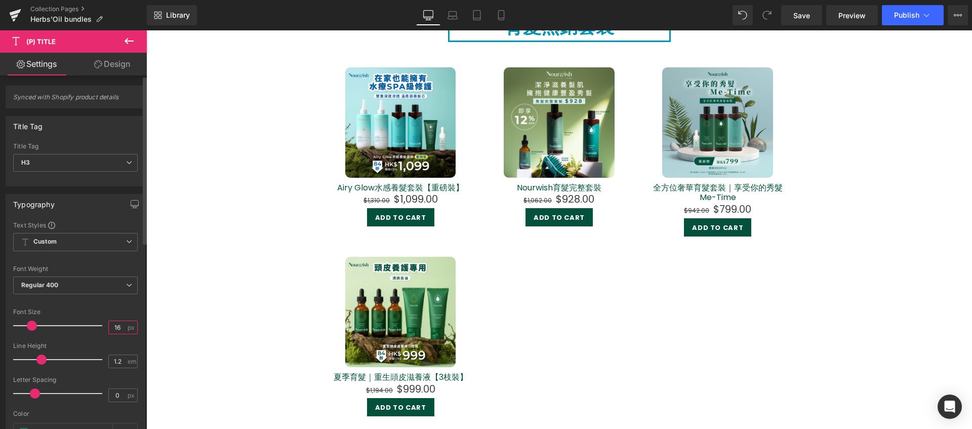
click at [117, 329] on input "16" at bounding box center [118, 327] width 18 height 13
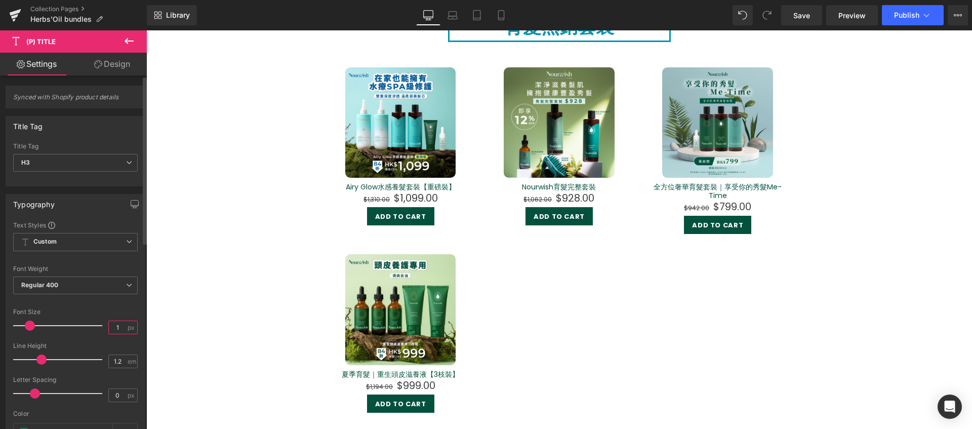
type input "13"
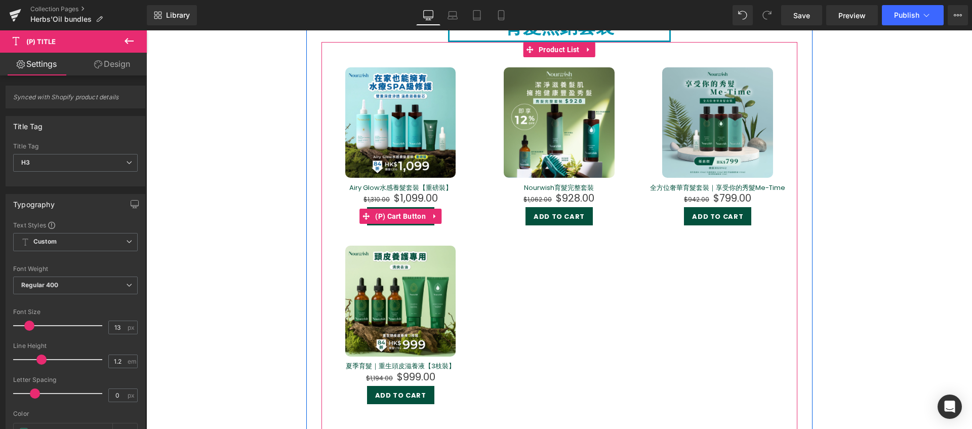
click at [408, 220] on span "(P) Cart Button" at bounding box center [400, 215] width 56 height 15
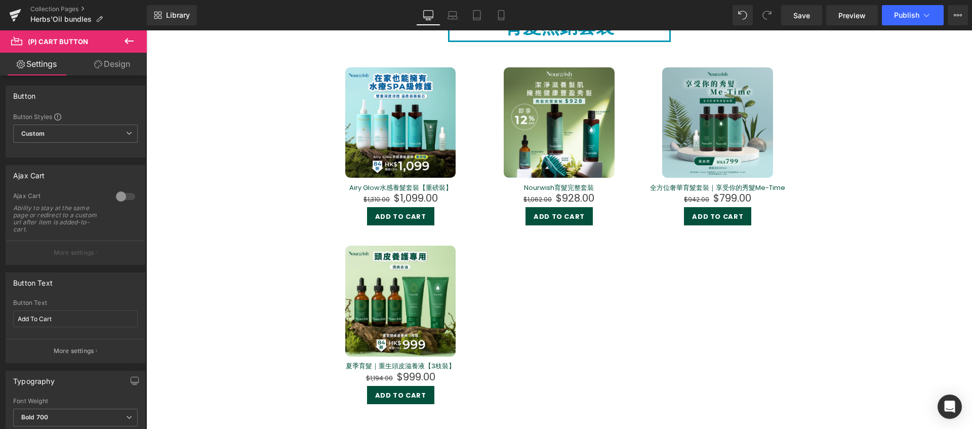
click at [103, 60] on link "Design" at bounding box center [111, 64] width 73 height 23
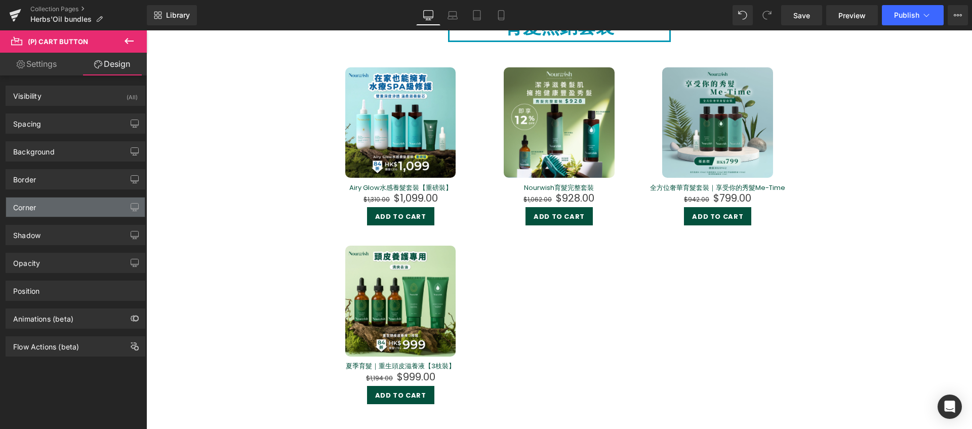
click at [64, 199] on div "Corner" at bounding box center [75, 206] width 139 height 19
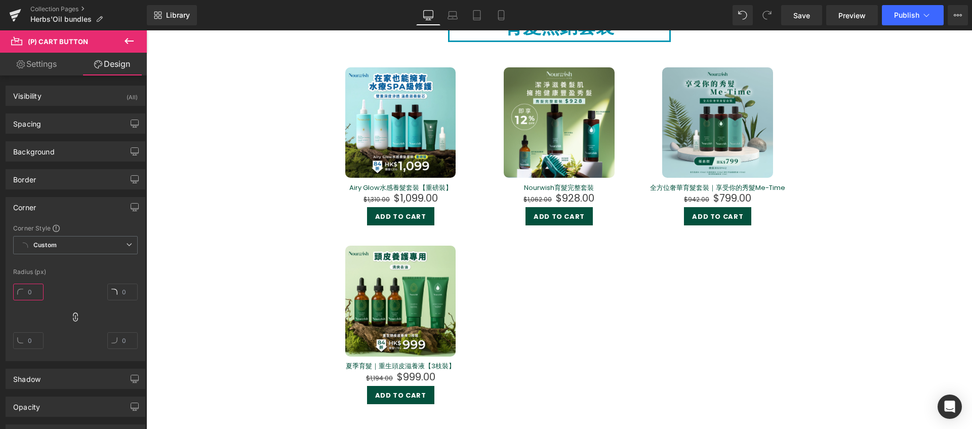
click at [30, 295] on input "text" at bounding box center [28, 291] width 30 height 17
type input "10"
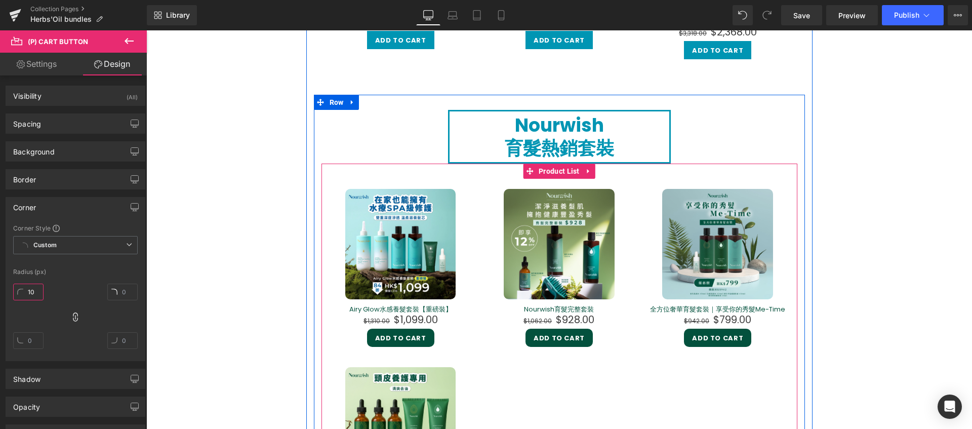
scroll to position [661, 0]
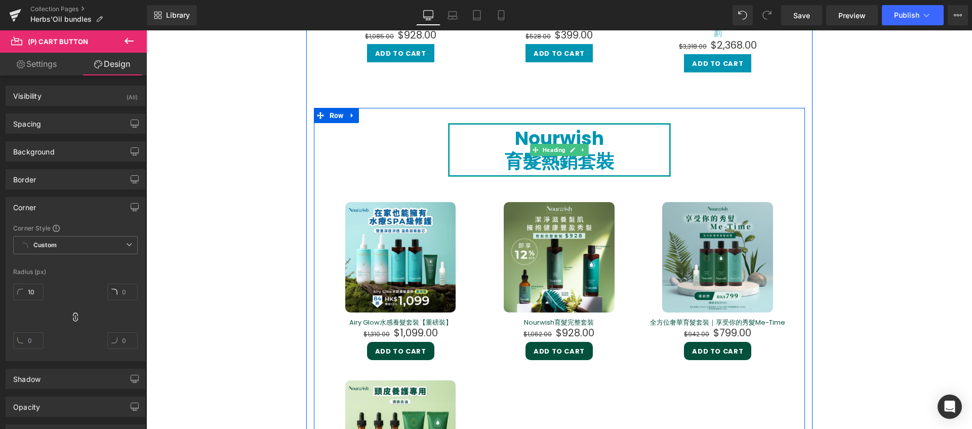
click at [449, 138] on h1 "Nourwish" at bounding box center [559, 138] width 220 height 23
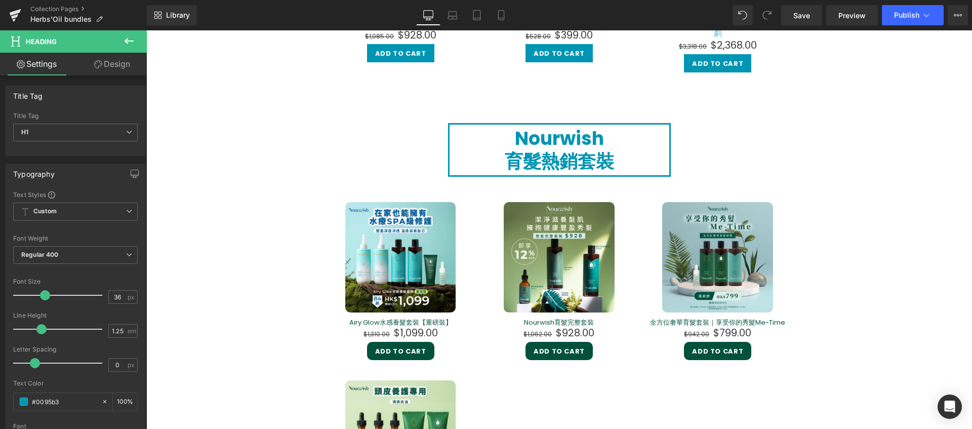
click at [109, 70] on link "Design" at bounding box center [111, 64] width 73 height 23
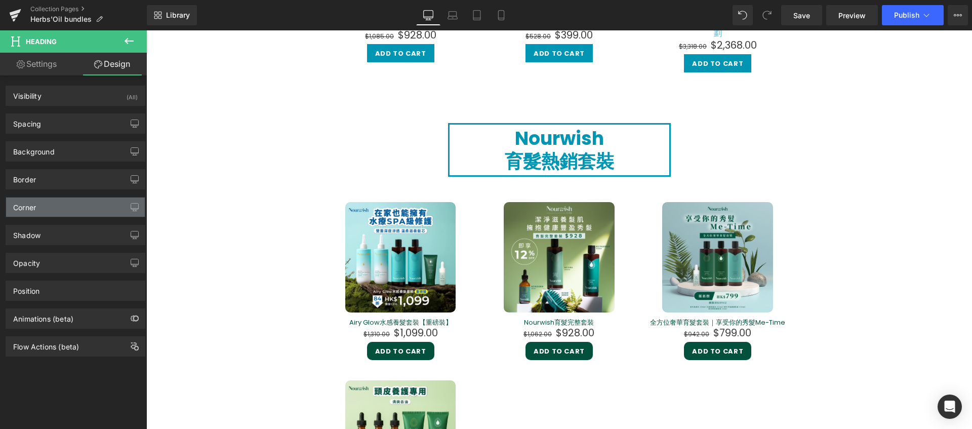
click at [70, 201] on div "Corner" at bounding box center [75, 206] width 139 height 19
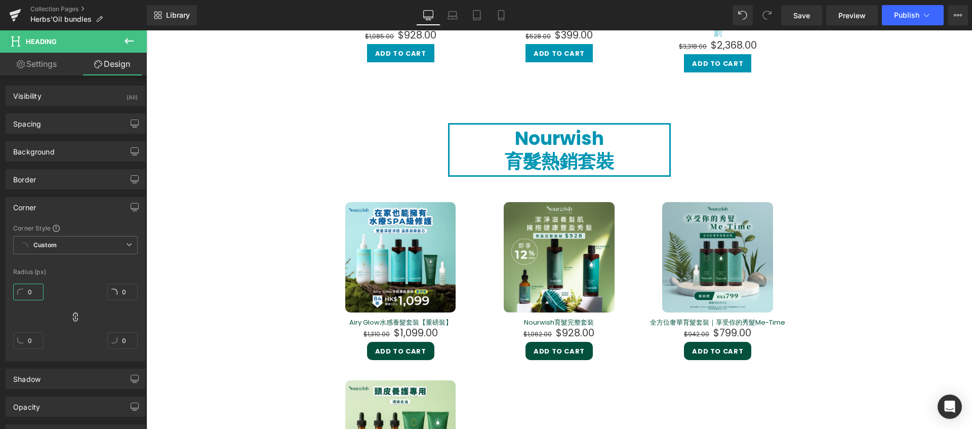
click at [38, 291] on input "0" at bounding box center [28, 291] width 30 height 17
type input "10"
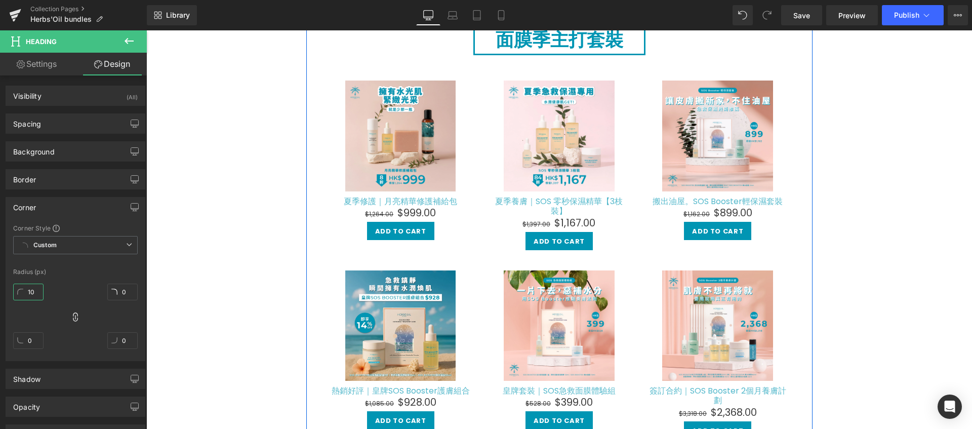
scroll to position [254, 0]
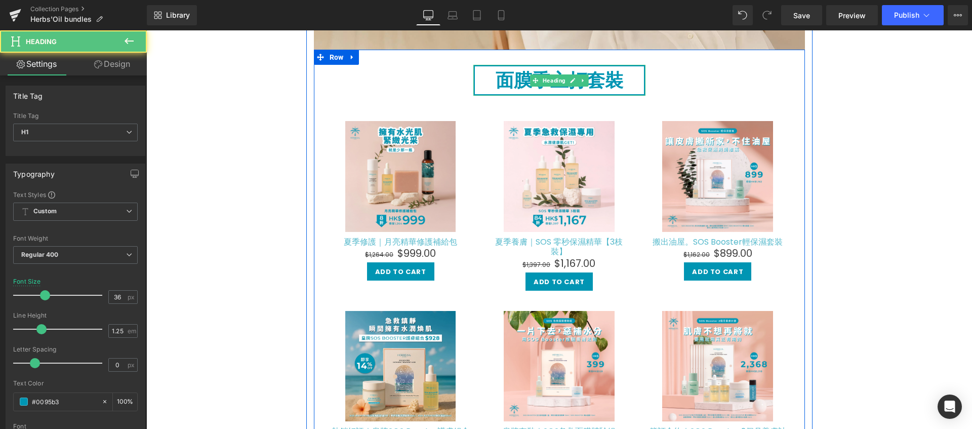
click at [495, 86] on strong "面膜季主打套裝" at bounding box center [559, 80] width 128 height 26
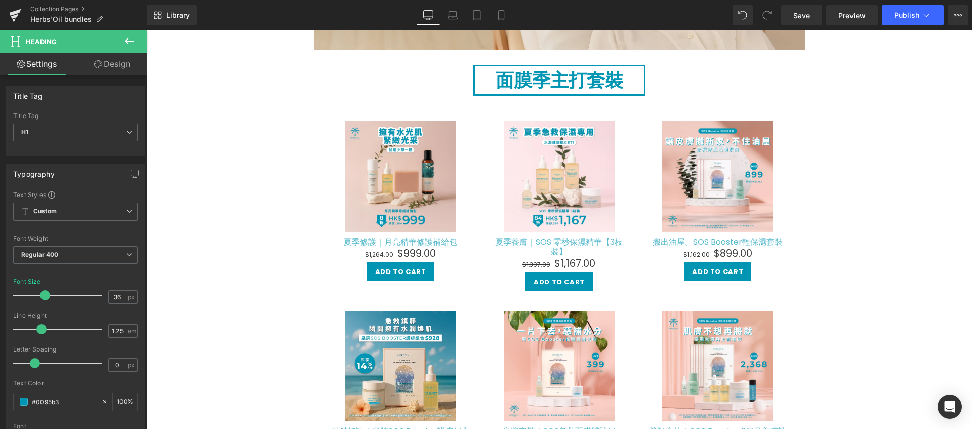
click at [134, 70] on link "Design" at bounding box center [111, 64] width 73 height 23
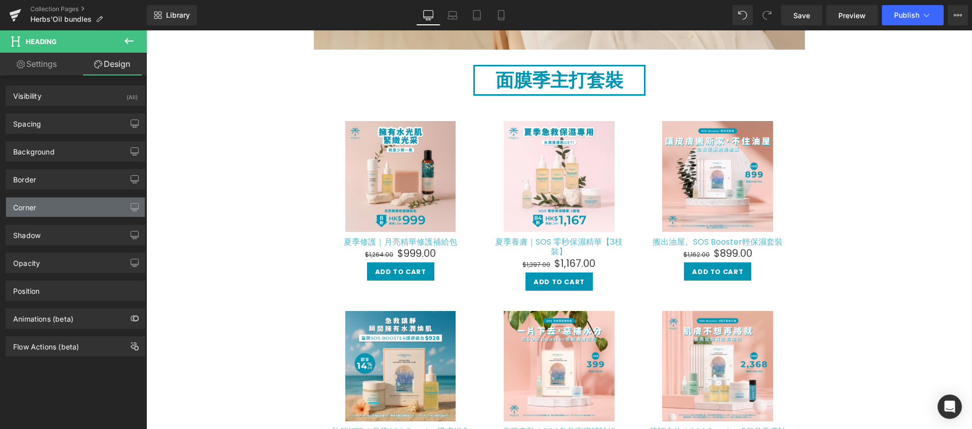
click at [39, 215] on div "Corner" at bounding box center [75, 206] width 139 height 19
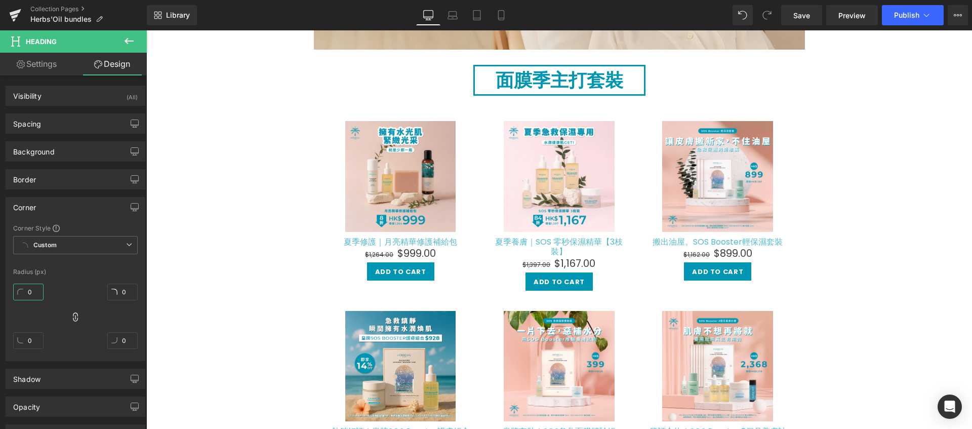
click at [29, 290] on input "0" at bounding box center [28, 291] width 30 height 17
type input "10"
click at [140, 272] on div "Corner Style Custom Custom Setup Global Style Custom Setup Global Style Radius …" at bounding box center [75, 292] width 139 height 137
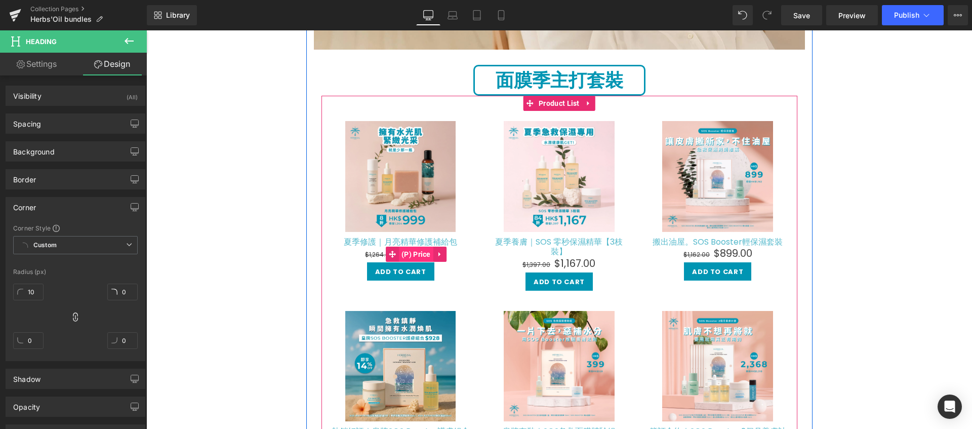
scroll to position [39, 0]
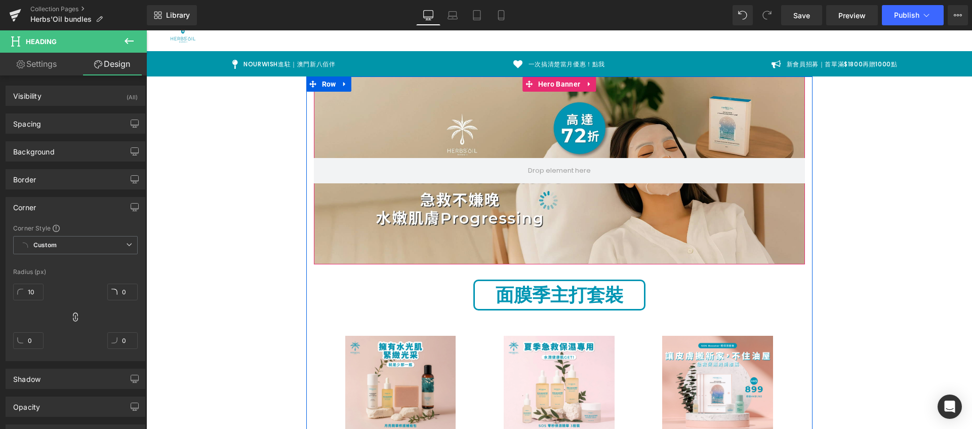
click at [398, 250] on div at bounding box center [559, 170] width 491 height 188
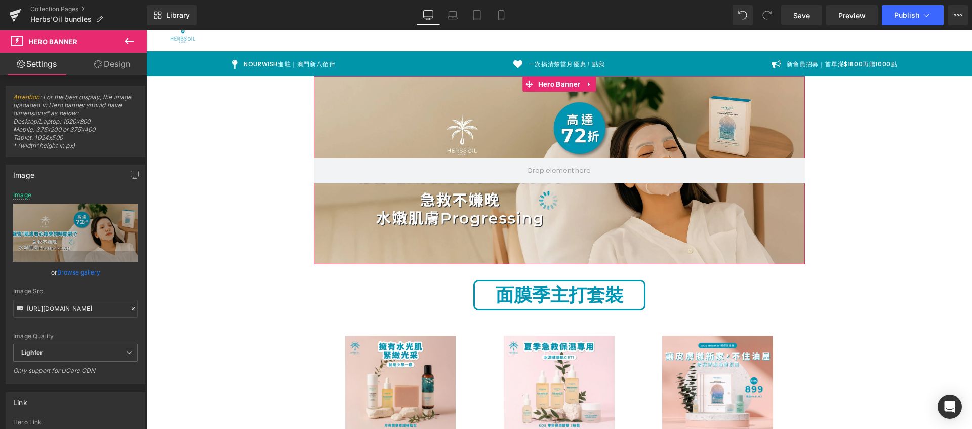
click at [124, 62] on link "Design" at bounding box center [111, 64] width 73 height 23
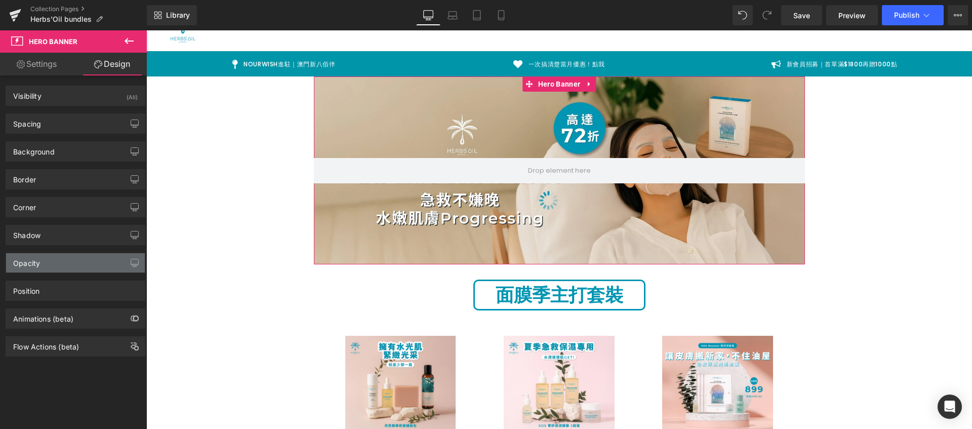
click at [80, 258] on div "Opacity" at bounding box center [75, 262] width 139 height 19
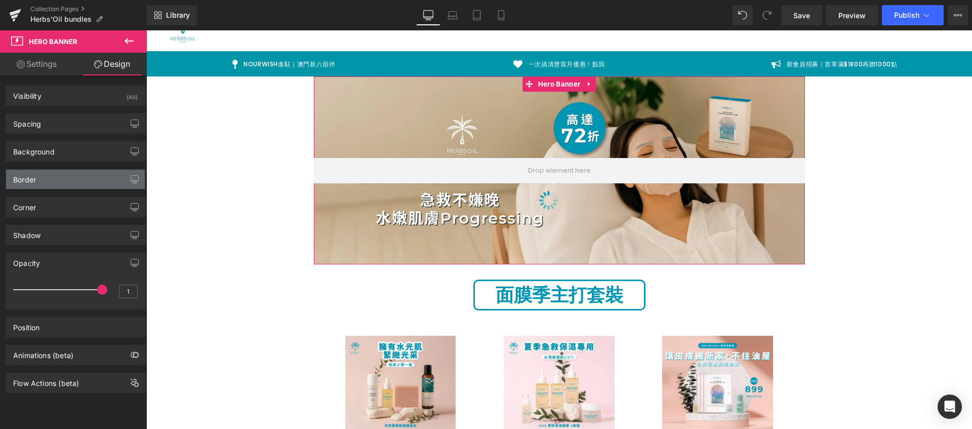
click at [75, 179] on div "Border" at bounding box center [75, 179] width 139 height 19
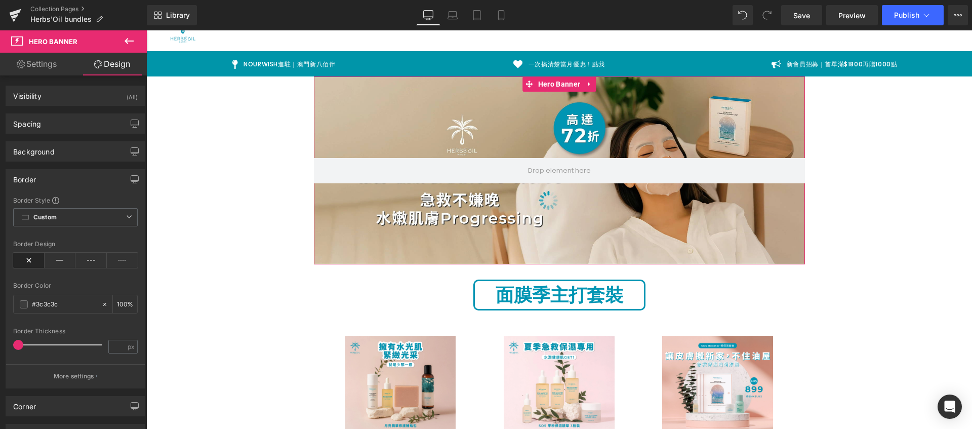
click at [75, 180] on div "Border" at bounding box center [75, 179] width 139 height 19
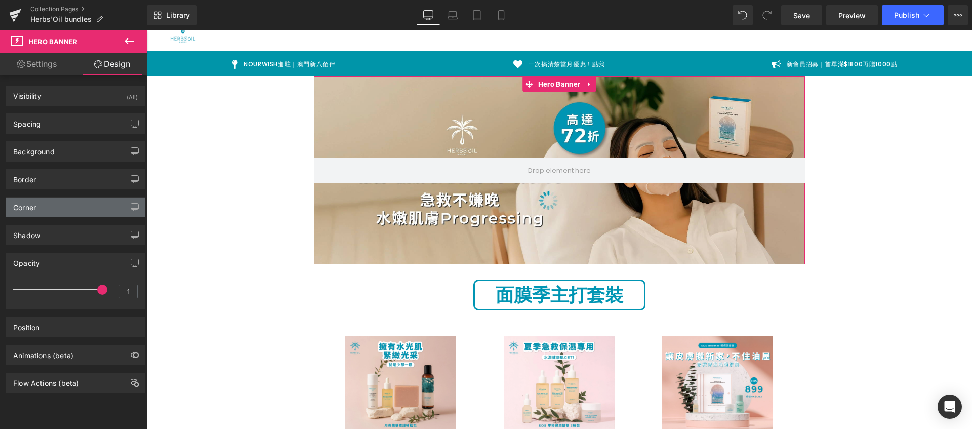
click at [70, 202] on div "Corner" at bounding box center [75, 206] width 139 height 19
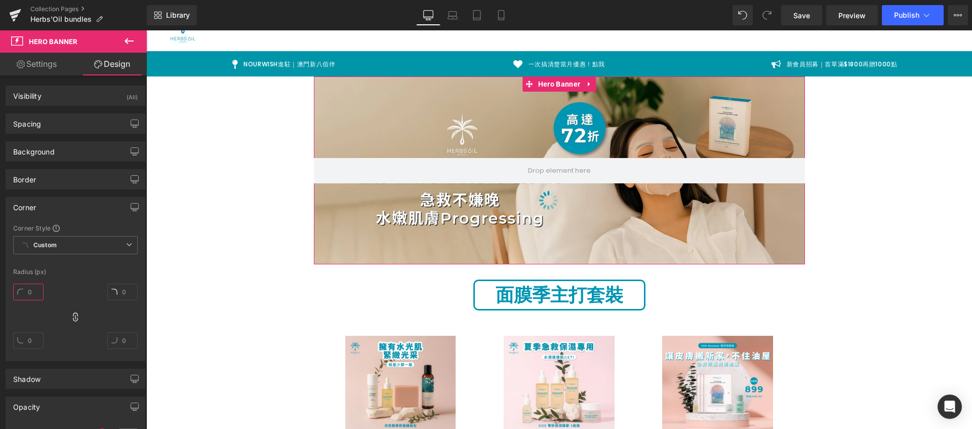
click at [28, 289] on input "text" at bounding box center [28, 291] width 30 height 17
type input "10"
click at [81, 263] on div at bounding box center [75, 262] width 124 height 7
